Goal: Task Accomplishment & Management: Manage account settings

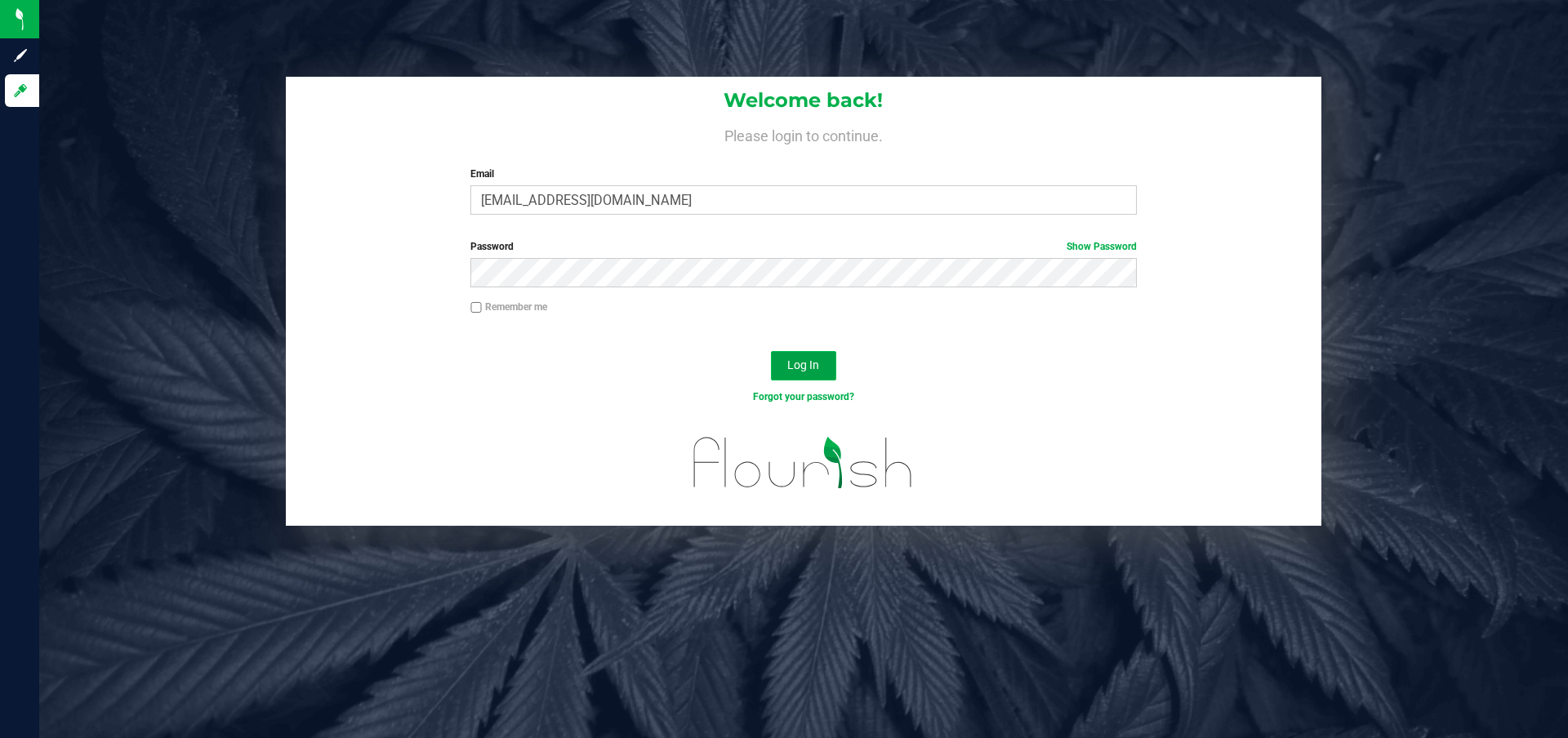
click at [805, 363] on span "Log In" at bounding box center [803, 365] width 32 height 13
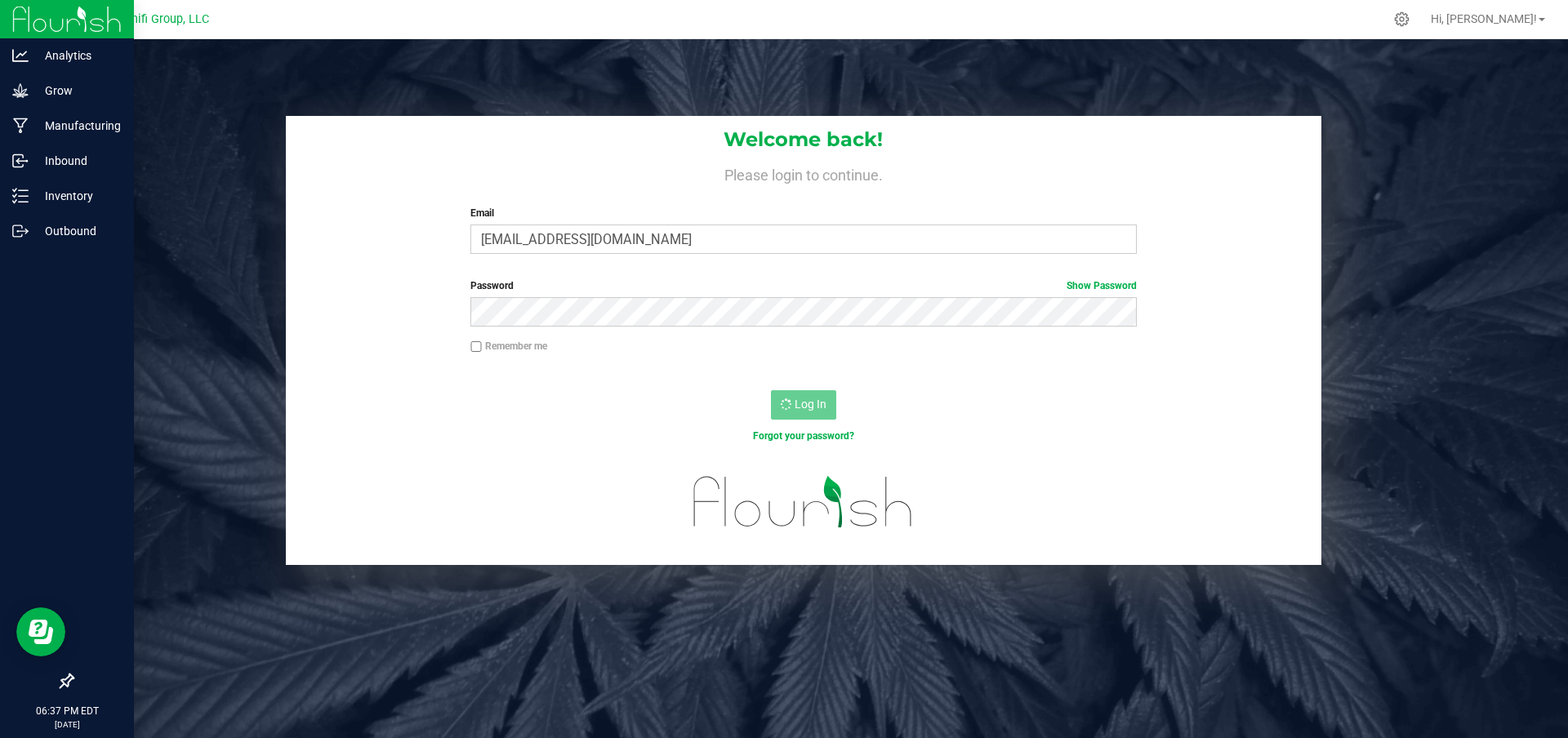
click at [25, 15] on img at bounding box center [67, 19] width 109 height 38
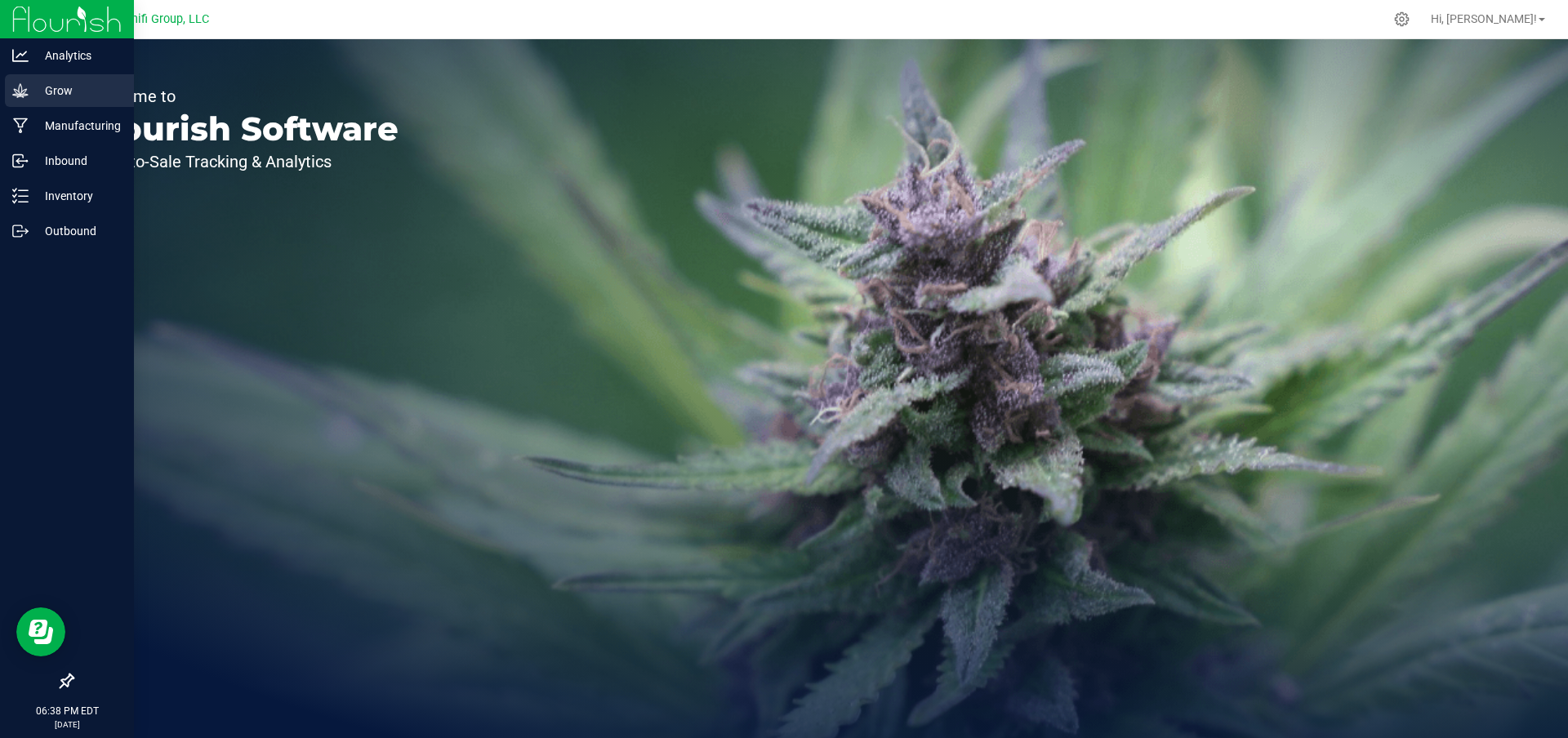
click at [79, 93] on p "Grow" at bounding box center [78, 91] width 98 height 20
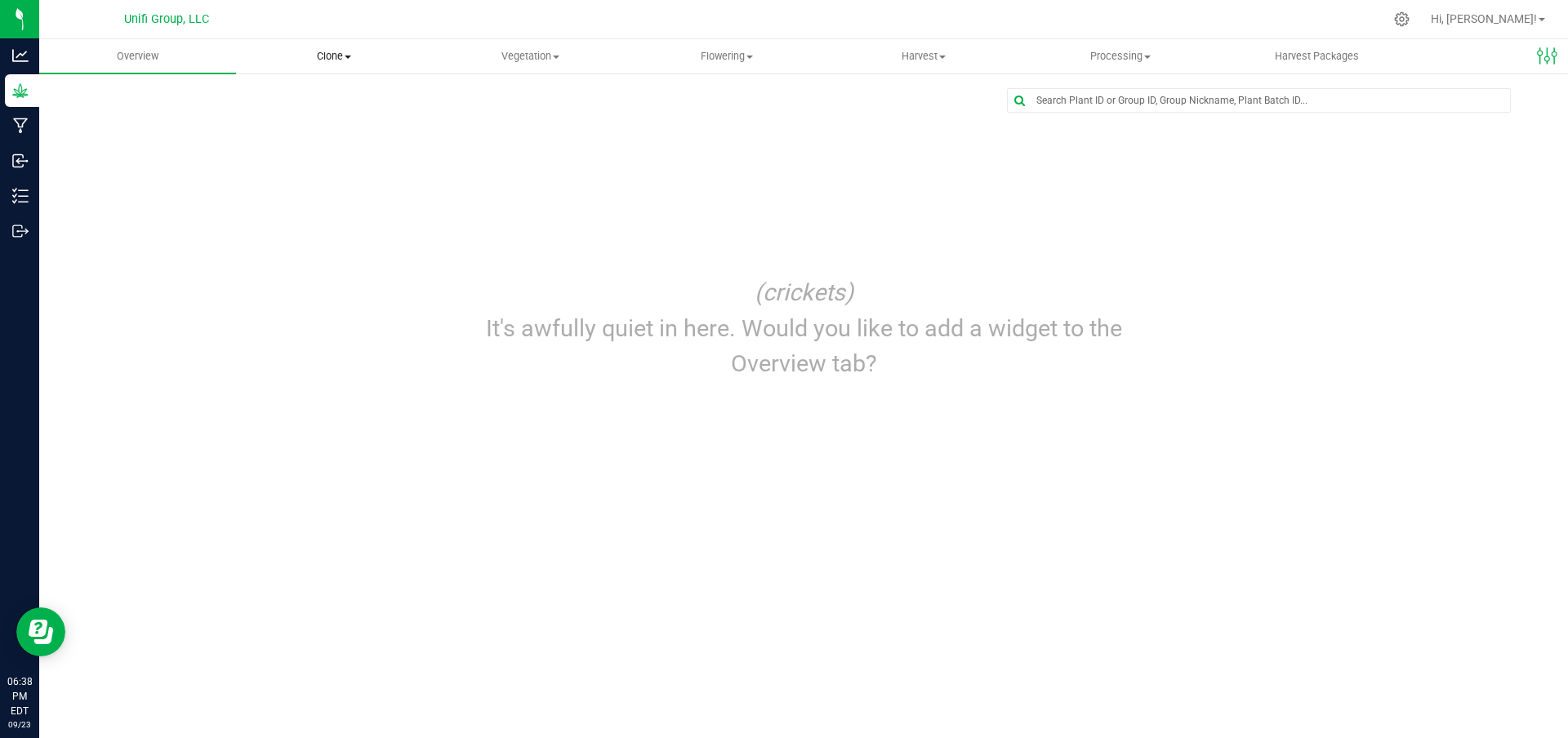
click at [332, 58] on span "Clone" at bounding box center [334, 56] width 195 height 15
click at [532, 58] on span "Vegetation" at bounding box center [530, 56] width 195 height 15
click at [514, 98] on span "Veg groups" at bounding box center [483, 98] width 103 height 14
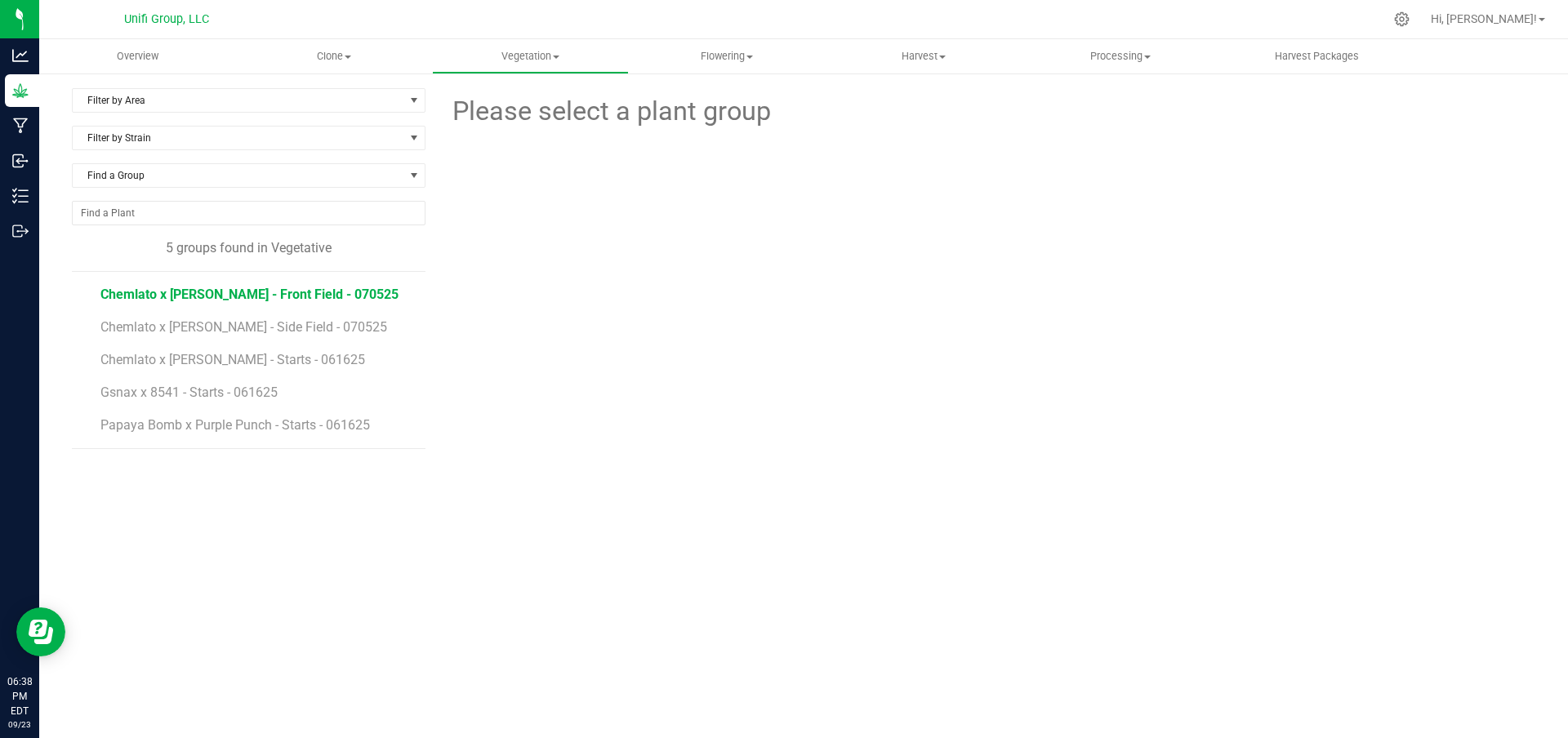
click at [231, 299] on span "Chemlato x Donny Burger - Front Field - 070525" at bounding box center [249, 295] width 298 height 16
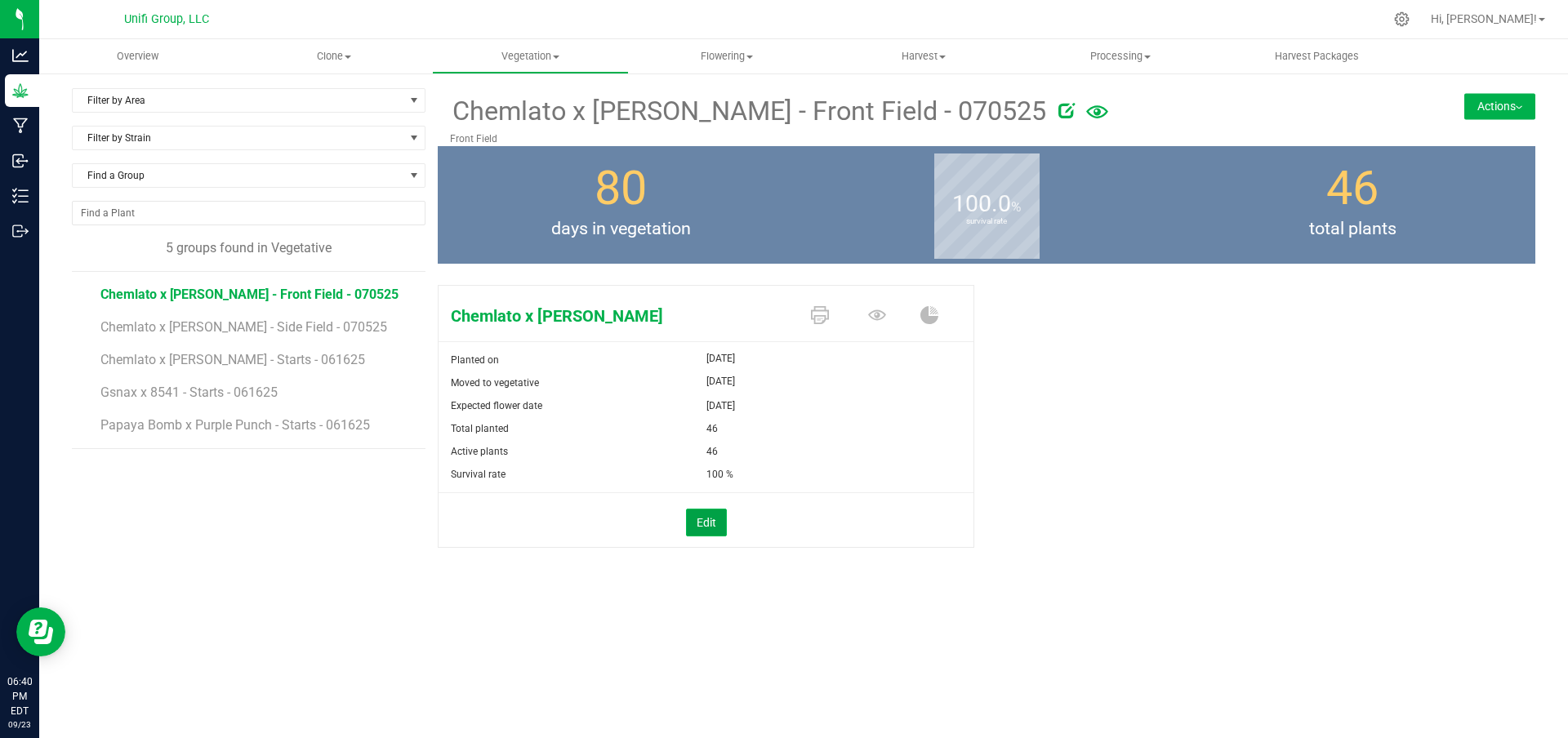
click at [702, 527] on button "Edit" at bounding box center [705, 523] width 41 height 28
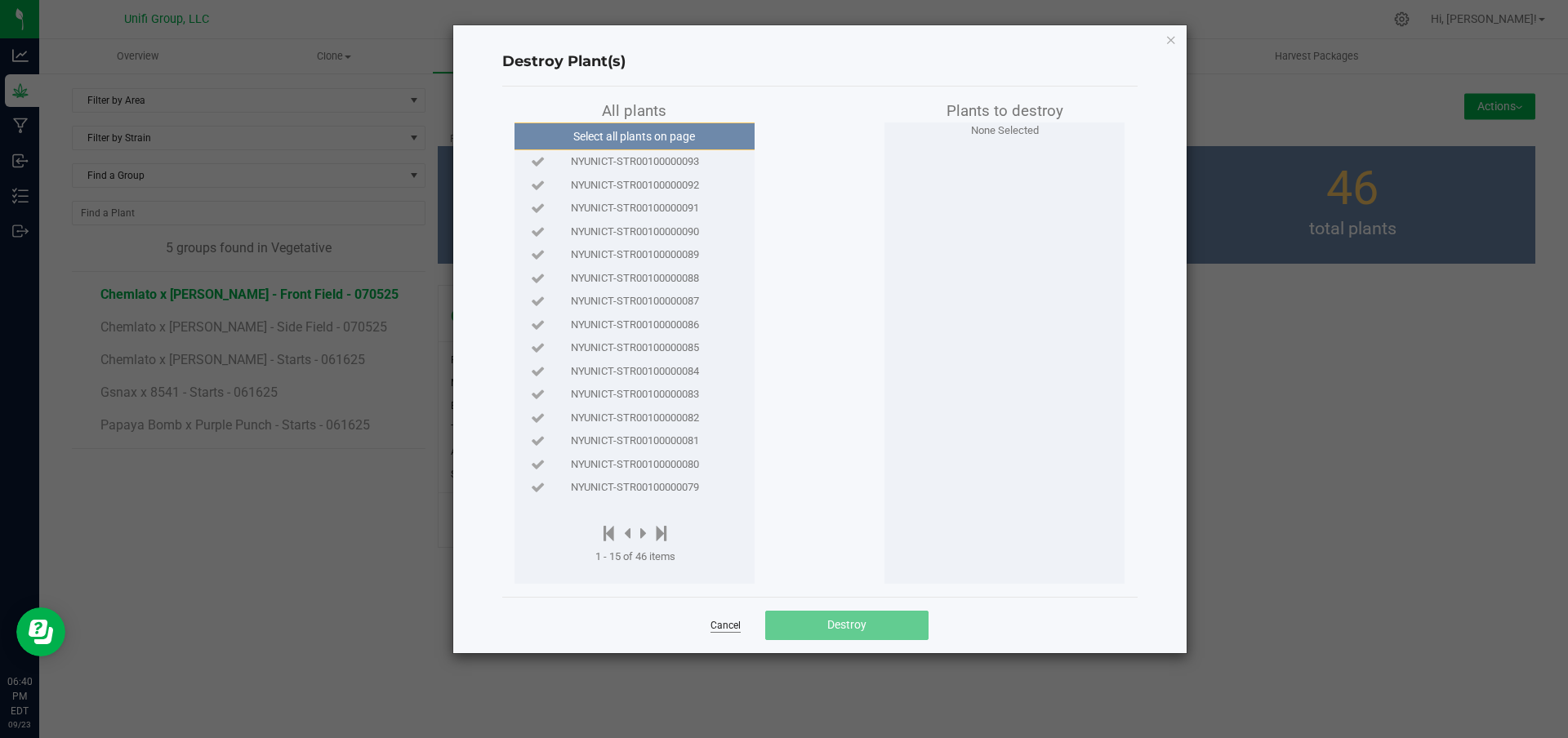
click at [727, 626] on link "Cancel" at bounding box center [725, 625] width 31 height 14
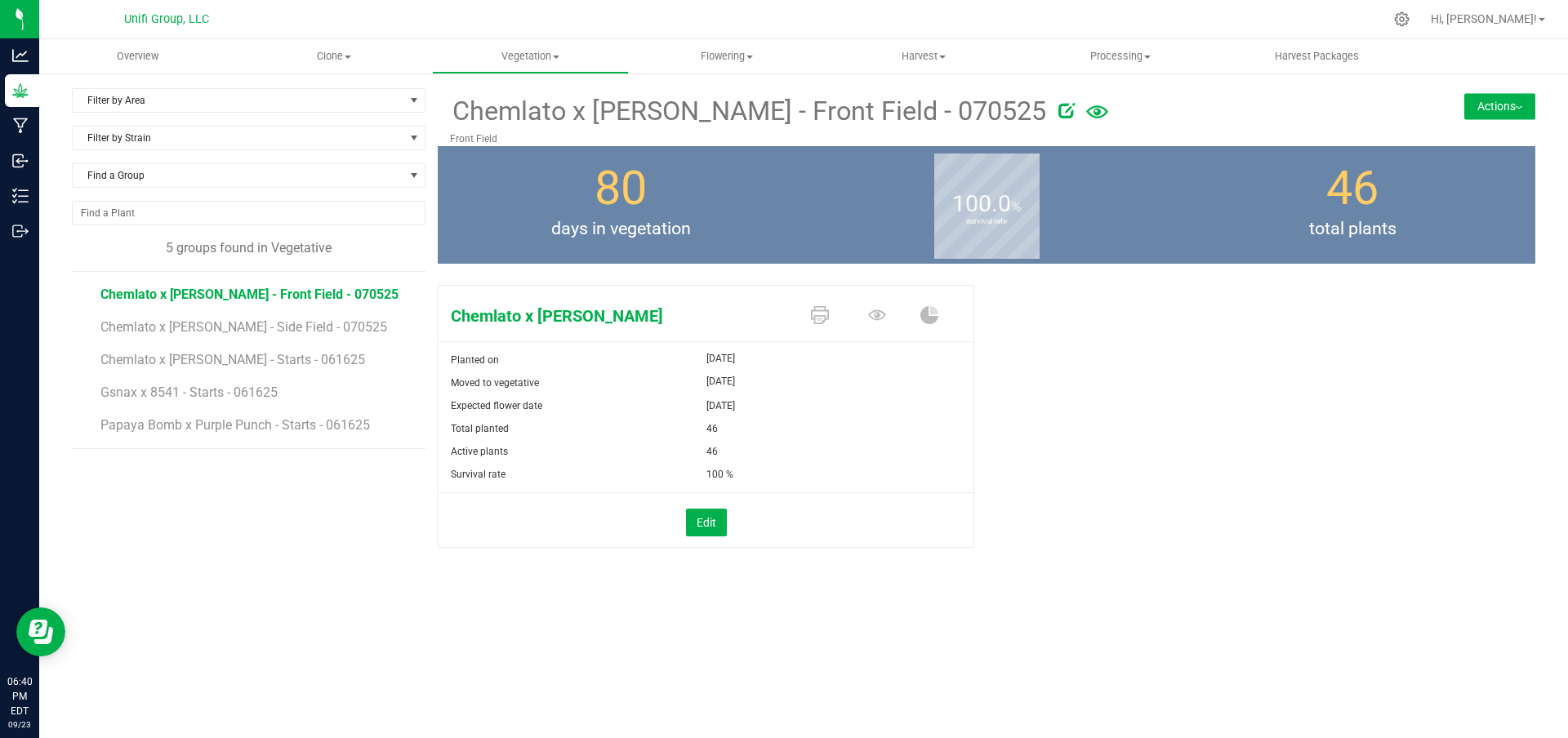
click at [1503, 107] on button "Actions" at bounding box center [1499, 107] width 71 height 26
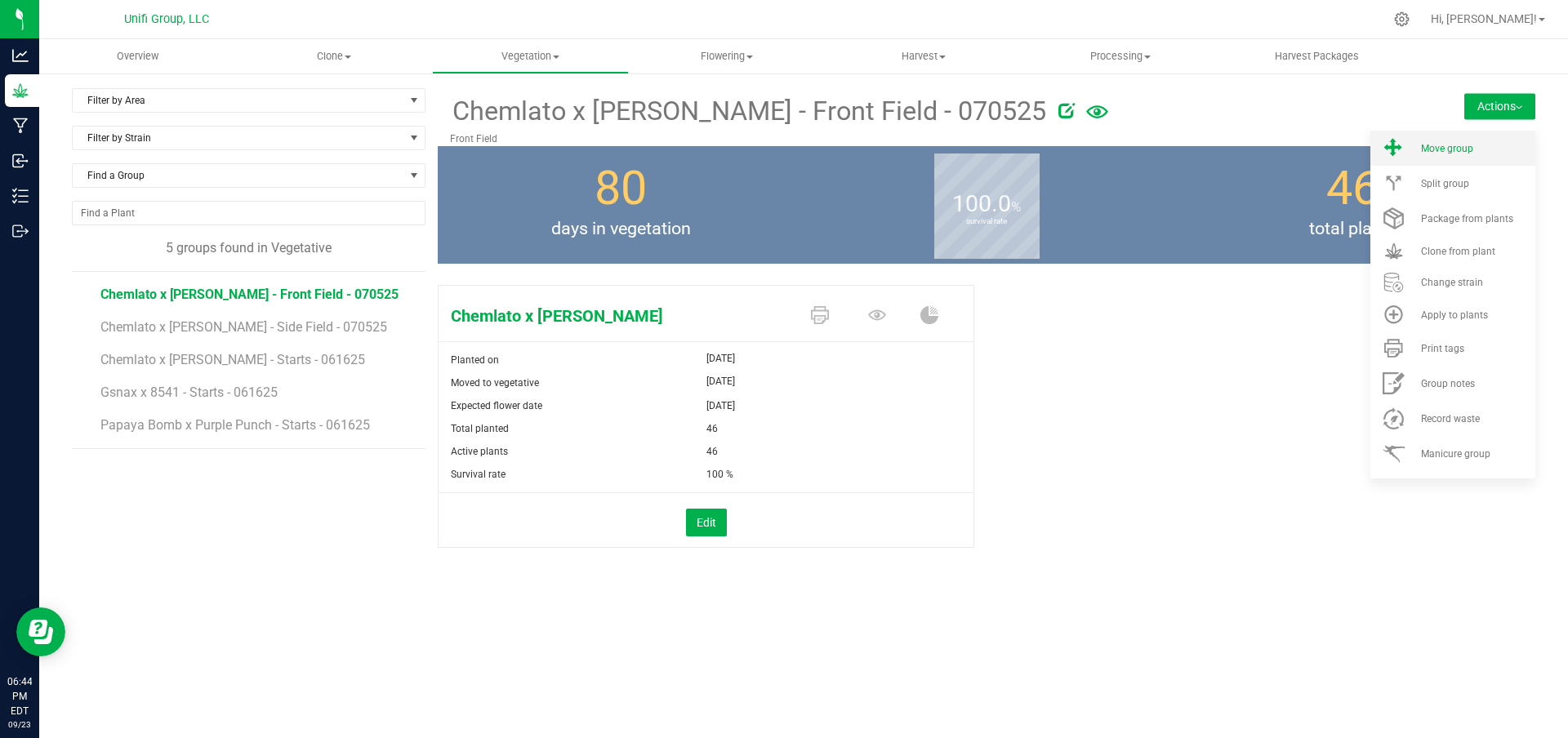
click at [1458, 154] on span "Move group" at bounding box center [1446, 149] width 52 height 12
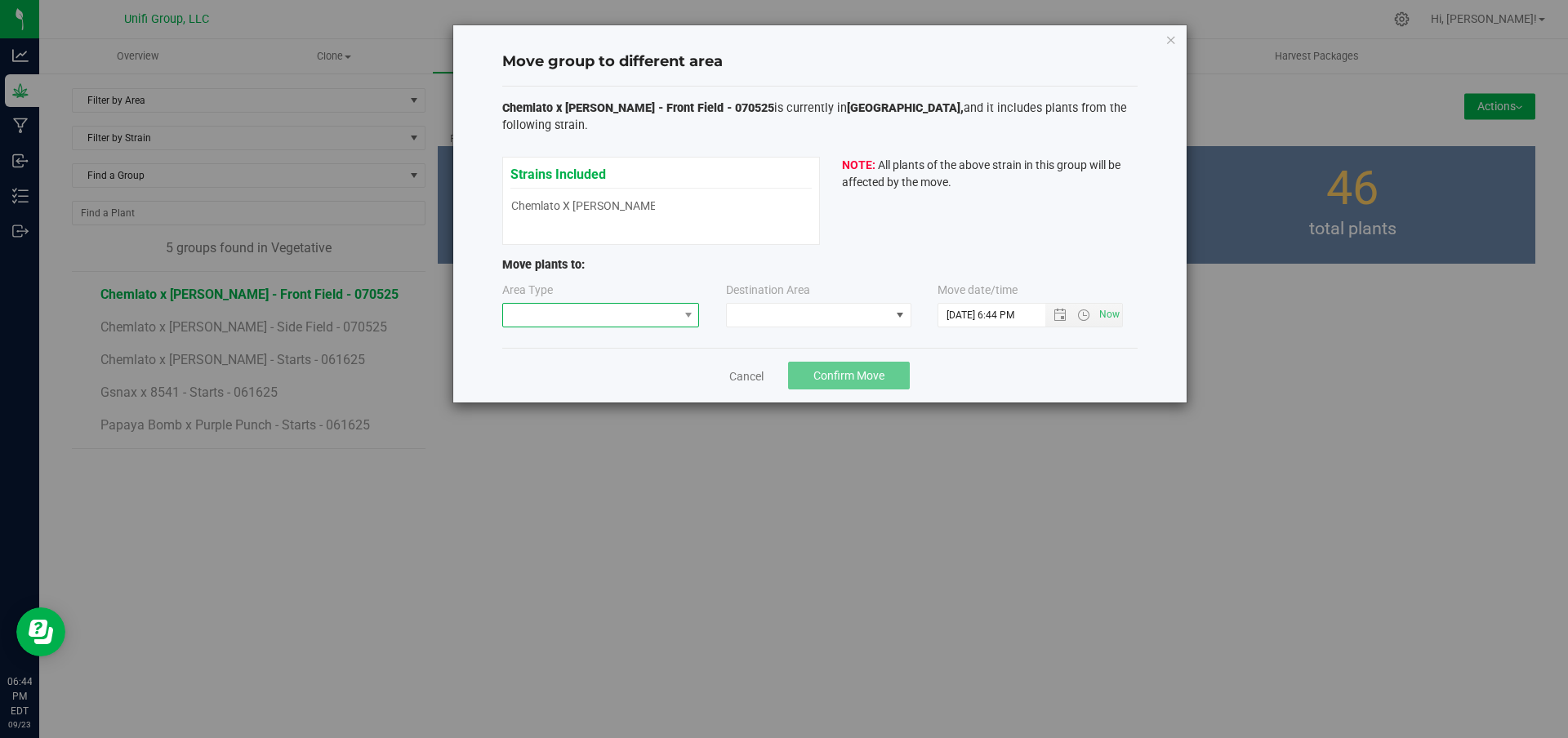
click at [665, 314] on span at bounding box center [590, 315] width 175 height 23
click at [587, 405] on li "Flowering" at bounding box center [600, 400] width 196 height 28
click at [781, 314] on span at bounding box center [808, 315] width 163 height 23
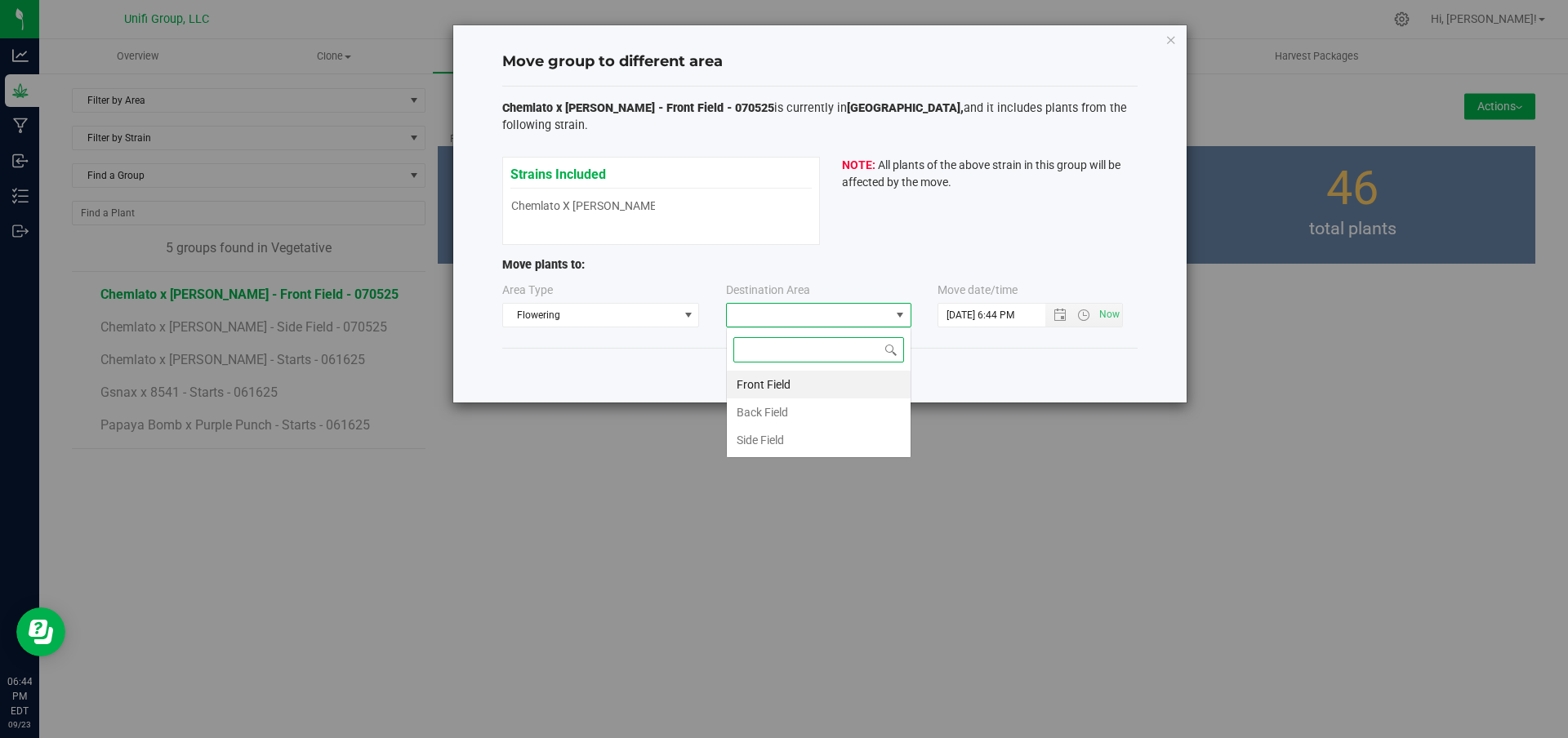
scroll to position [25, 185]
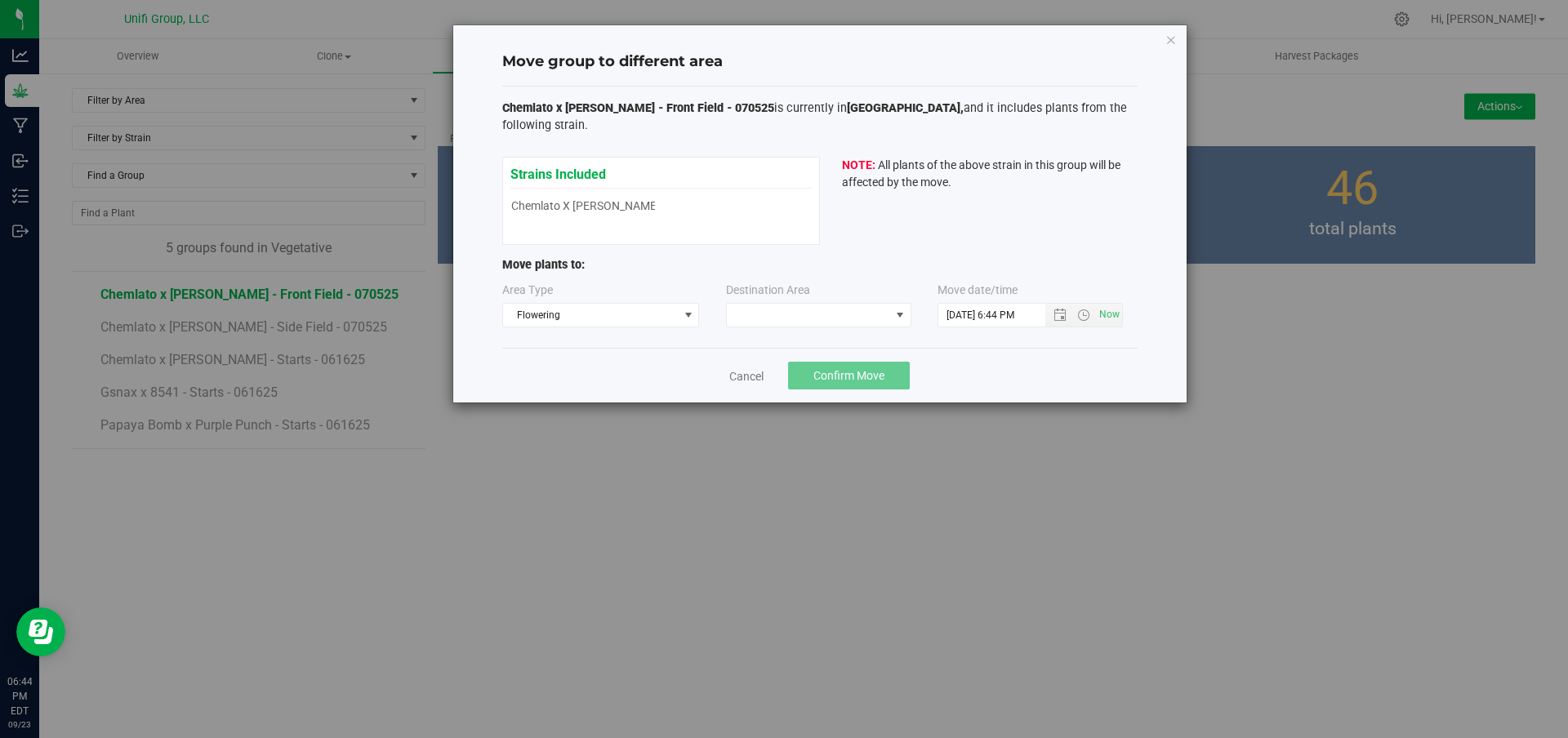
click at [931, 242] on div "Strains Included Chemlato x Donny Burger Chemlato x Donny Burger NOTE: All plan…" at bounding box center [820, 201] width 635 height 89
click at [834, 314] on span at bounding box center [808, 315] width 163 height 23
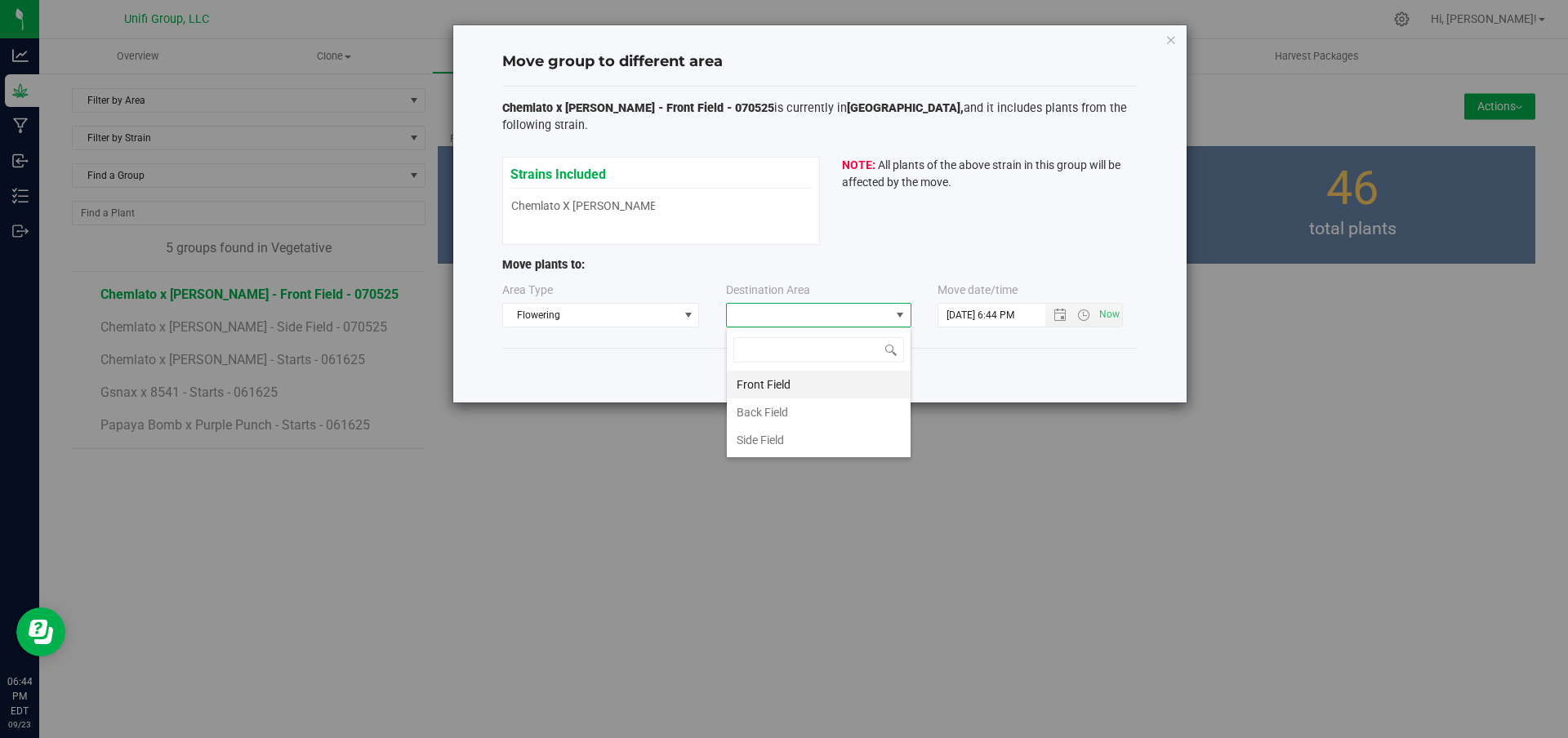
click at [788, 385] on li "Front Field" at bounding box center [819, 385] width 184 height 28
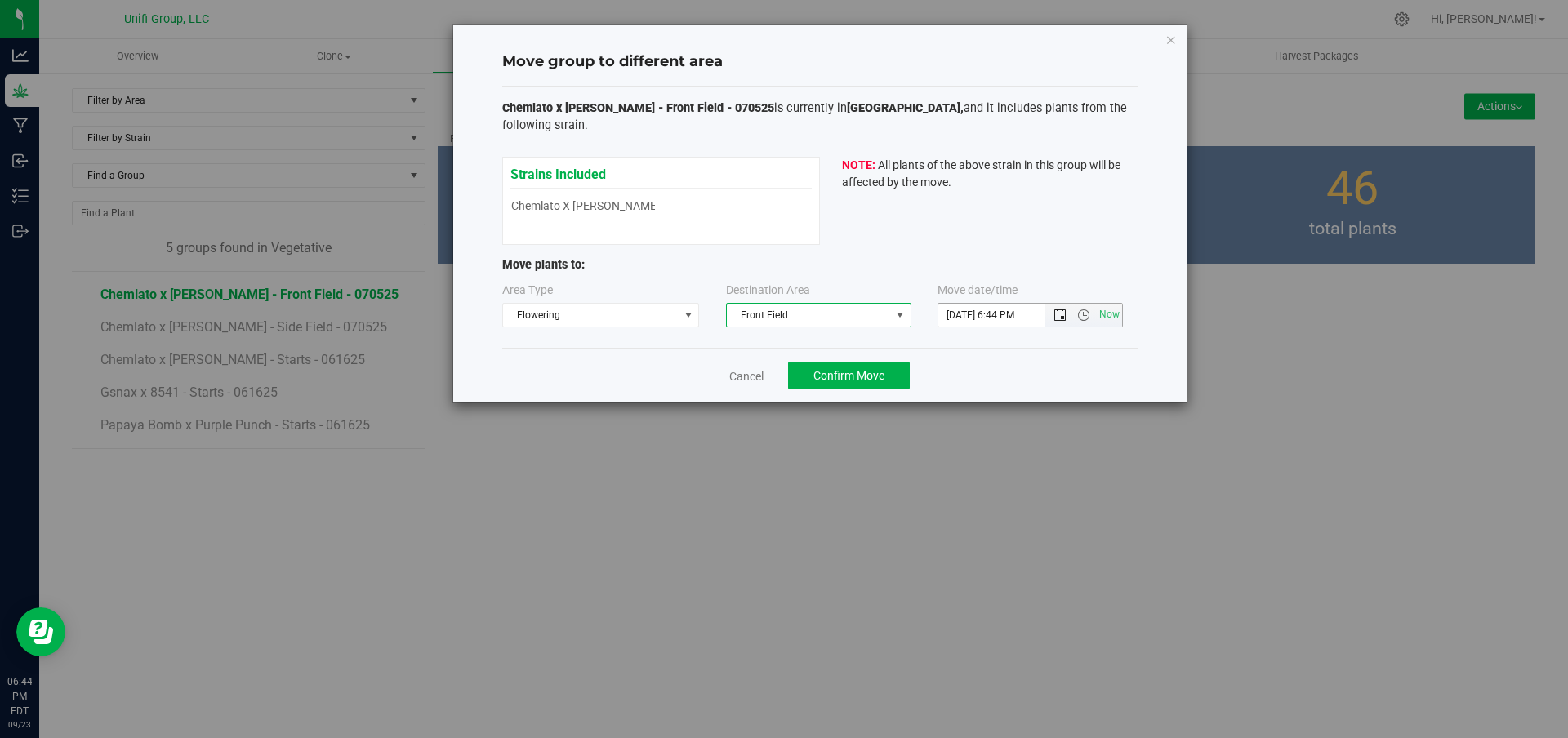
click at [1063, 314] on span "Open the date view" at bounding box center [1060, 315] width 13 height 13
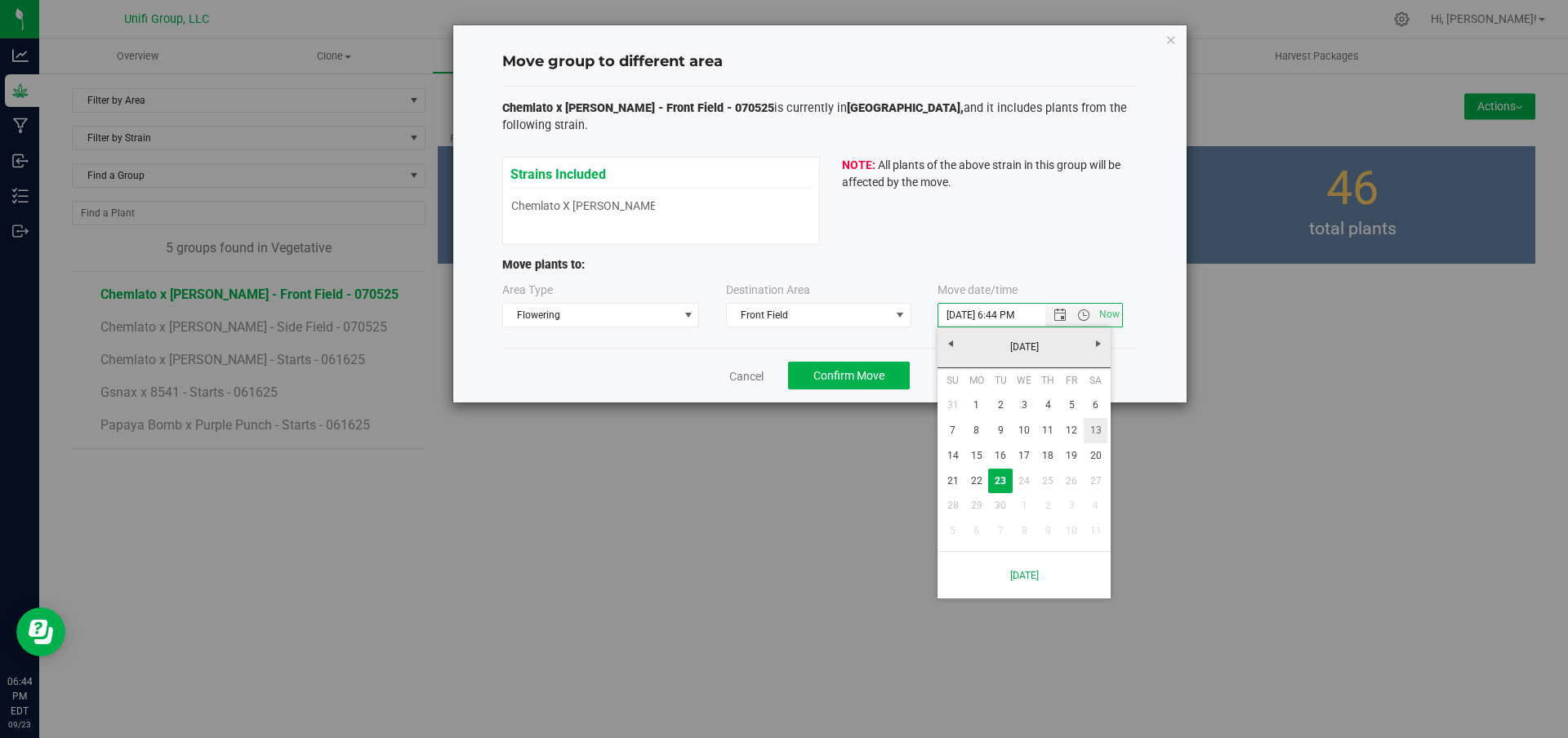
click at [1102, 429] on link "13" at bounding box center [1095, 430] width 24 height 26
type input "9/13/2025 6:44 PM"
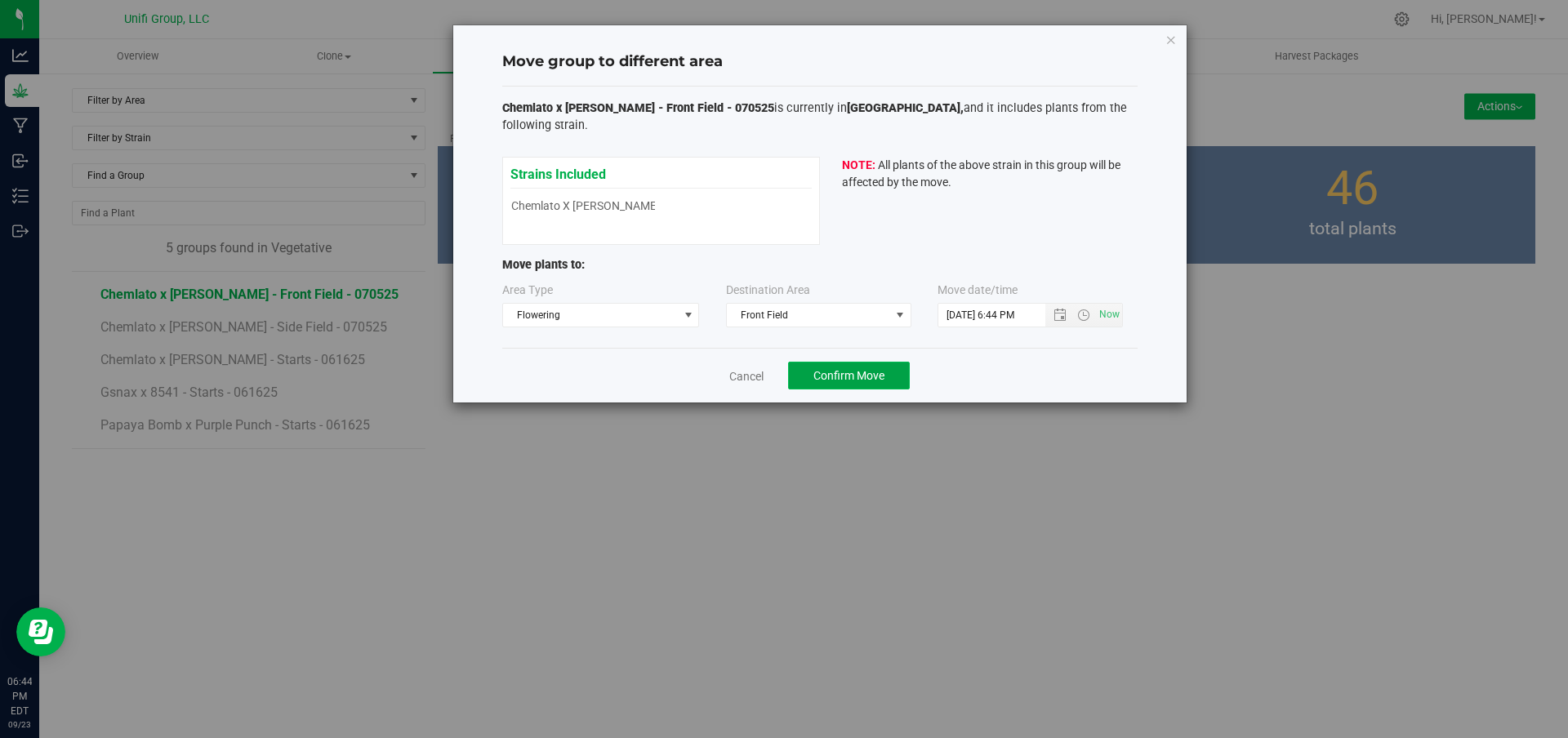
click at [873, 381] on span "Confirm Move" at bounding box center [849, 376] width 71 height 13
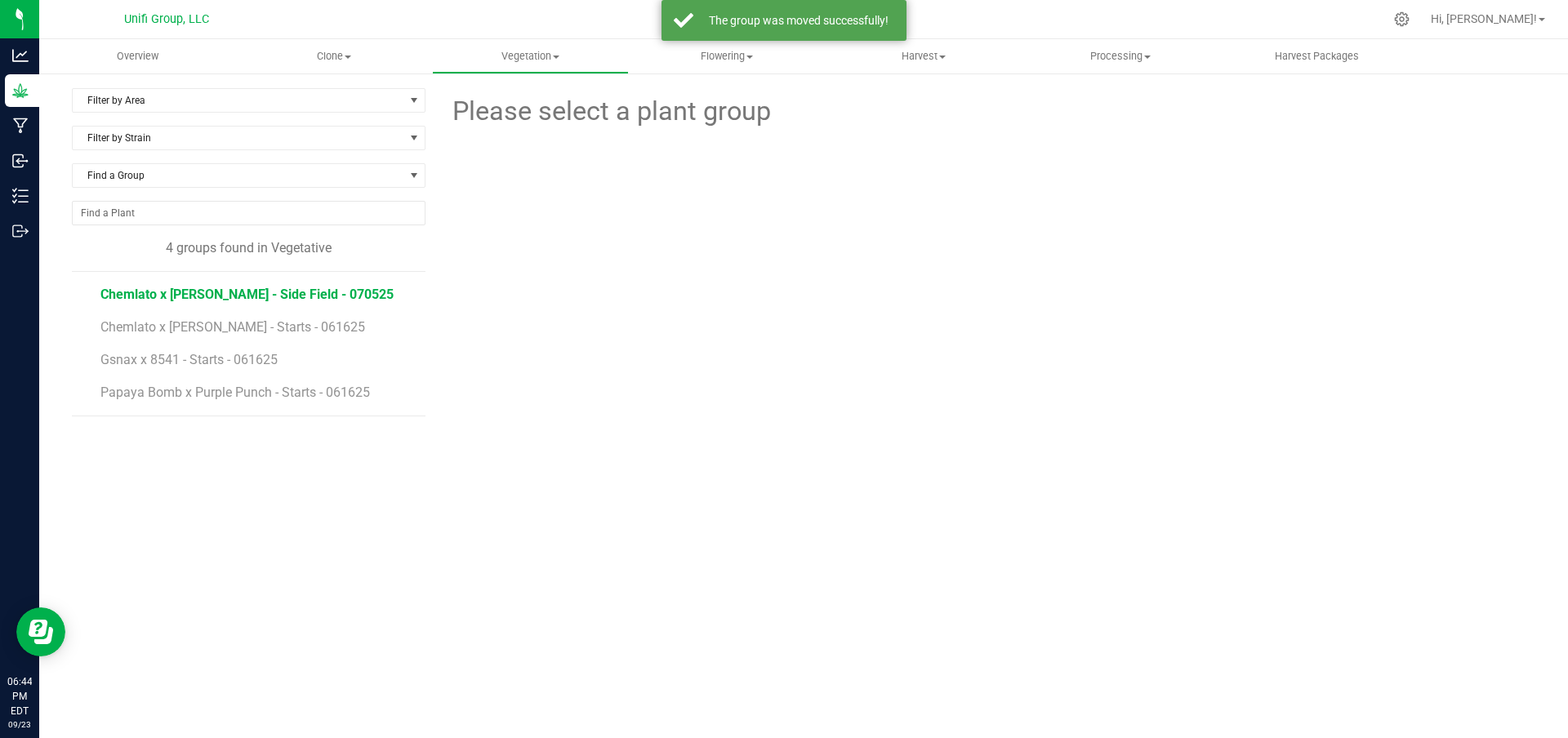
click at [342, 294] on span "Chemlato x Donny Burger - Side Field - 070525" at bounding box center [246, 295] width 293 height 16
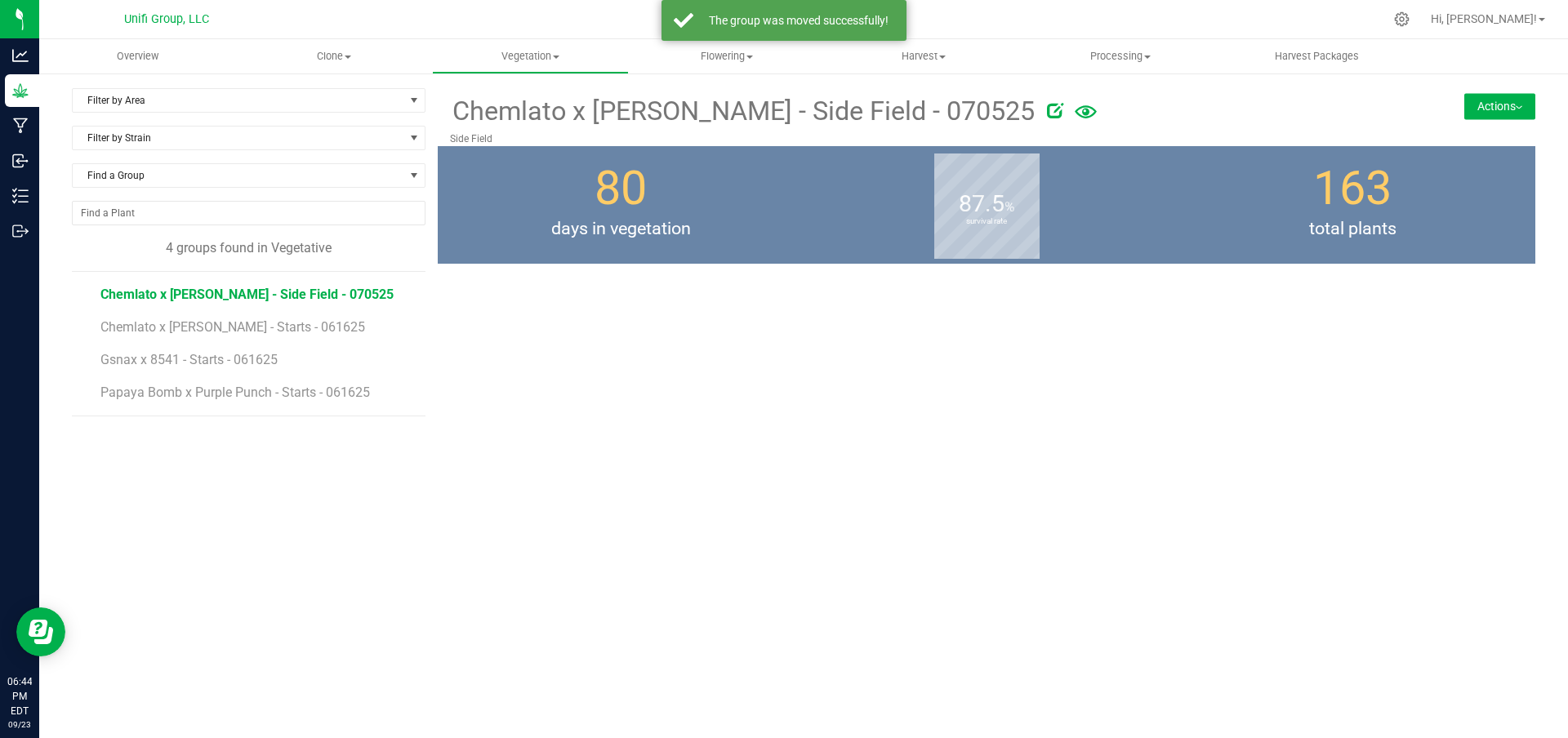
click at [1507, 106] on button "Actions" at bounding box center [1499, 107] width 71 height 26
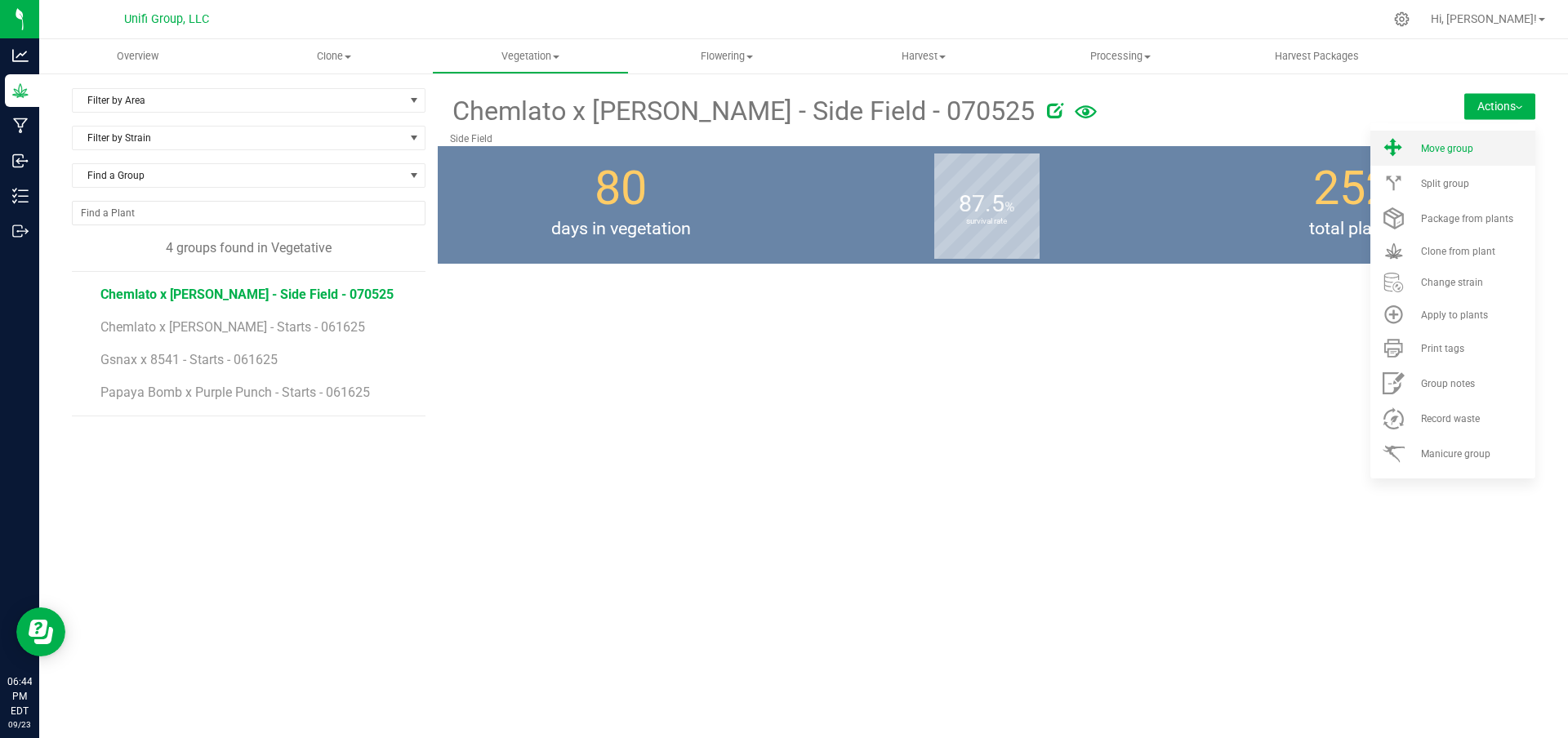
click at [1445, 137] on li "Move group" at bounding box center [1452, 148] width 165 height 35
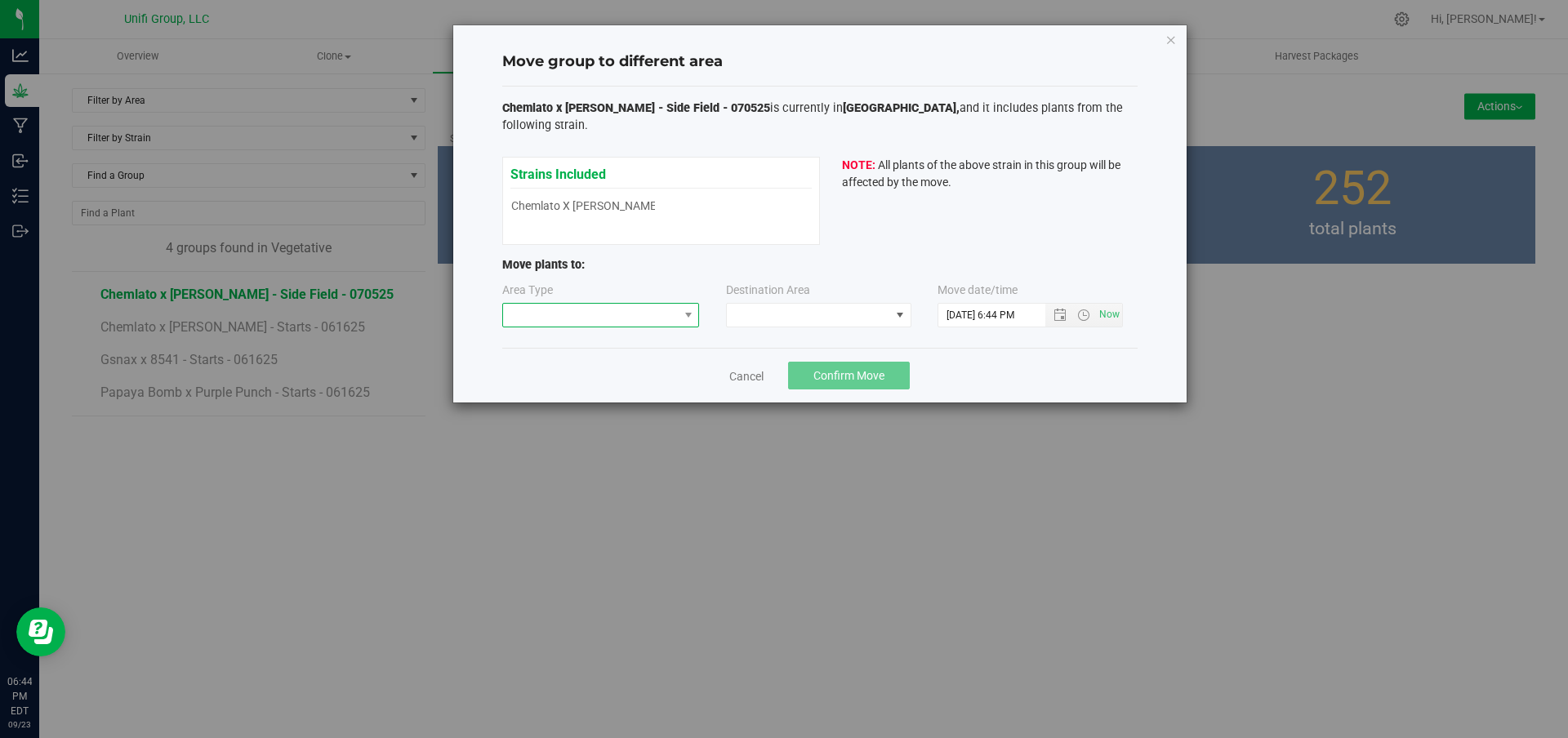
click at [676, 304] on span at bounding box center [590, 315] width 175 height 23
click at [577, 378] on li "Flowering" at bounding box center [600, 383] width 196 height 28
click at [888, 304] on span at bounding box center [808, 315] width 163 height 23
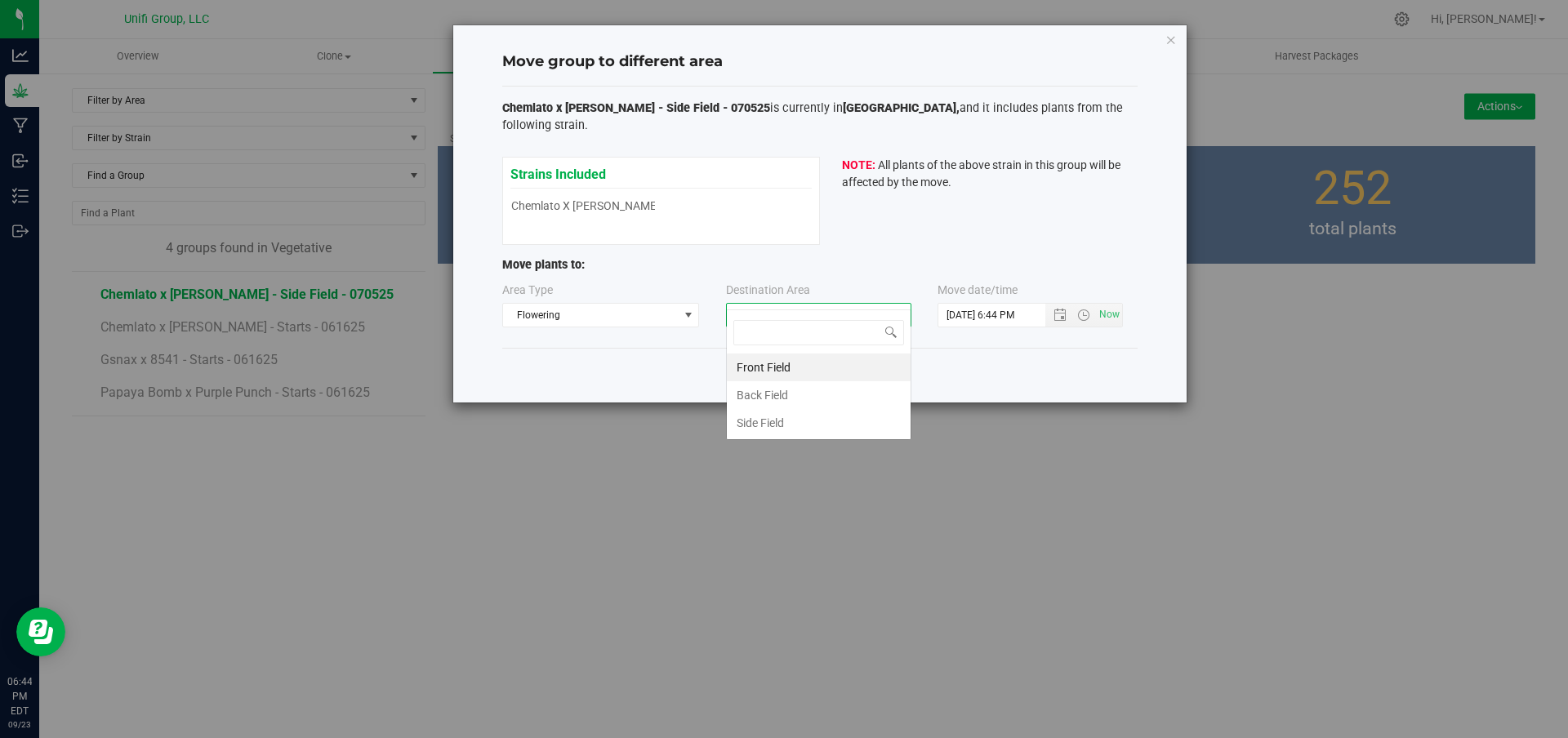
scroll to position [25, 185]
click at [785, 428] on li "Side Field" at bounding box center [819, 424] width 184 height 28
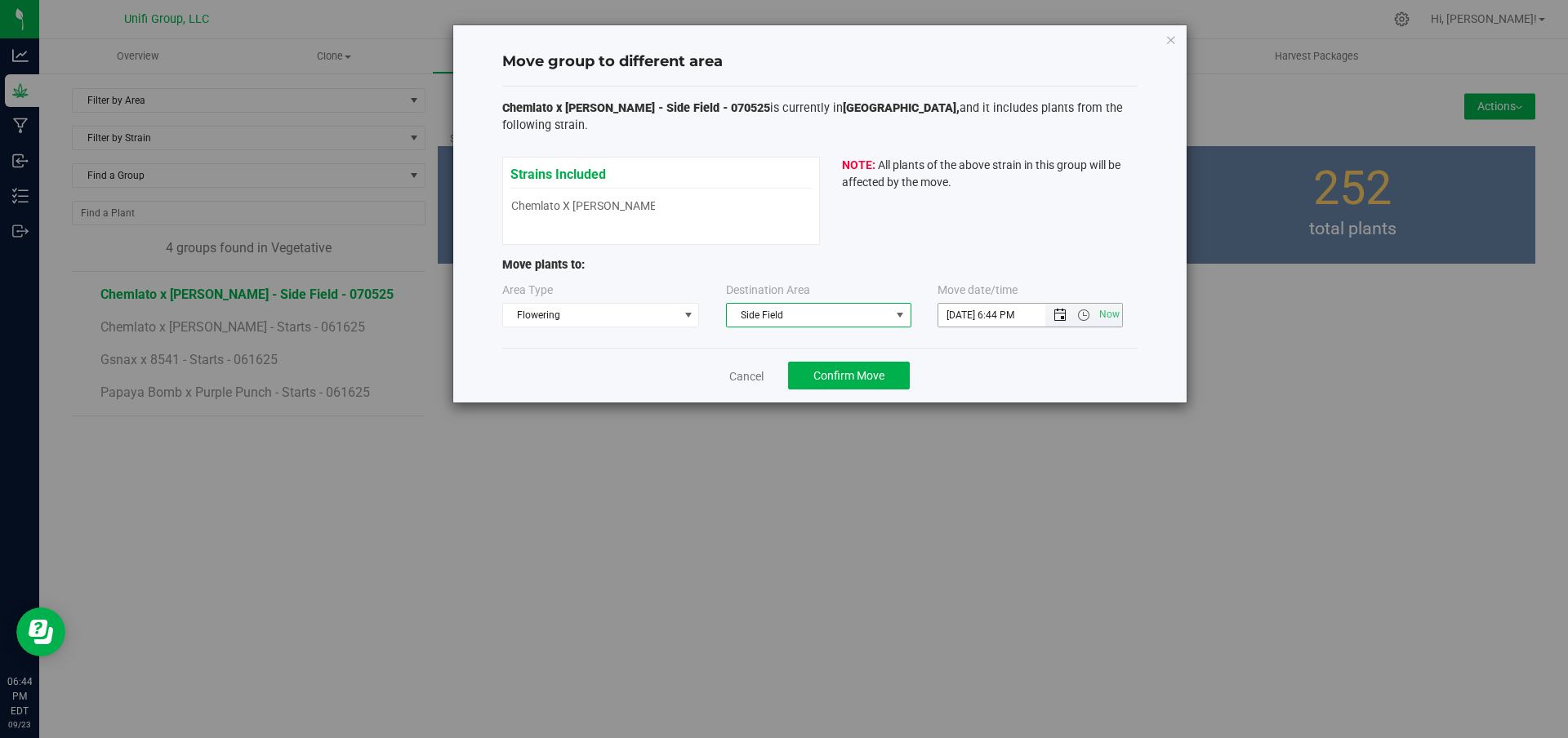
click at [1052, 309] on span "Open the date view" at bounding box center [1060, 315] width 28 height 13
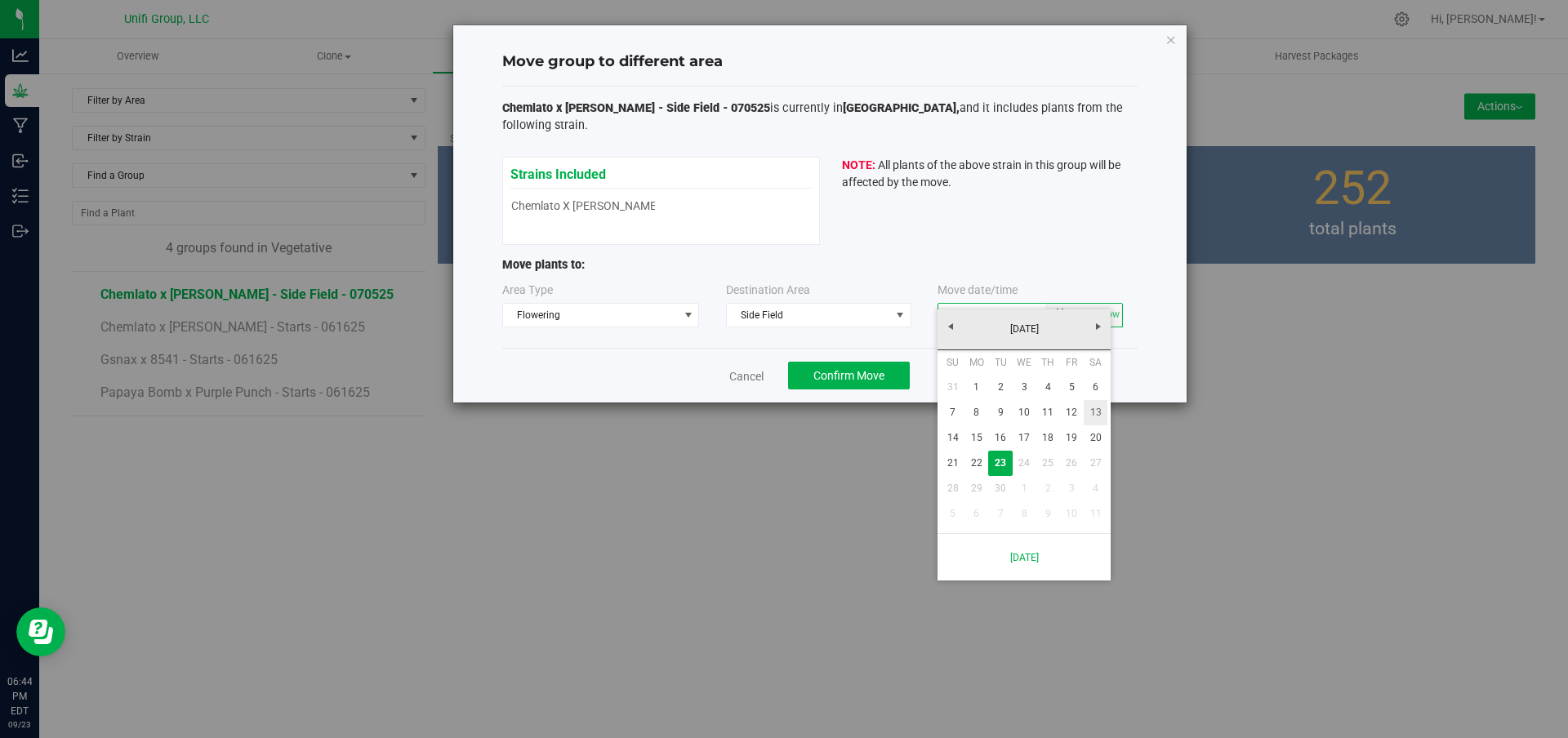
click at [1092, 405] on link "13" at bounding box center [1095, 413] width 24 height 26
type input "9/13/2025 6:44 PM"
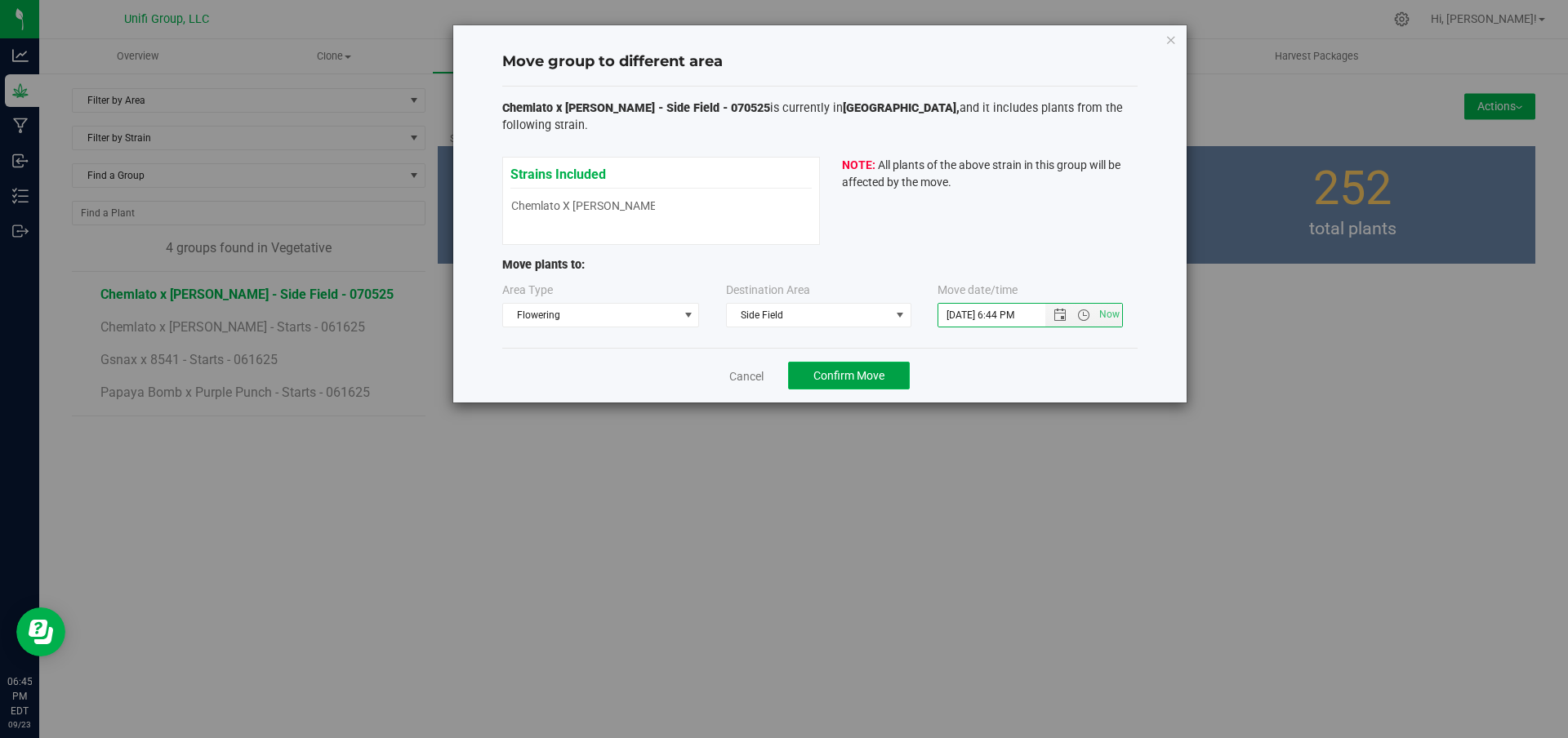
click at [860, 369] on span "Confirm Move" at bounding box center [849, 376] width 71 height 13
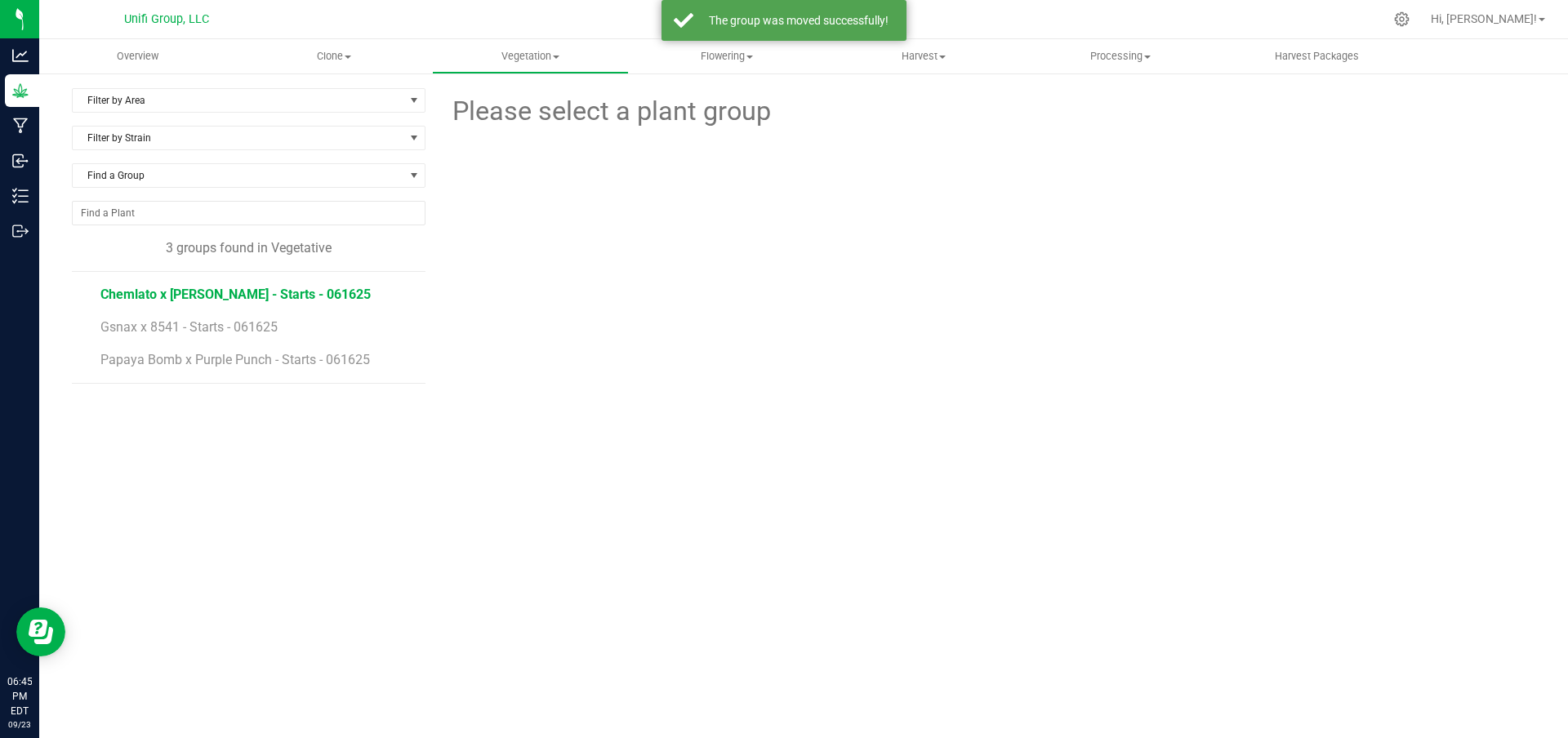
click at [307, 299] on span "Chemlato x Donny Burger - Starts - 061625" at bounding box center [235, 295] width 270 height 16
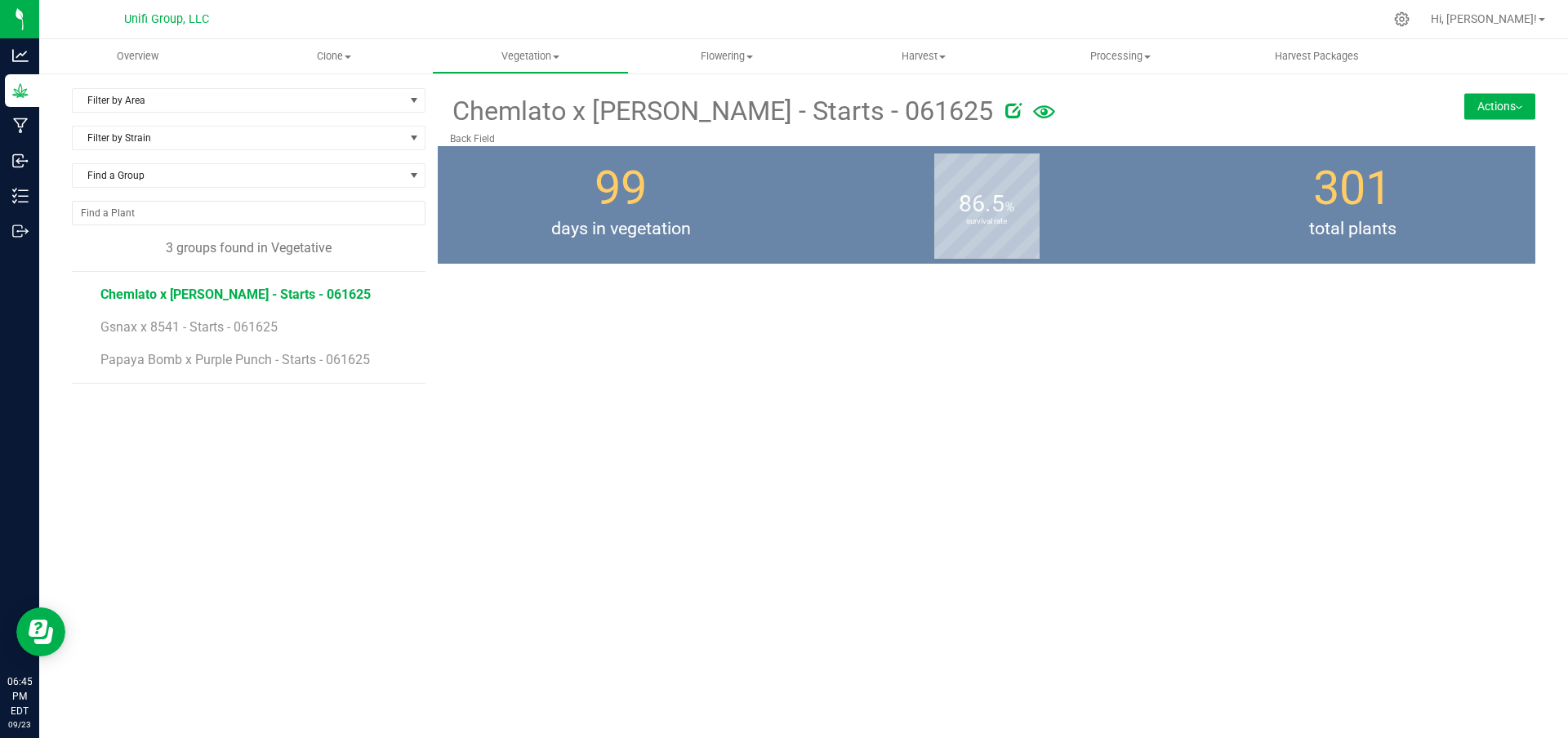
click at [1500, 108] on button "Actions" at bounding box center [1499, 107] width 71 height 26
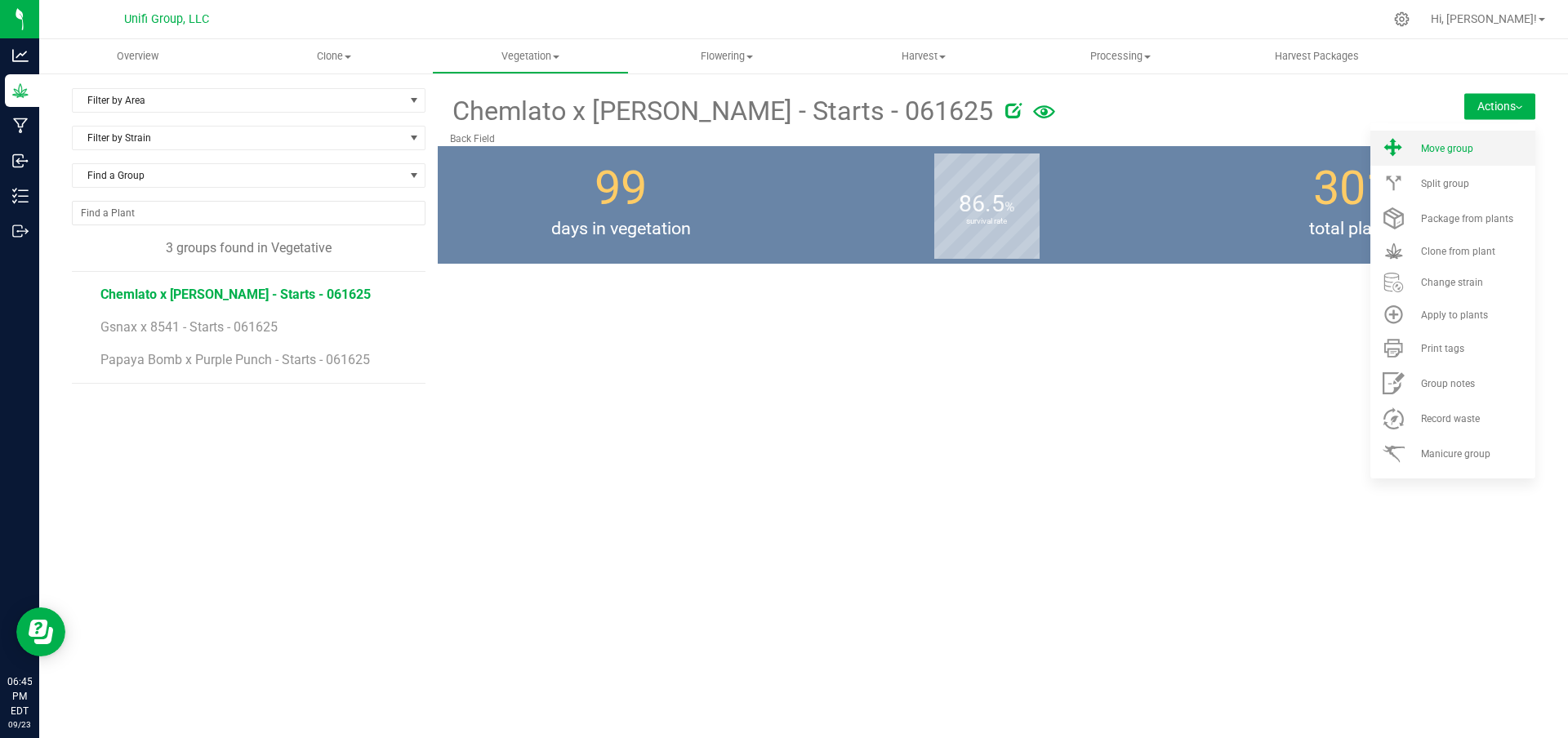
click at [1469, 151] on span "Move group" at bounding box center [1446, 149] width 52 height 12
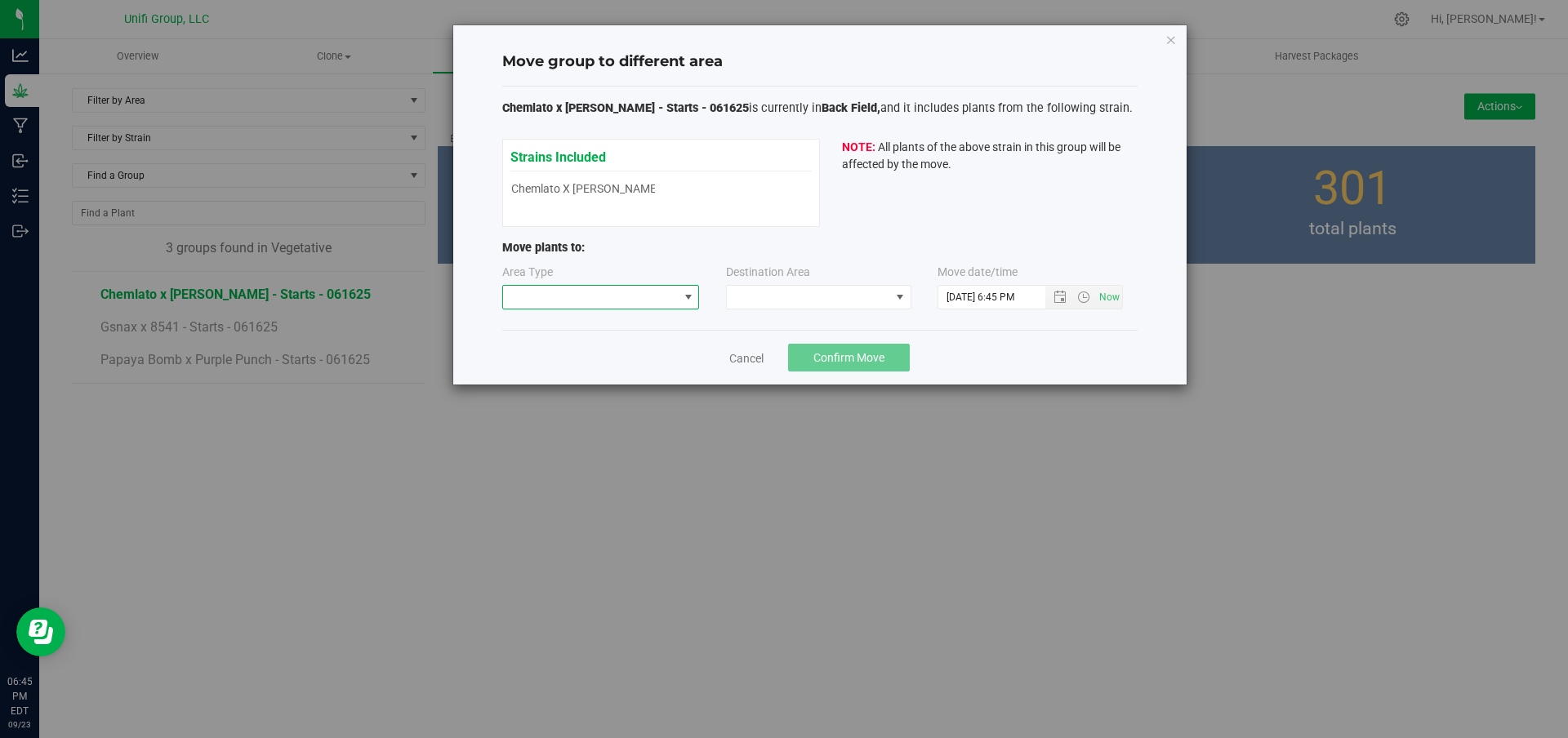
click at [672, 301] on span at bounding box center [590, 298] width 175 height 23
click at [558, 386] on li "Flowering" at bounding box center [600, 383] width 196 height 28
click at [779, 295] on span at bounding box center [808, 298] width 163 height 23
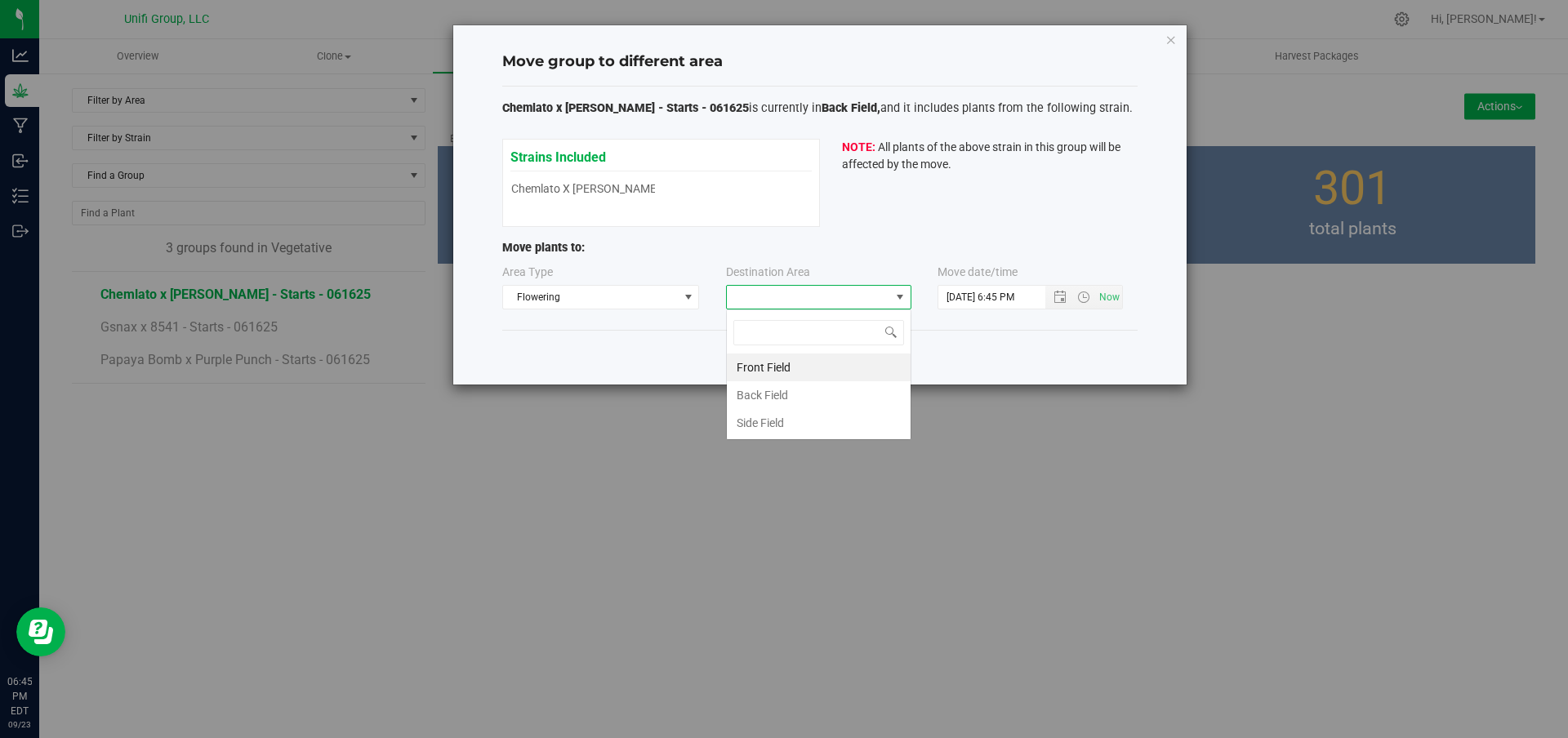
scroll to position [25, 185]
click at [772, 400] on li "Back Field" at bounding box center [819, 395] width 184 height 28
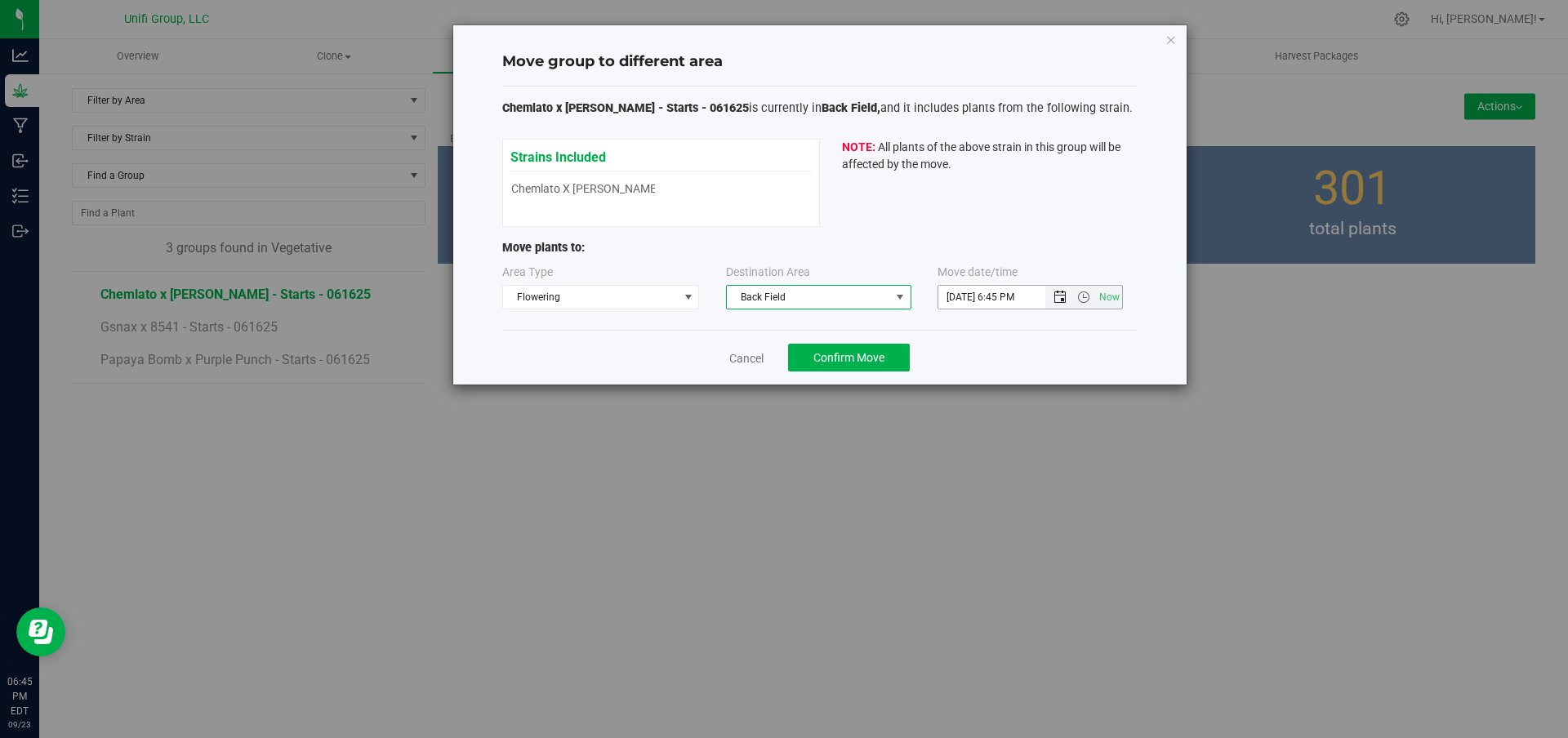
click at [1067, 295] on span "Open the date view" at bounding box center [1060, 297] width 28 height 13
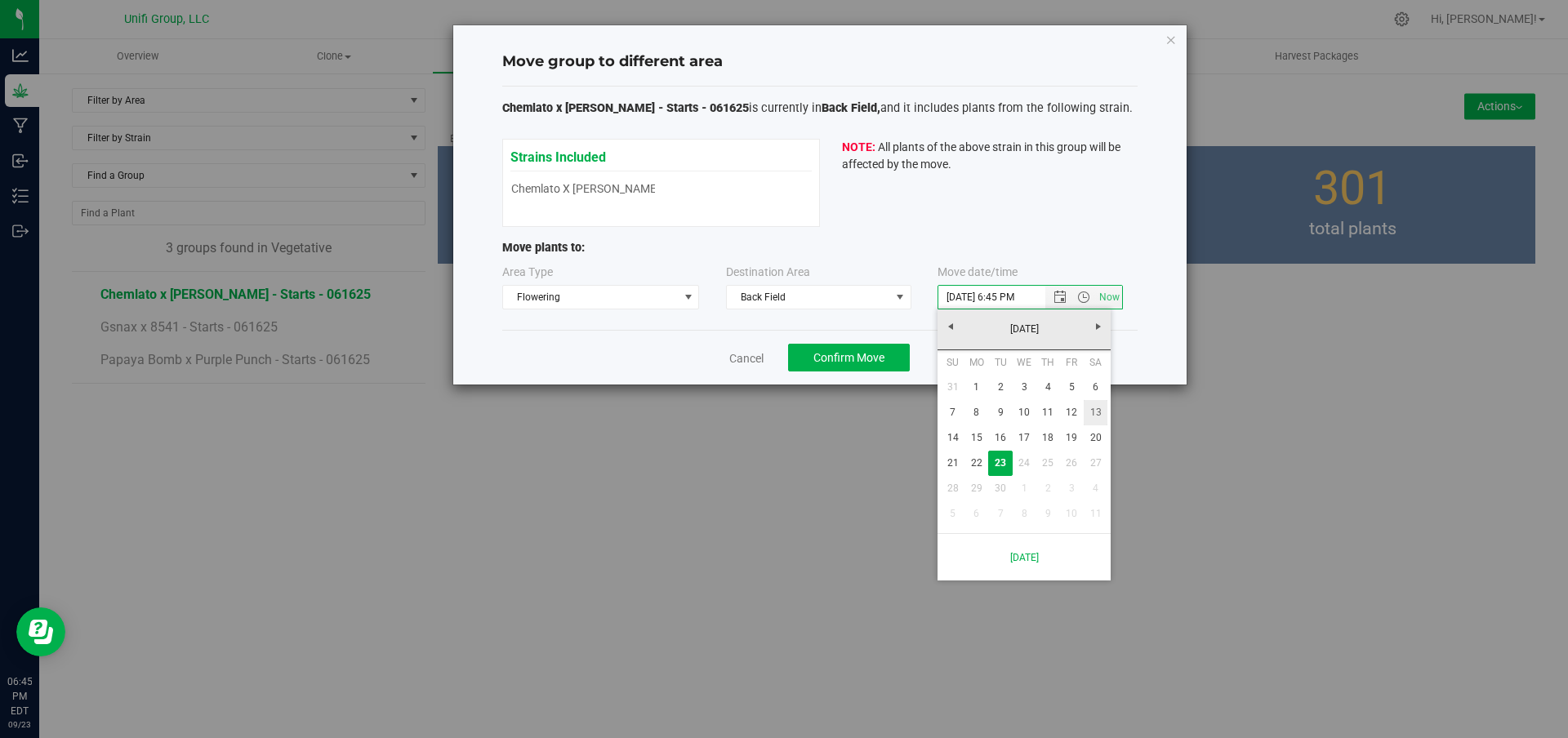
click at [1092, 414] on link "13" at bounding box center [1095, 413] width 24 height 26
type input "9/13/2025 6:45 PM"
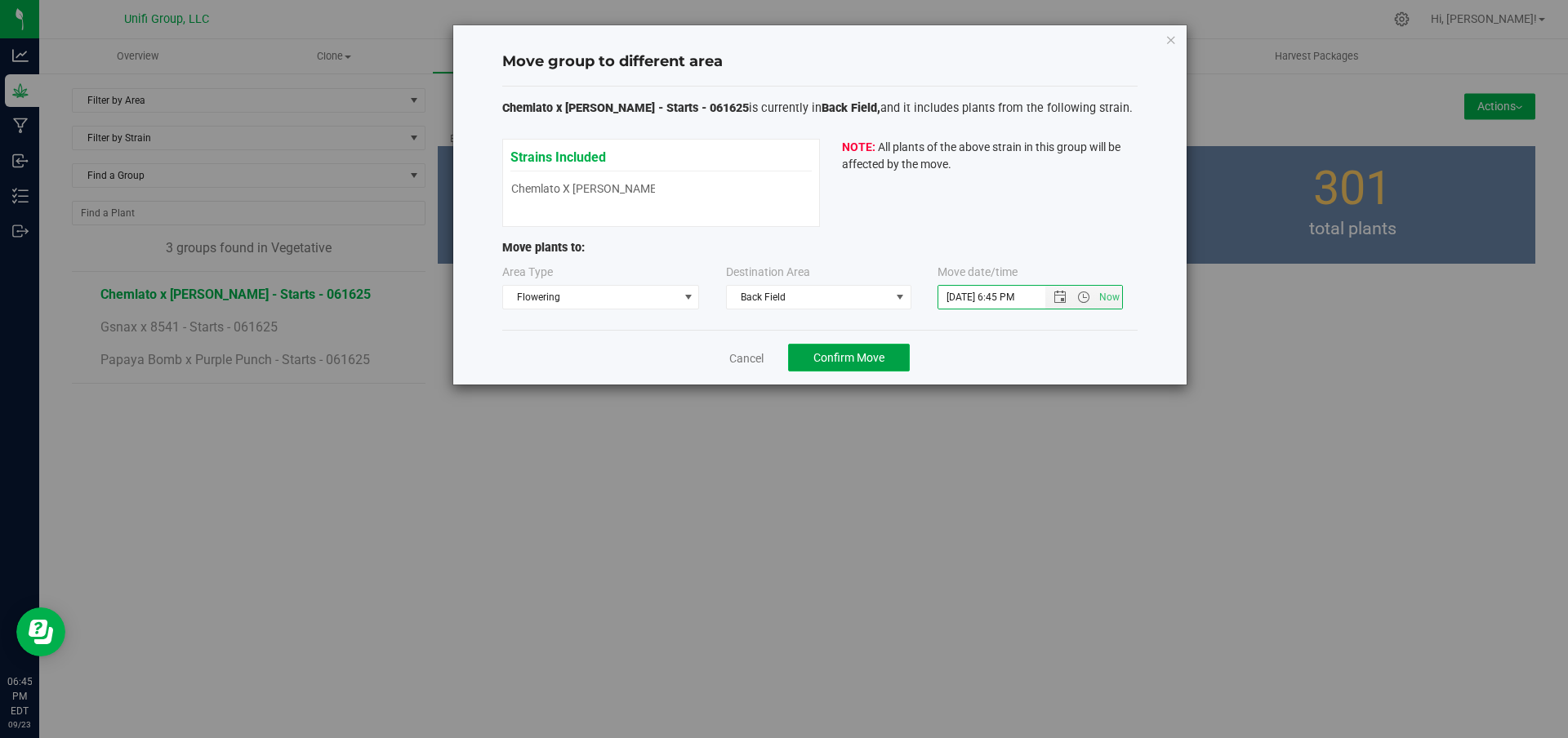
click at [874, 352] on span "Confirm Move" at bounding box center [849, 358] width 71 height 13
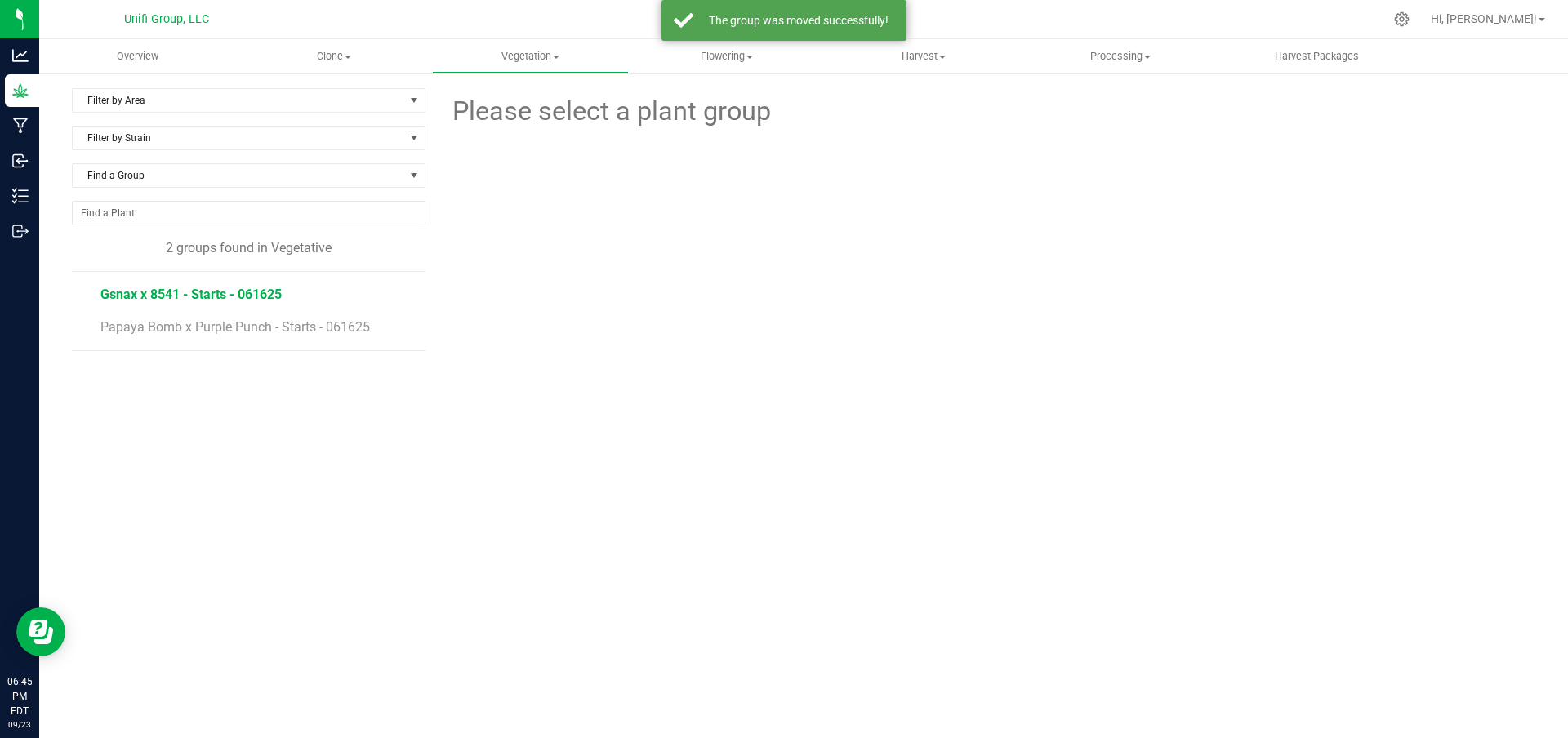
click at [212, 302] on span "Gsnax x 8541 - Starts - 061625" at bounding box center [190, 295] width 181 height 16
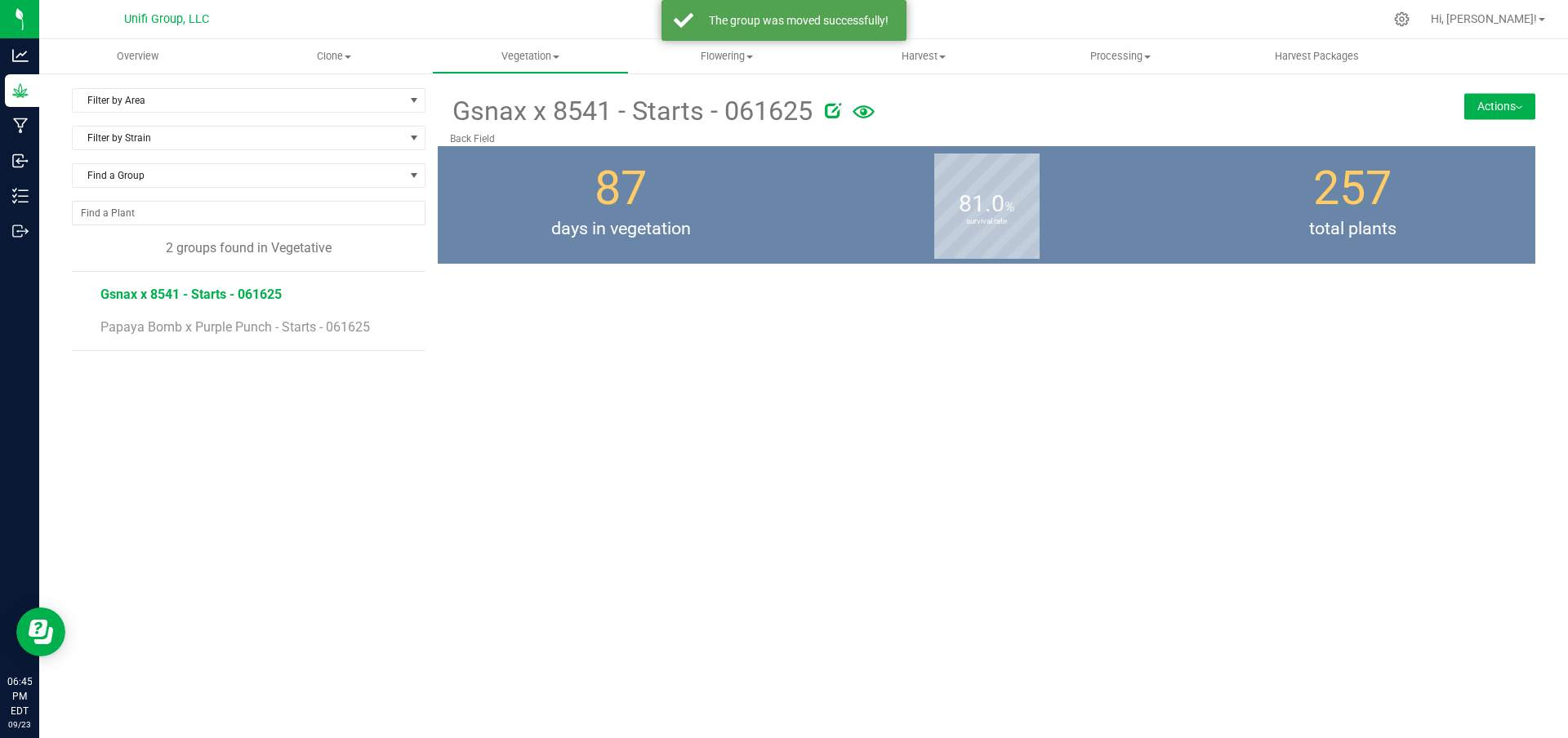
click at [1518, 99] on button "Actions" at bounding box center [1499, 107] width 71 height 26
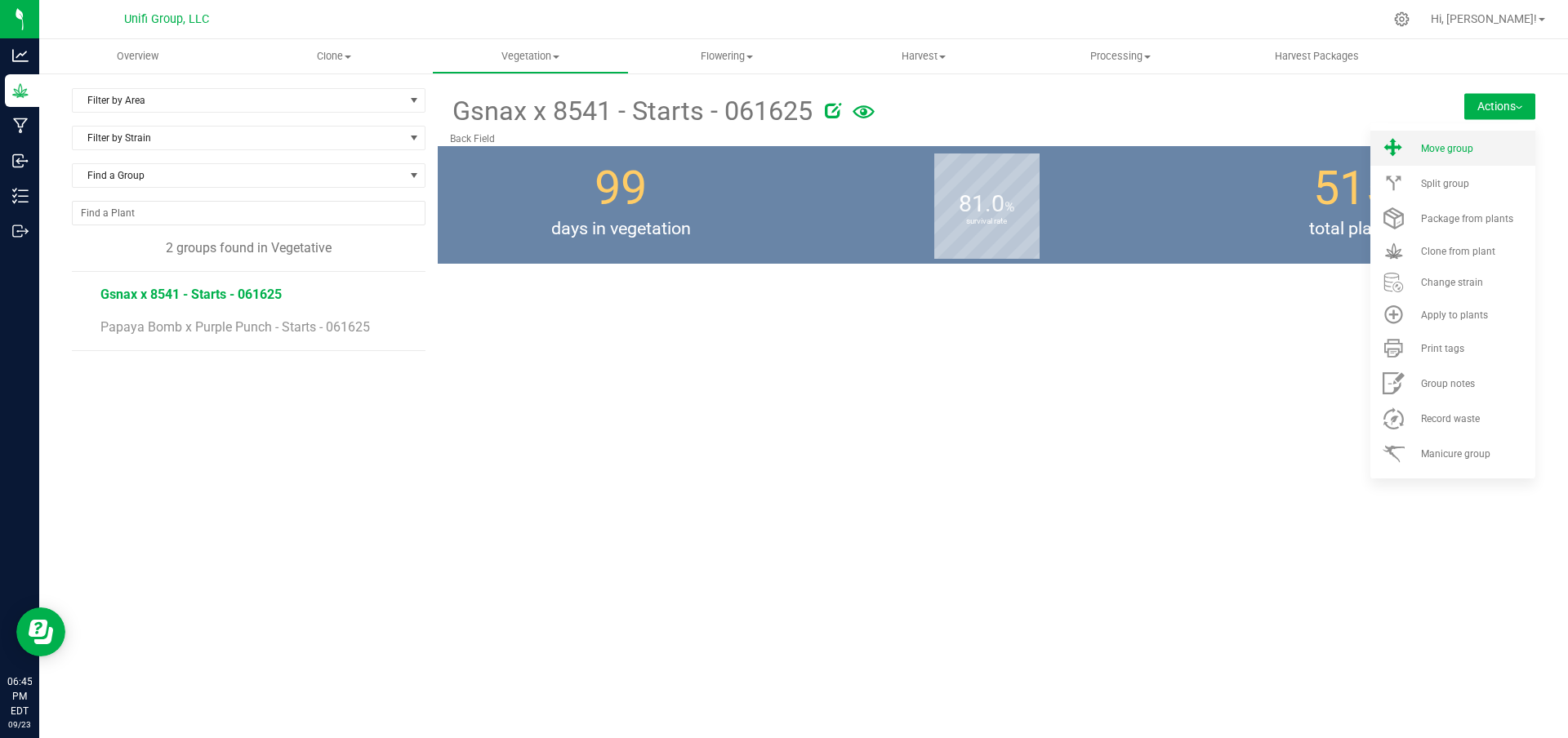
click at [1442, 156] on li "Move group" at bounding box center [1452, 148] width 165 height 35
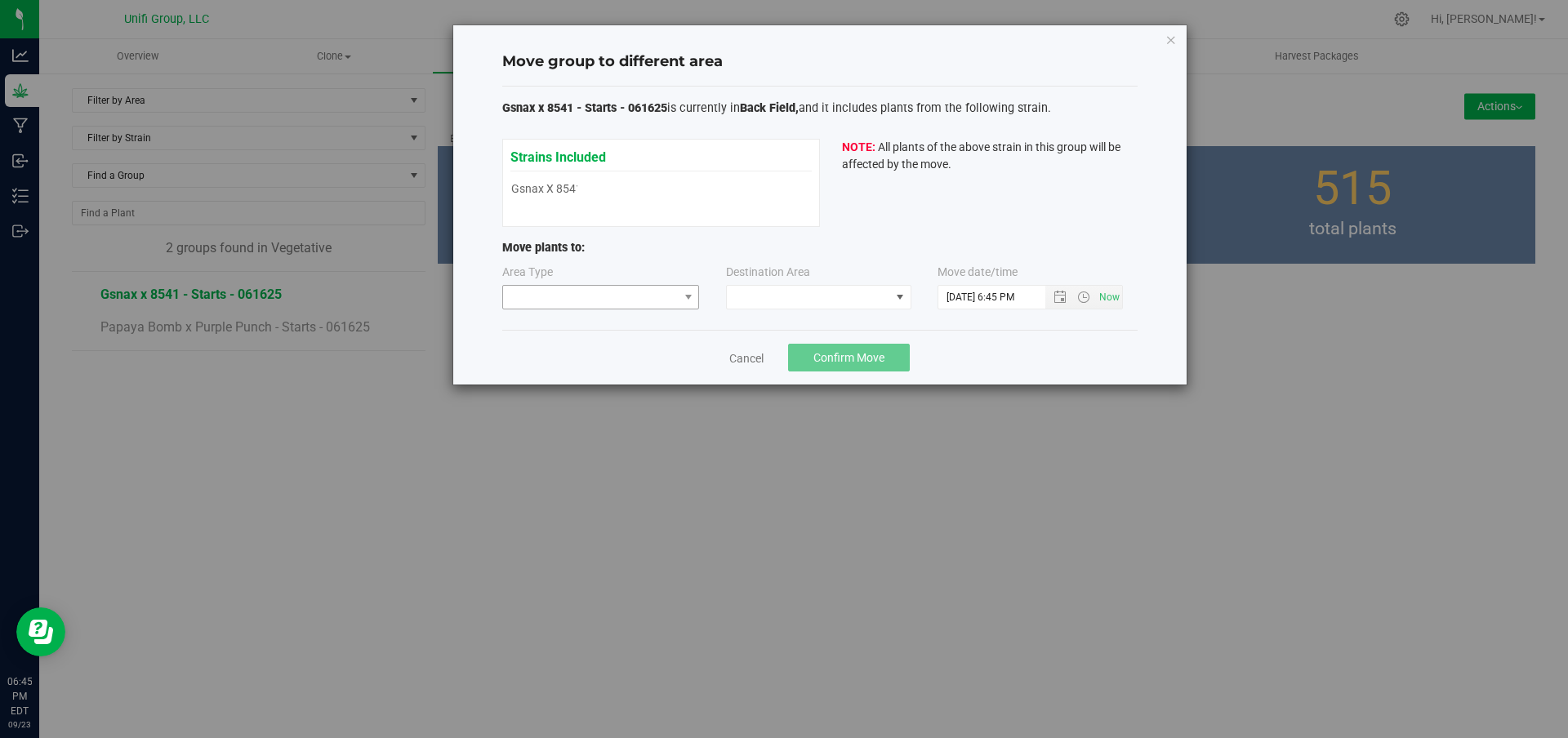
drag, startPoint x: 609, startPoint y: 284, endPoint x: 614, endPoint y: 299, distance: 15.8
click at [610, 293] on div "Area Type" at bounding box center [601, 286] width 199 height 46
click at [614, 299] on span at bounding box center [590, 298] width 175 height 23
click at [552, 382] on li "Flowering" at bounding box center [600, 383] width 196 height 28
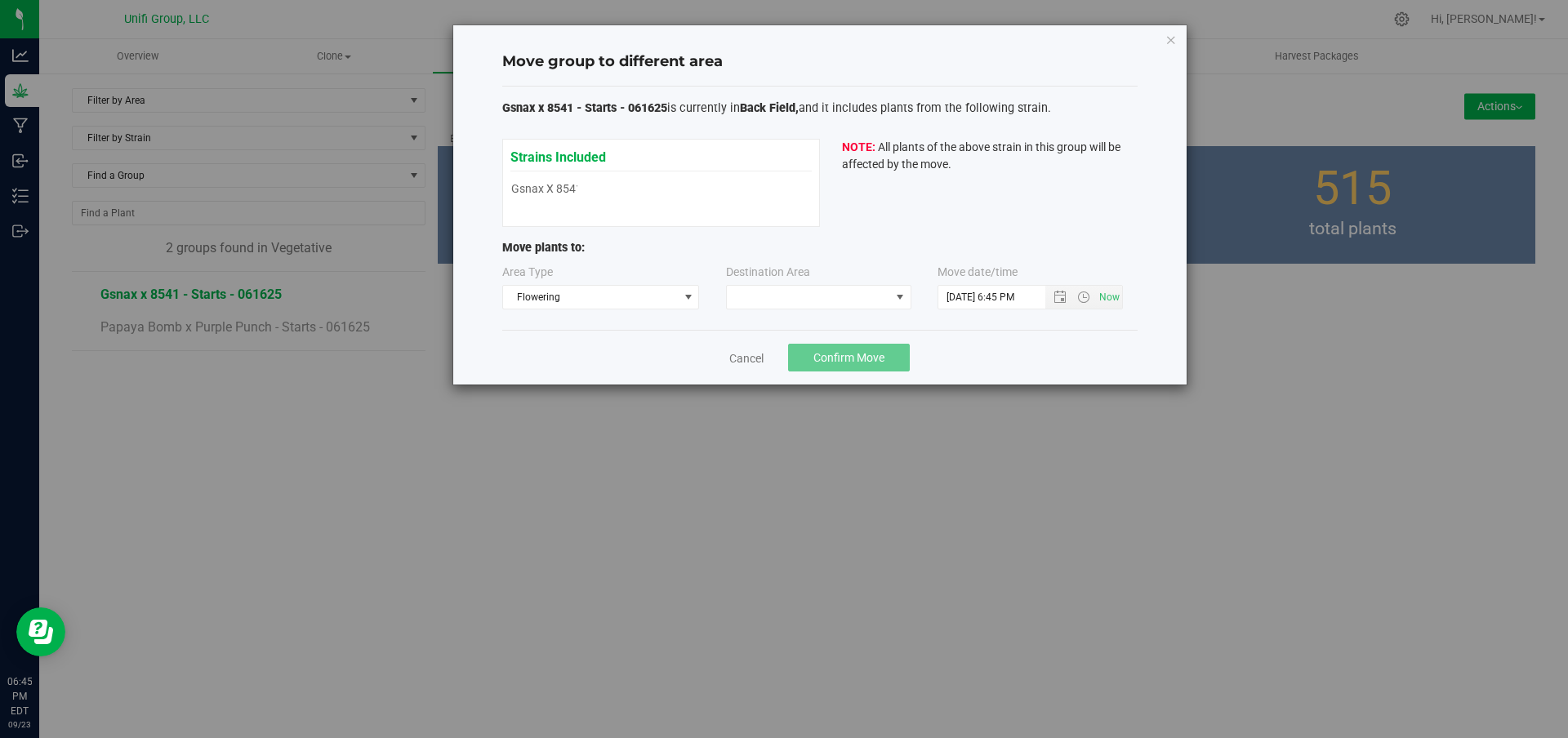
click at [914, 301] on div "Destination Area" at bounding box center [820, 286] width 212 height 46
click at [890, 298] on span at bounding box center [819, 298] width 185 height 25
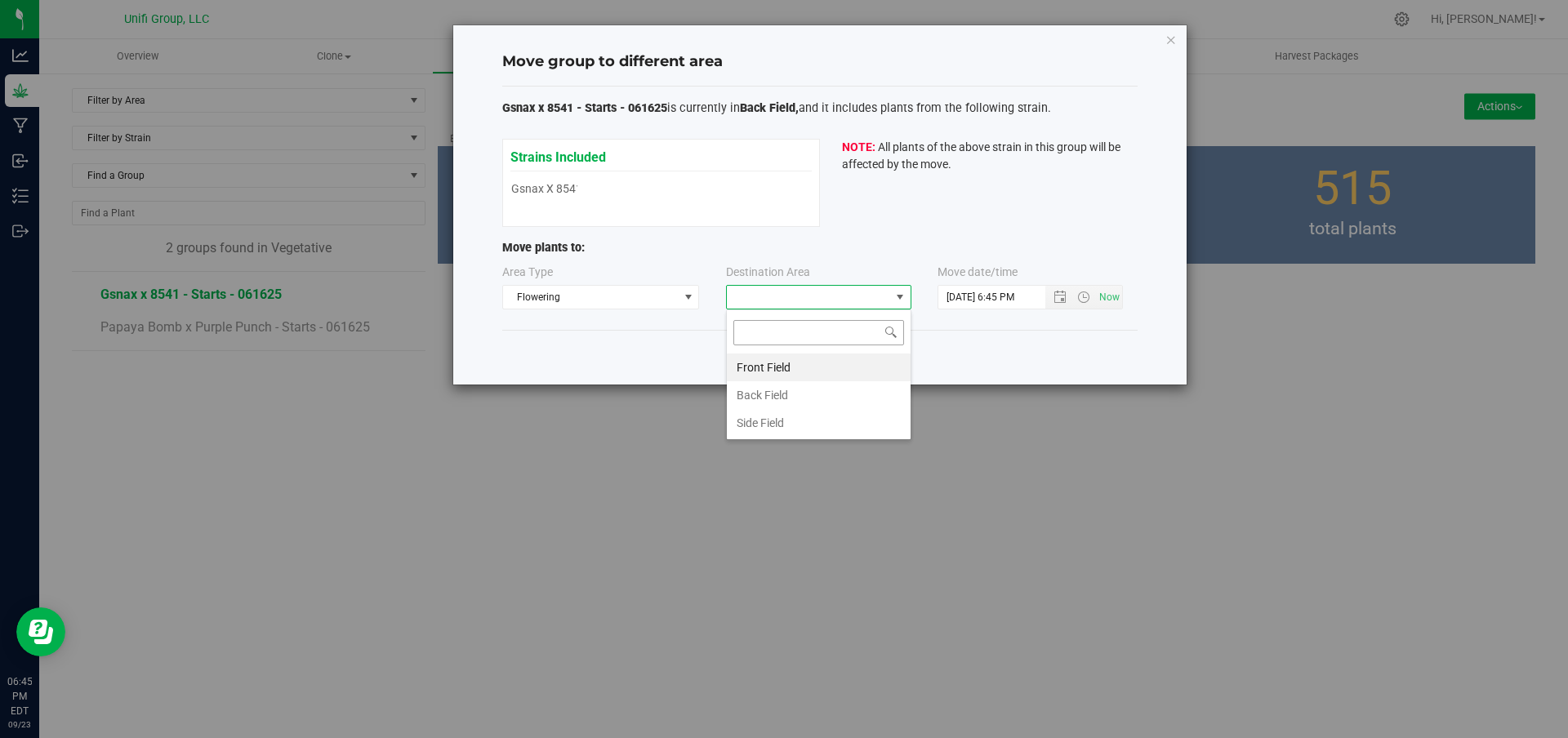
scroll to position [25, 185]
click at [786, 396] on li "Back Field" at bounding box center [819, 395] width 184 height 28
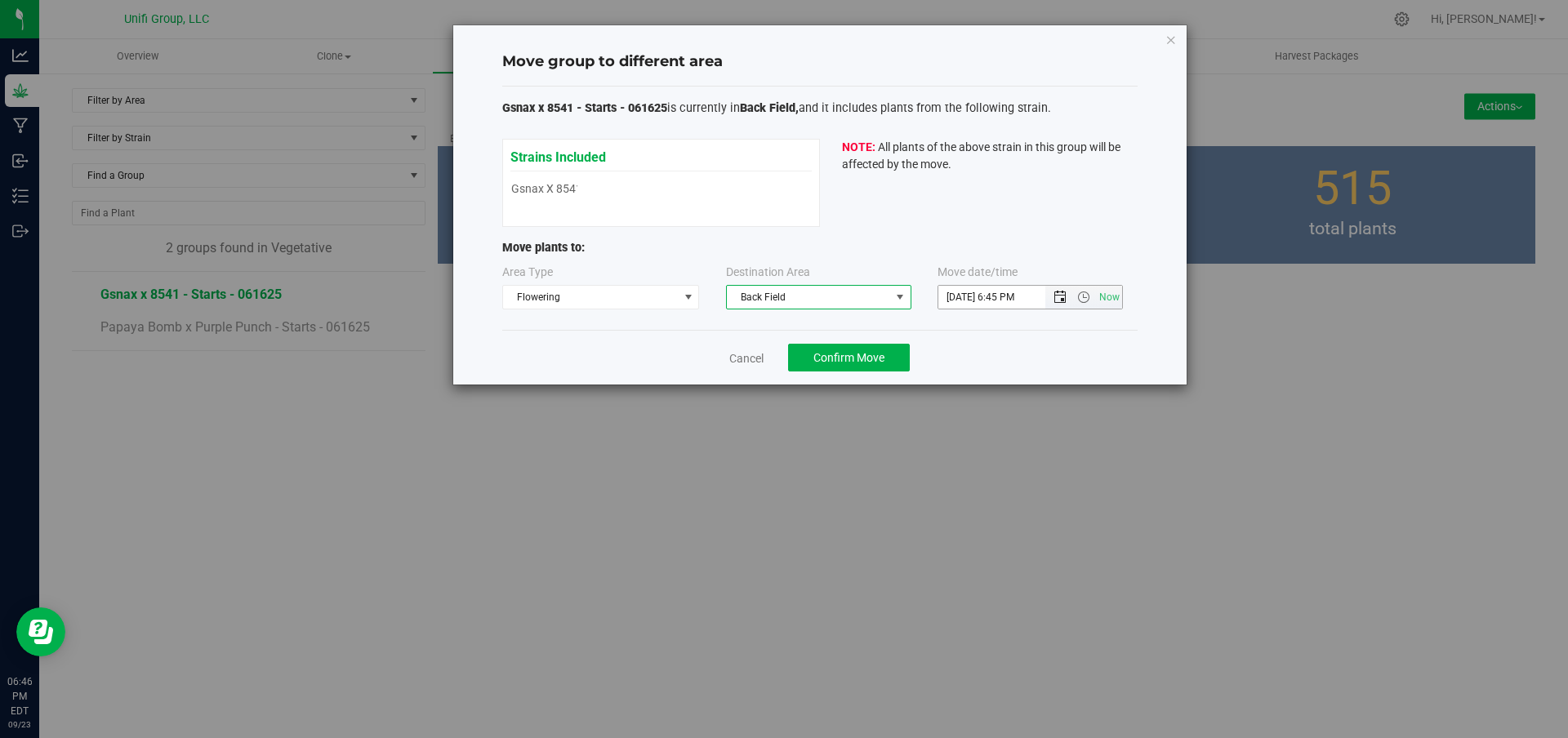
click at [1062, 295] on span "Open the date view" at bounding box center [1060, 297] width 13 height 13
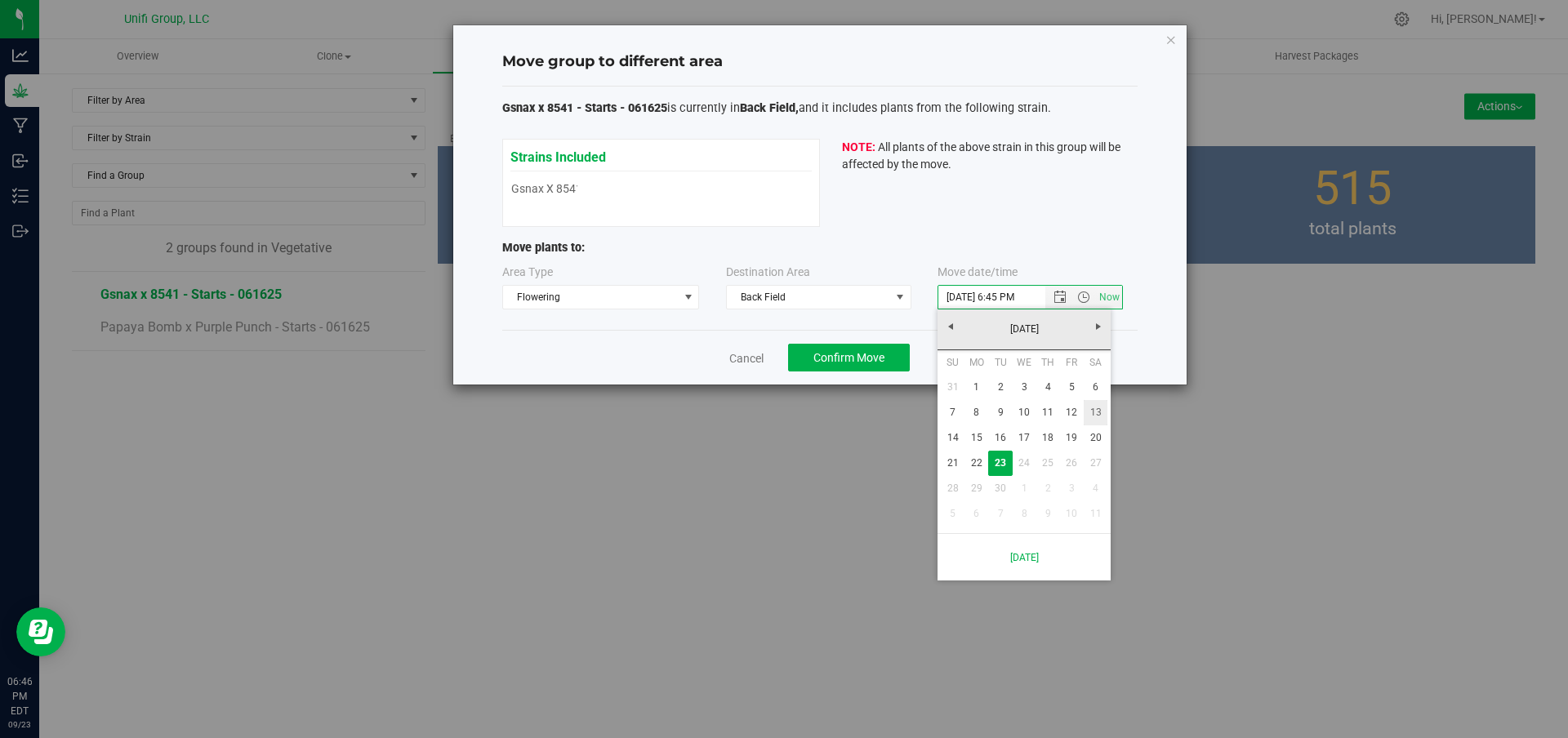
click at [1101, 410] on link "13" at bounding box center [1095, 413] width 24 height 26
type input "9/13/2025 6:45 PM"
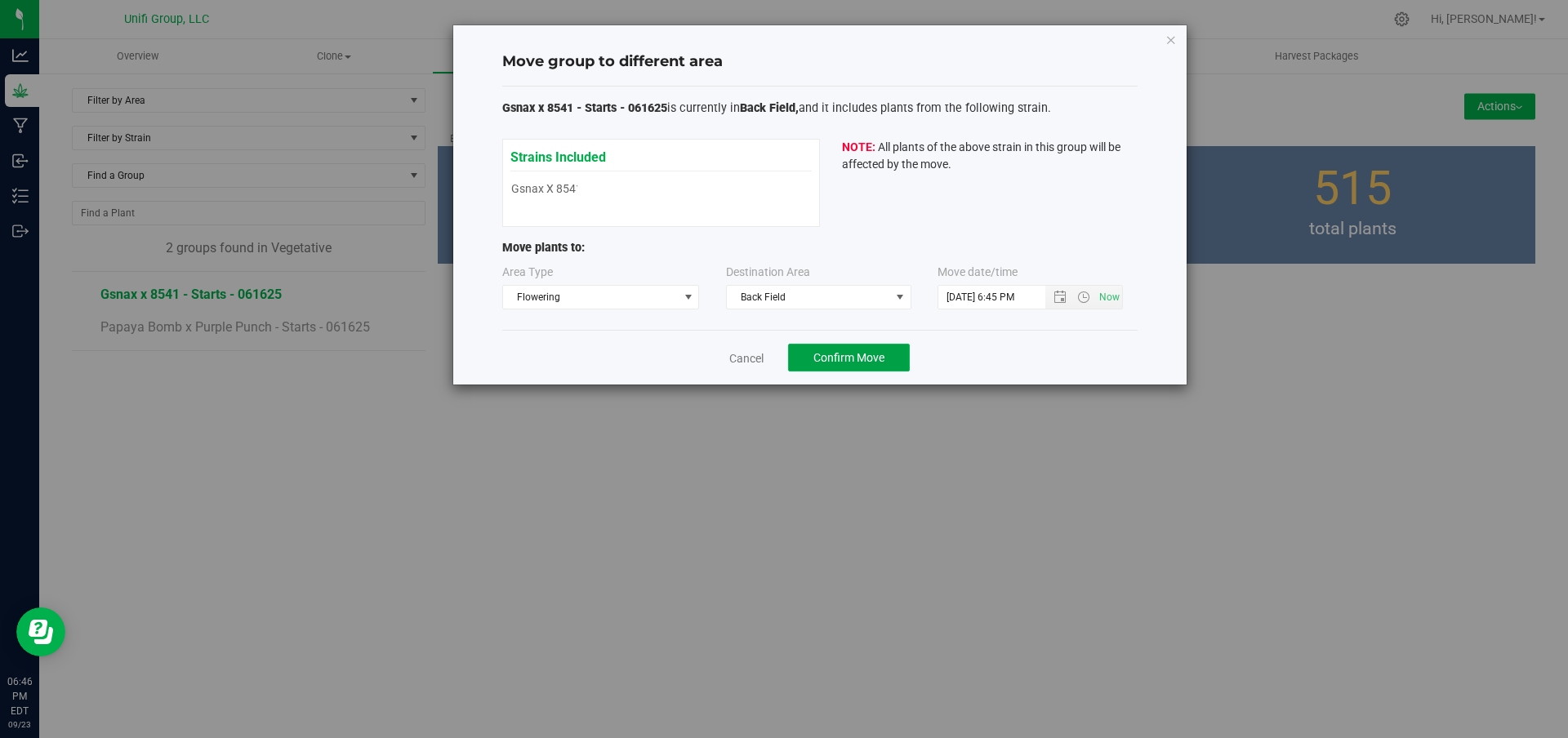
click at [851, 351] on button "Confirm Move" at bounding box center [849, 358] width 122 height 28
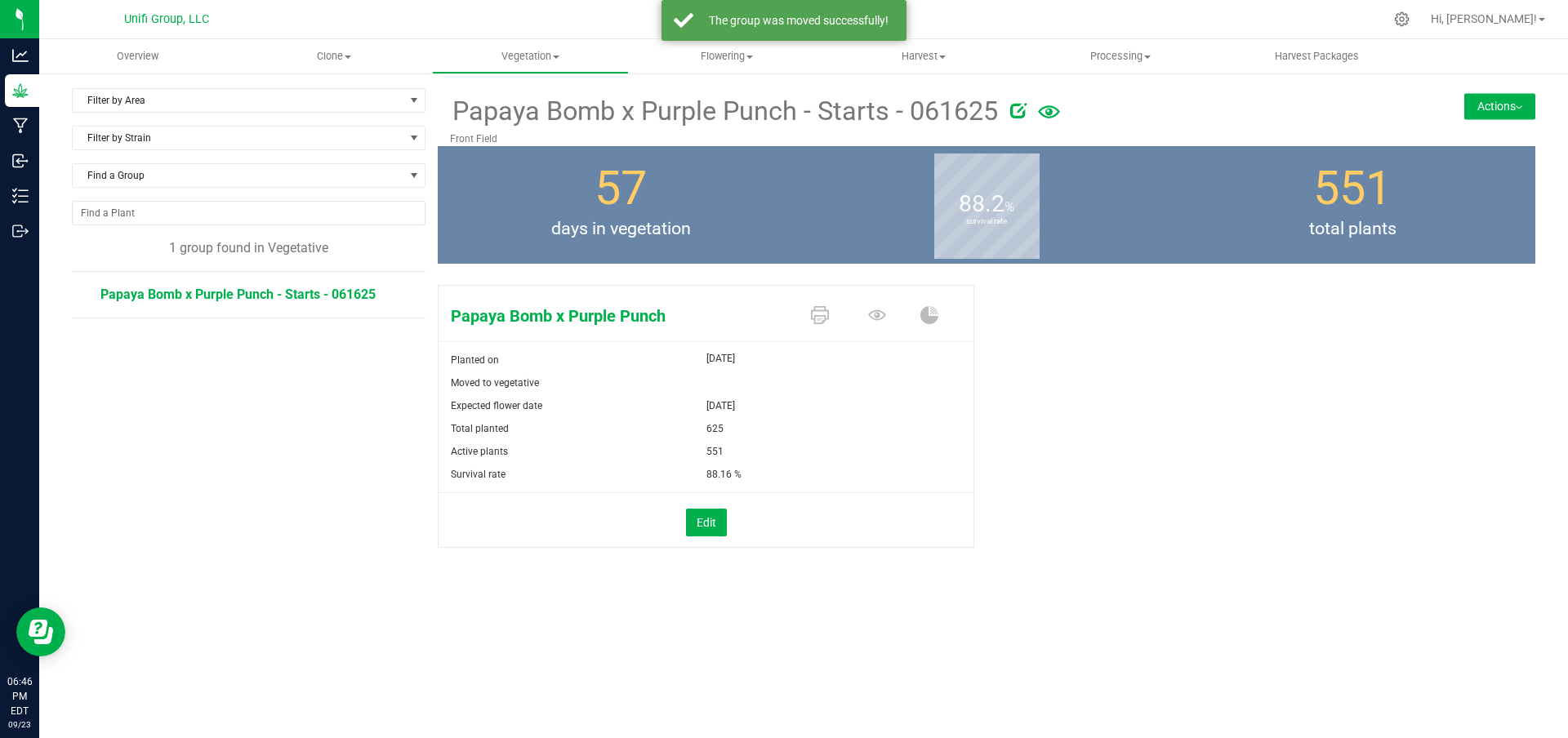
click at [1511, 103] on button "Actions" at bounding box center [1499, 107] width 71 height 26
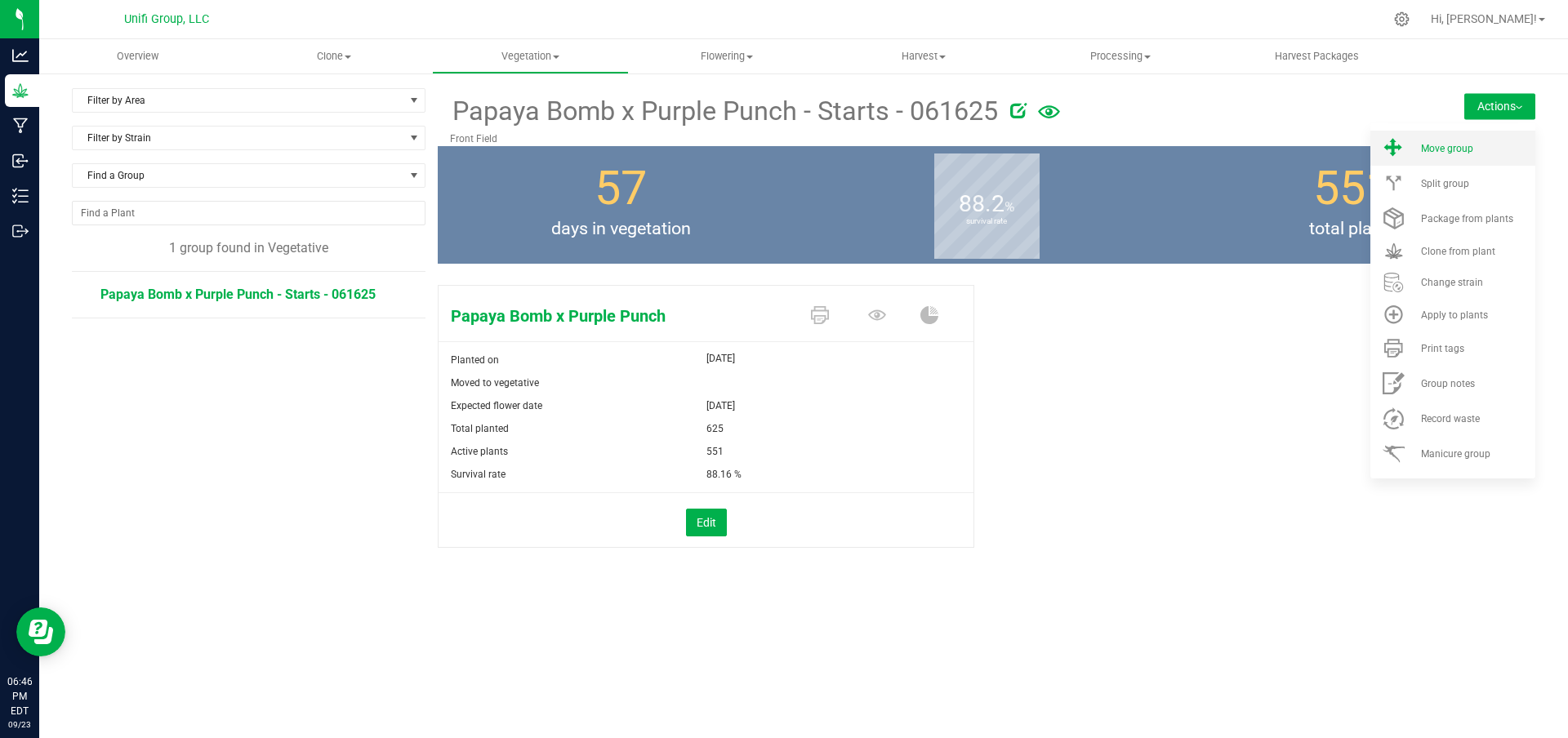
click at [1442, 155] on li "Move group" at bounding box center [1452, 148] width 165 height 35
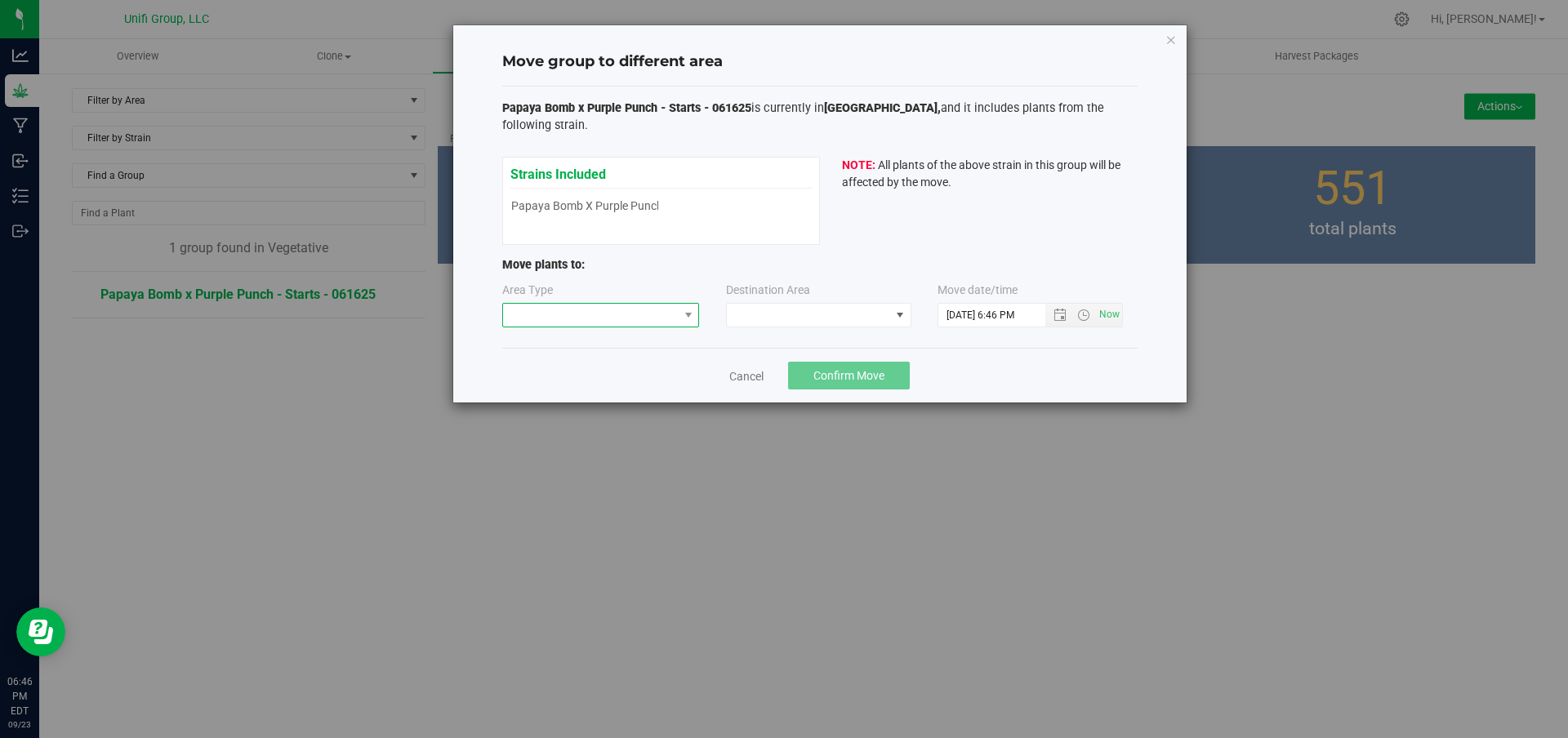
click at [670, 304] on span at bounding box center [590, 315] width 175 height 23
click at [562, 390] on li "Flowering" at bounding box center [600, 383] width 196 height 28
click at [785, 304] on span at bounding box center [808, 315] width 163 height 23
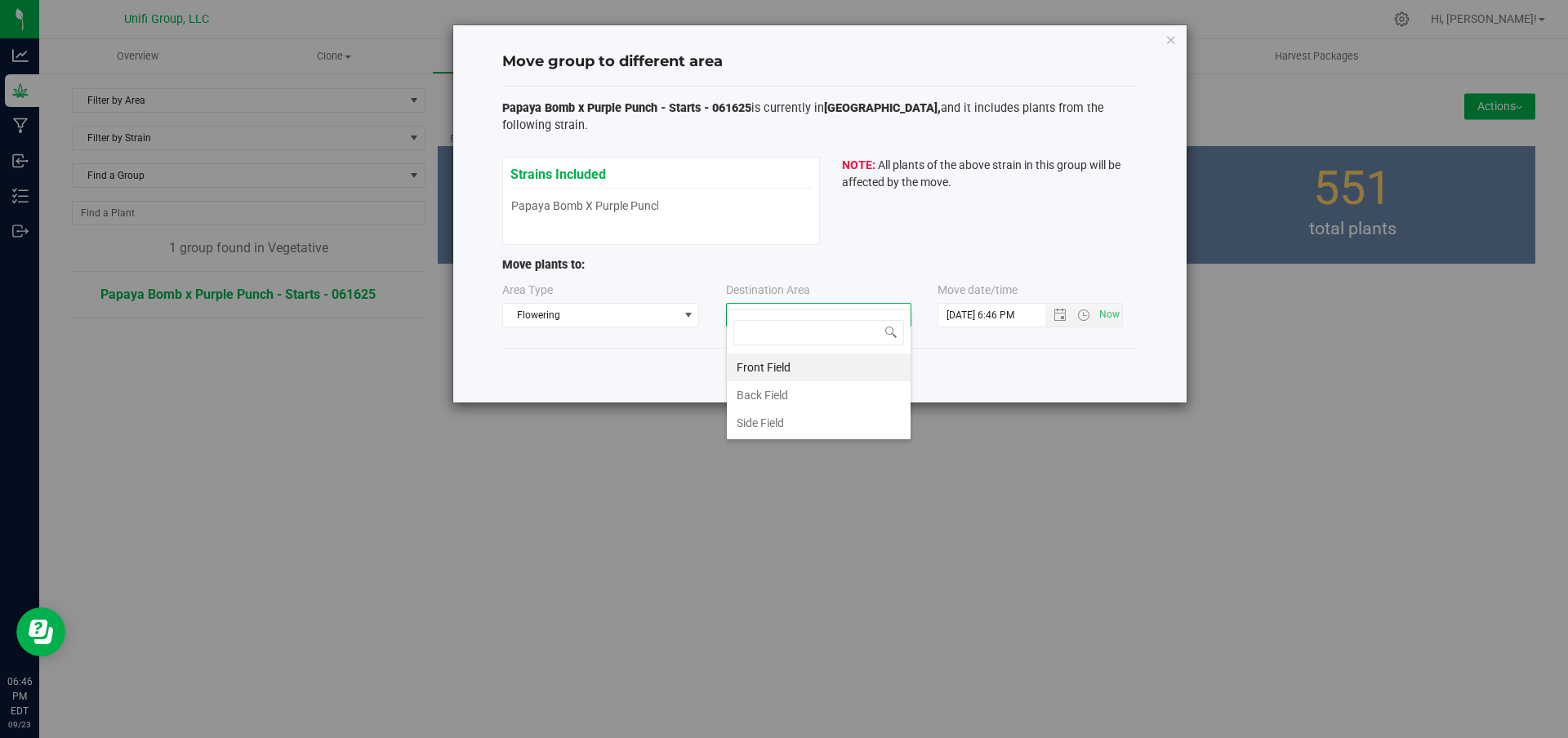
scroll to position [25, 185]
click at [777, 364] on li "Front Field" at bounding box center [819, 367] width 184 height 28
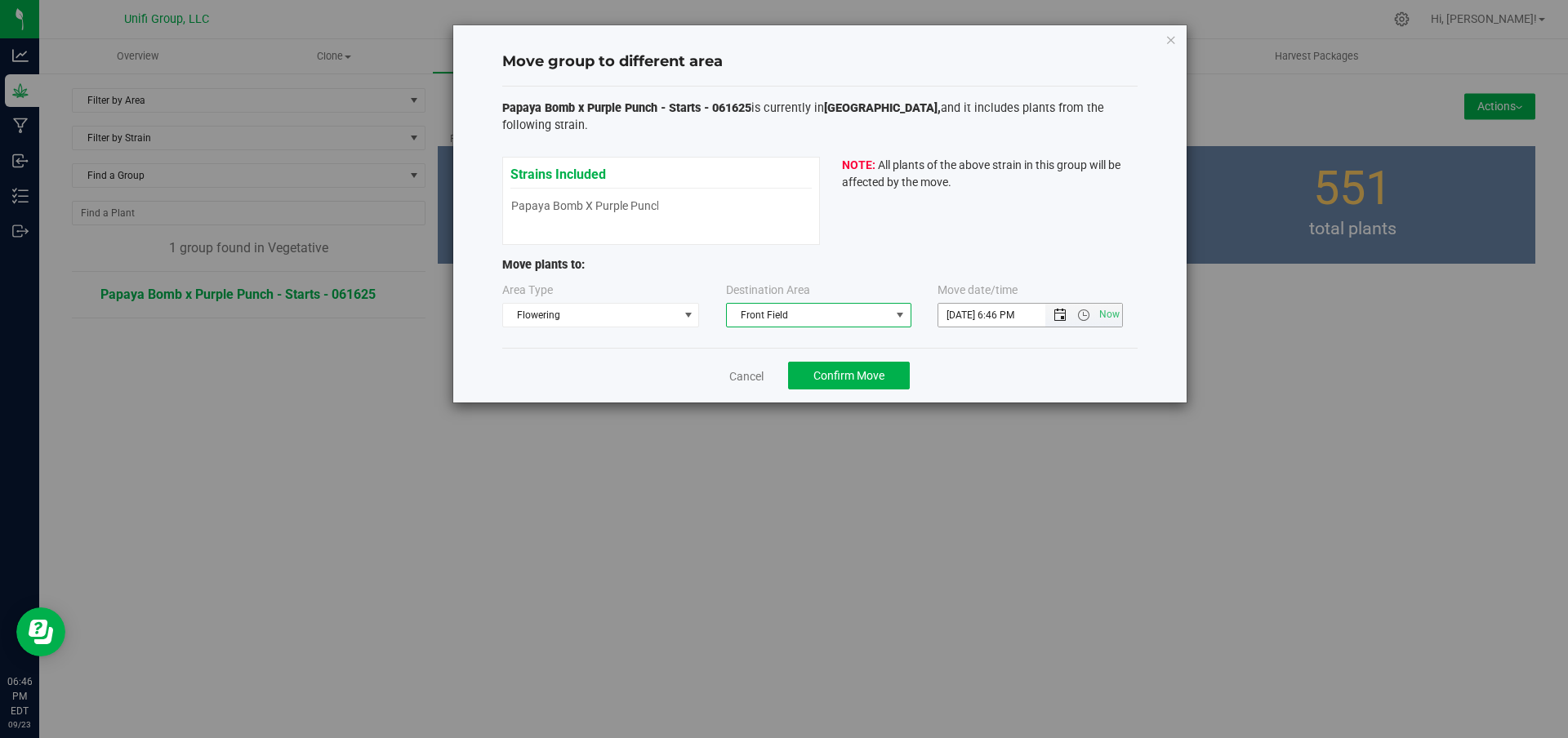
click at [1054, 309] on span "Open the date view" at bounding box center [1060, 315] width 28 height 13
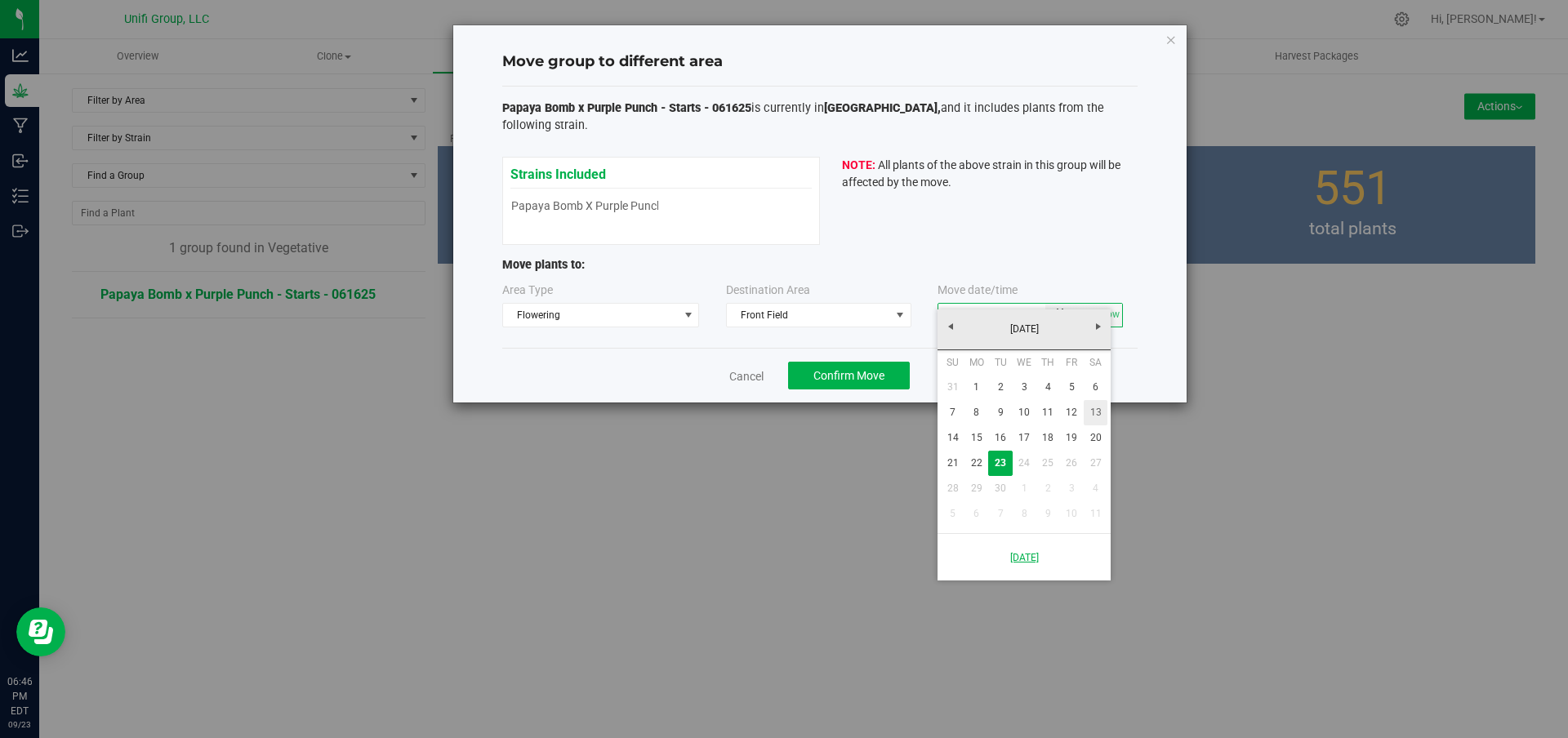
click at [1092, 413] on link "13" at bounding box center [1095, 413] width 24 height 26
type input "9/13/2025 6:46 PM"
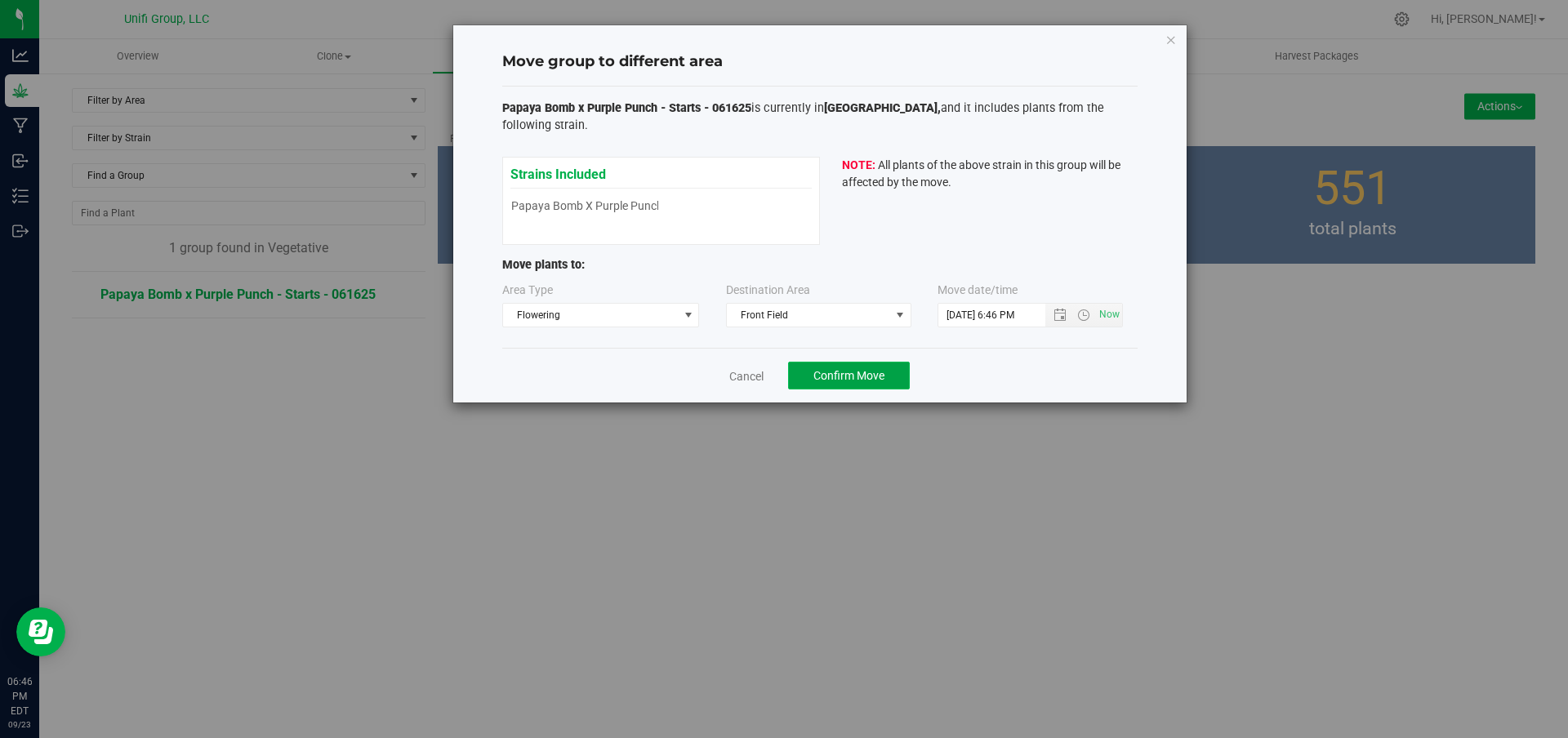
click at [866, 369] on span "Confirm Move" at bounding box center [849, 376] width 71 height 13
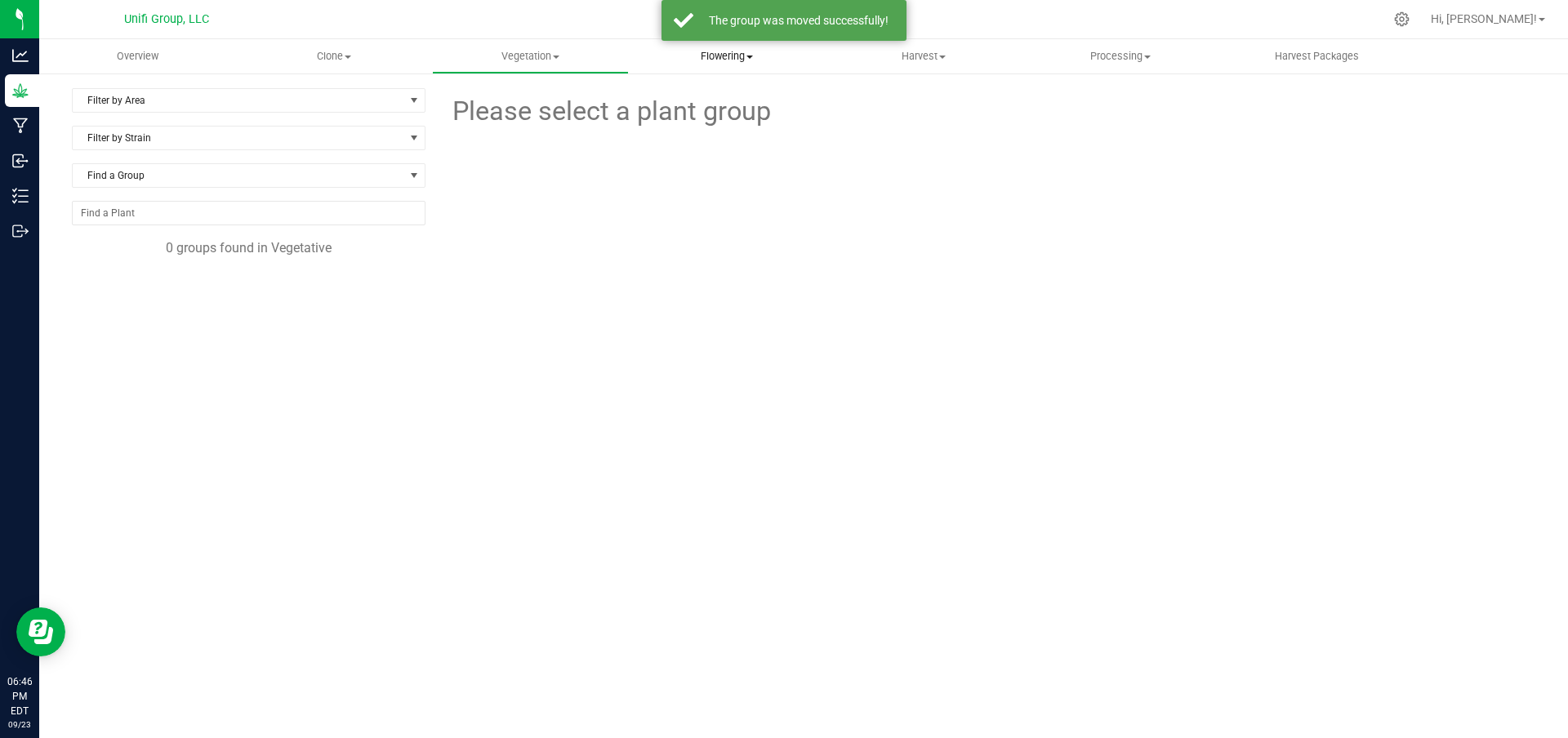
click at [702, 57] on span "Flowering" at bounding box center [727, 56] width 195 height 15
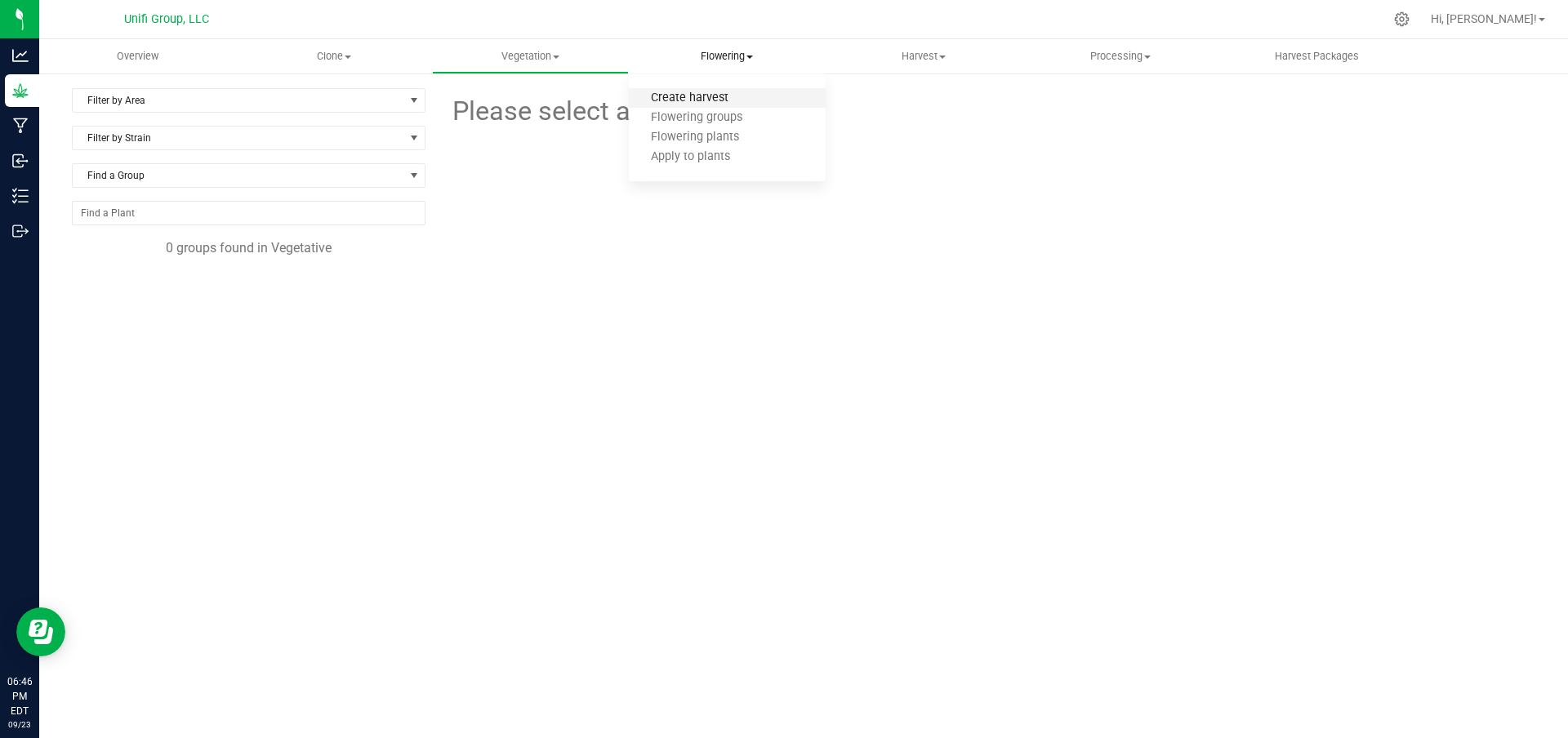
click at [710, 95] on span "Create harvest" at bounding box center [689, 98] width 122 height 14
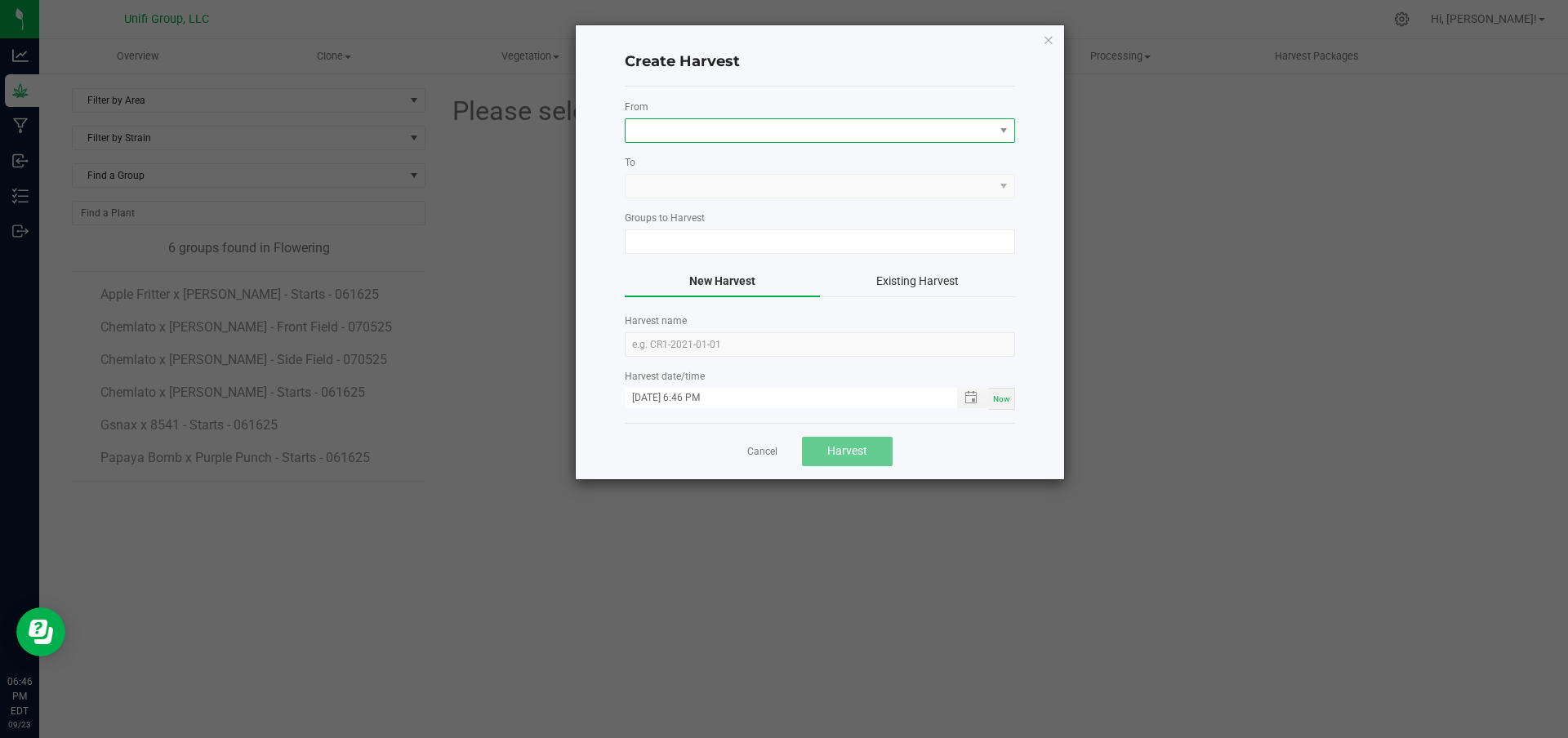
click at [720, 126] on span at bounding box center [809, 131] width 368 height 23
click at [612, 231] on div "Create Harvest From To Groups to Harvest New Harvest Existing Harvest Harvest n…" at bounding box center [820, 252] width 488 height 454
click at [668, 171] on div "To" at bounding box center [820, 177] width 390 height 43
click at [665, 190] on kendo-dropdownlist at bounding box center [820, 186] width 390 height 25
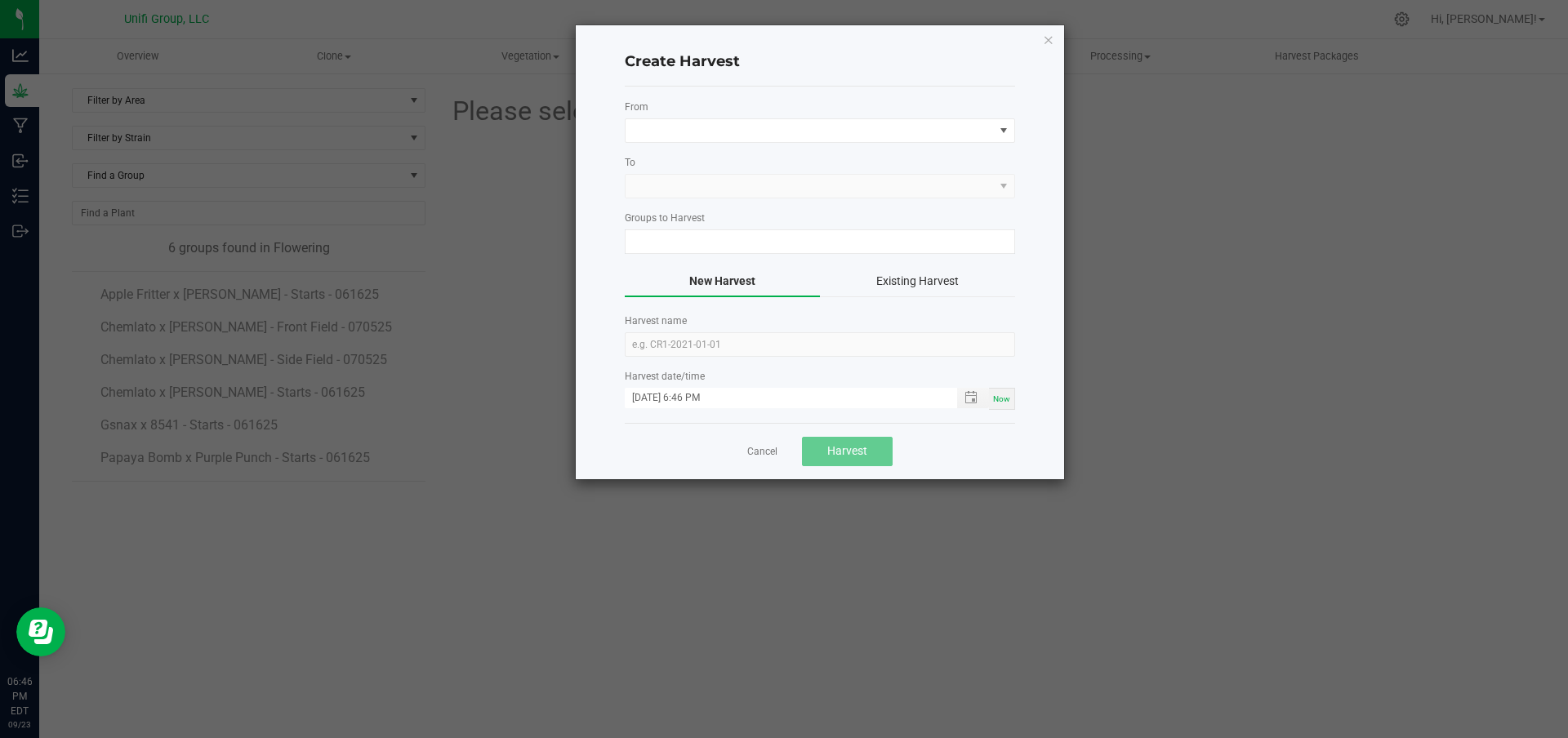
click at [988, 184] on kendo-dropdownlist at bounding box center [820, 186] width 390 height 25
click at [958, 137] on span at bounding box center [809, 131] width 368 height 23
click at [691, 200] on li "Back Field" at bounding box center [820, 200] width 389 height 28
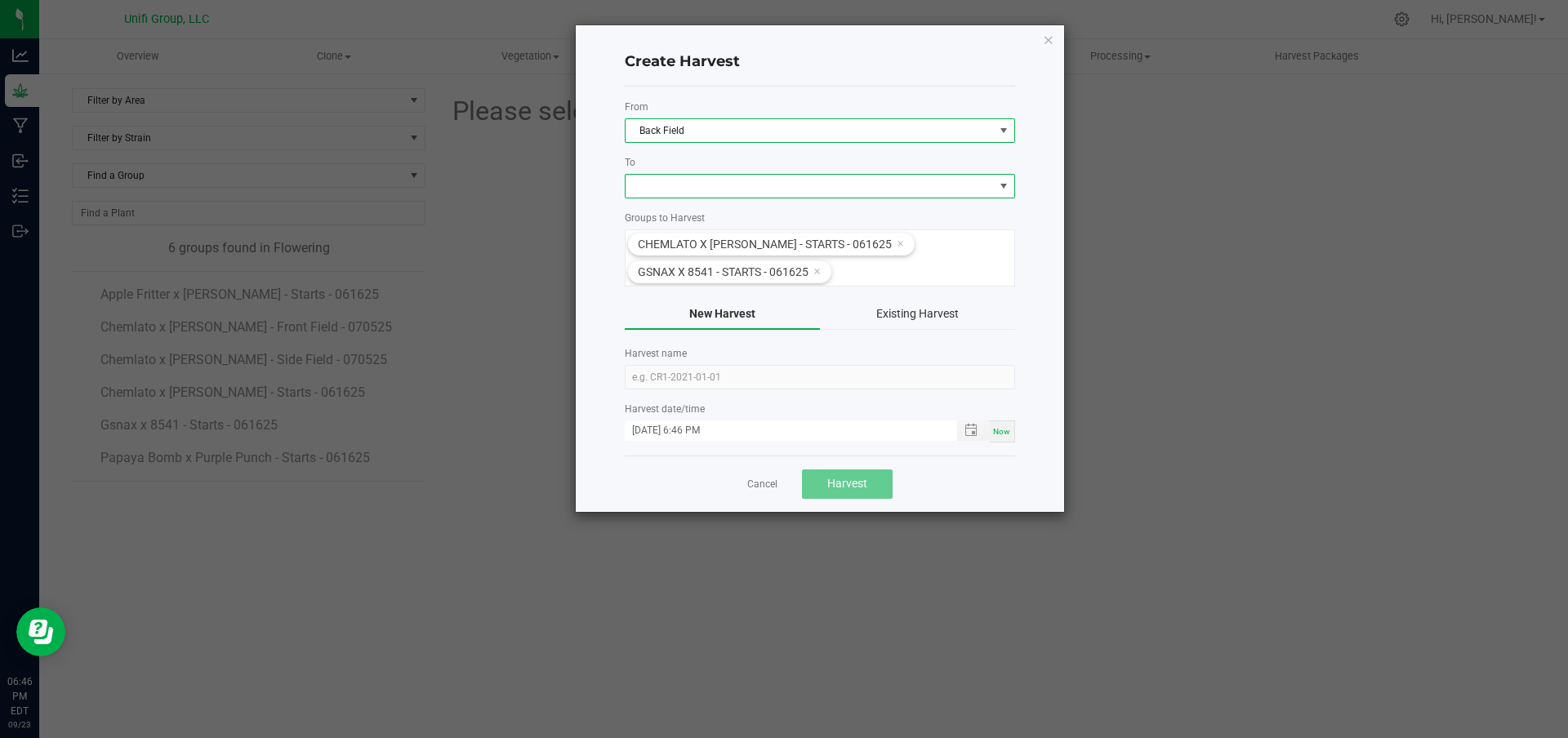
click at [691, 189] on span at bounding box center [809, 186] width 368 height 23
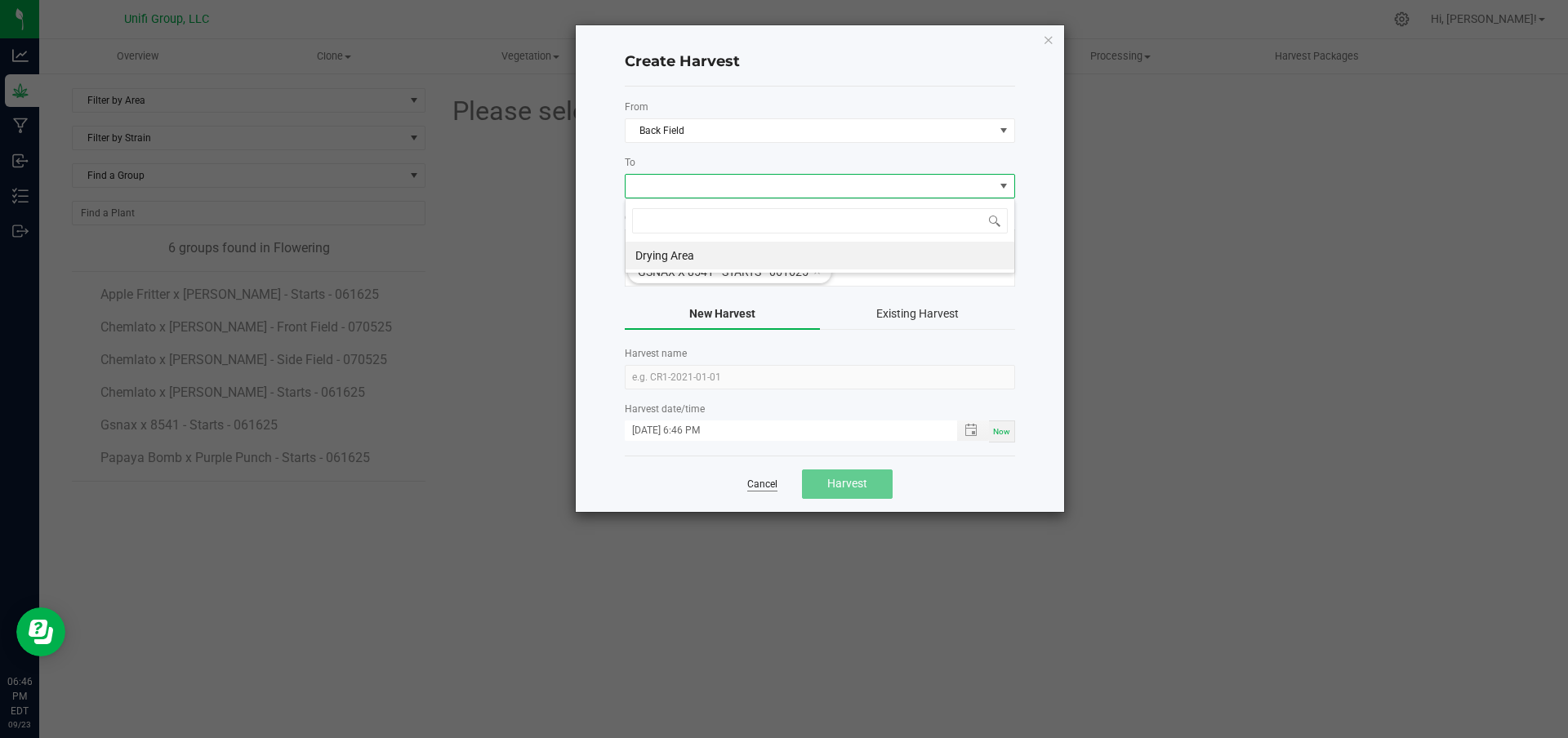
click at [755, 489] on link "Cancel" at bounding box center [762, 485] width 31 height 14
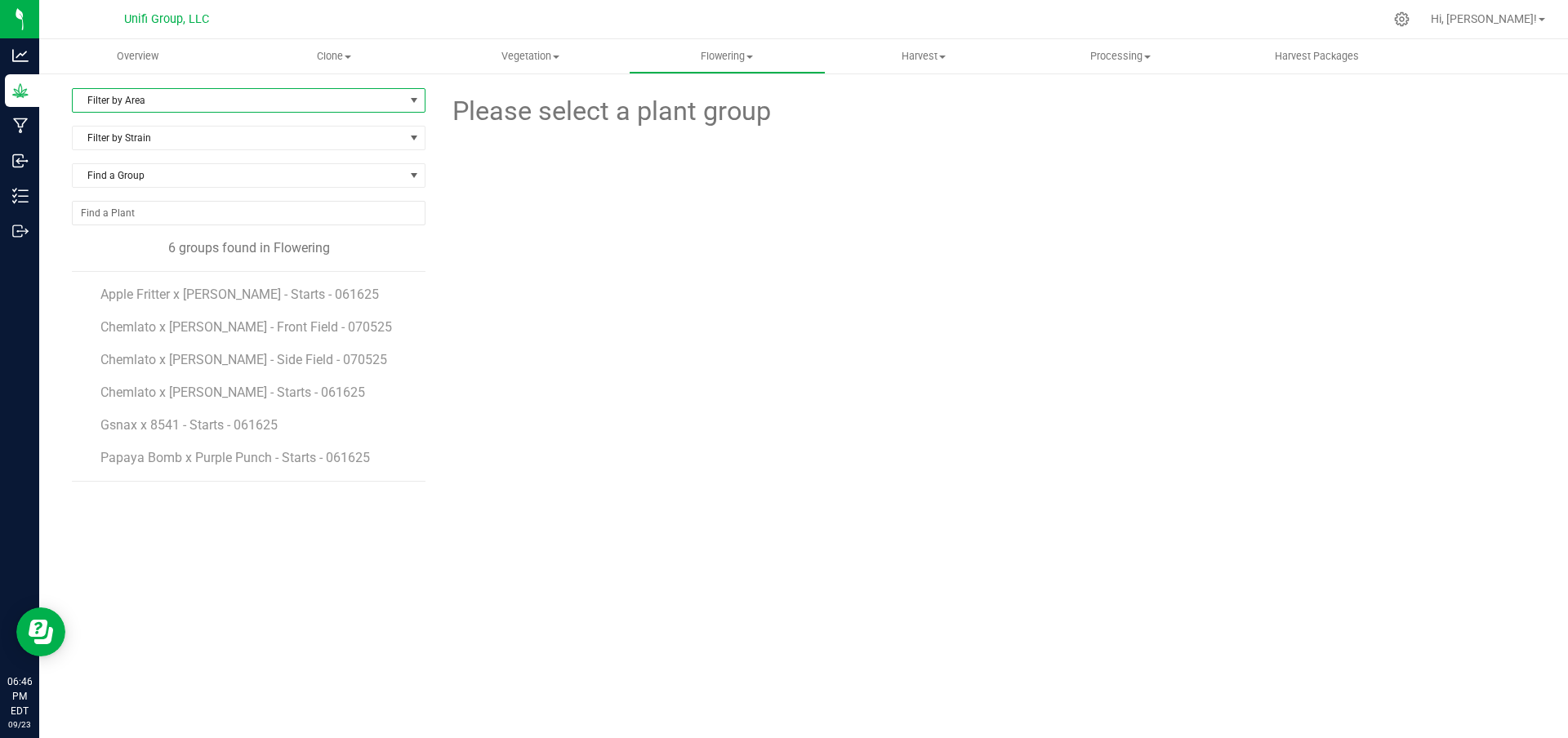
click at [157, 97] on span "Filter by Area" at bounding box center [238, 101] width 332 height 23
click at [128, 132] on li "All" at bounding box center [249, 128] width 352 height 25
click at [206, 280] on li "Apple Fritter x Donny Burger - Starts - 061625" at bounding box center [256, 288] width 313 height 32
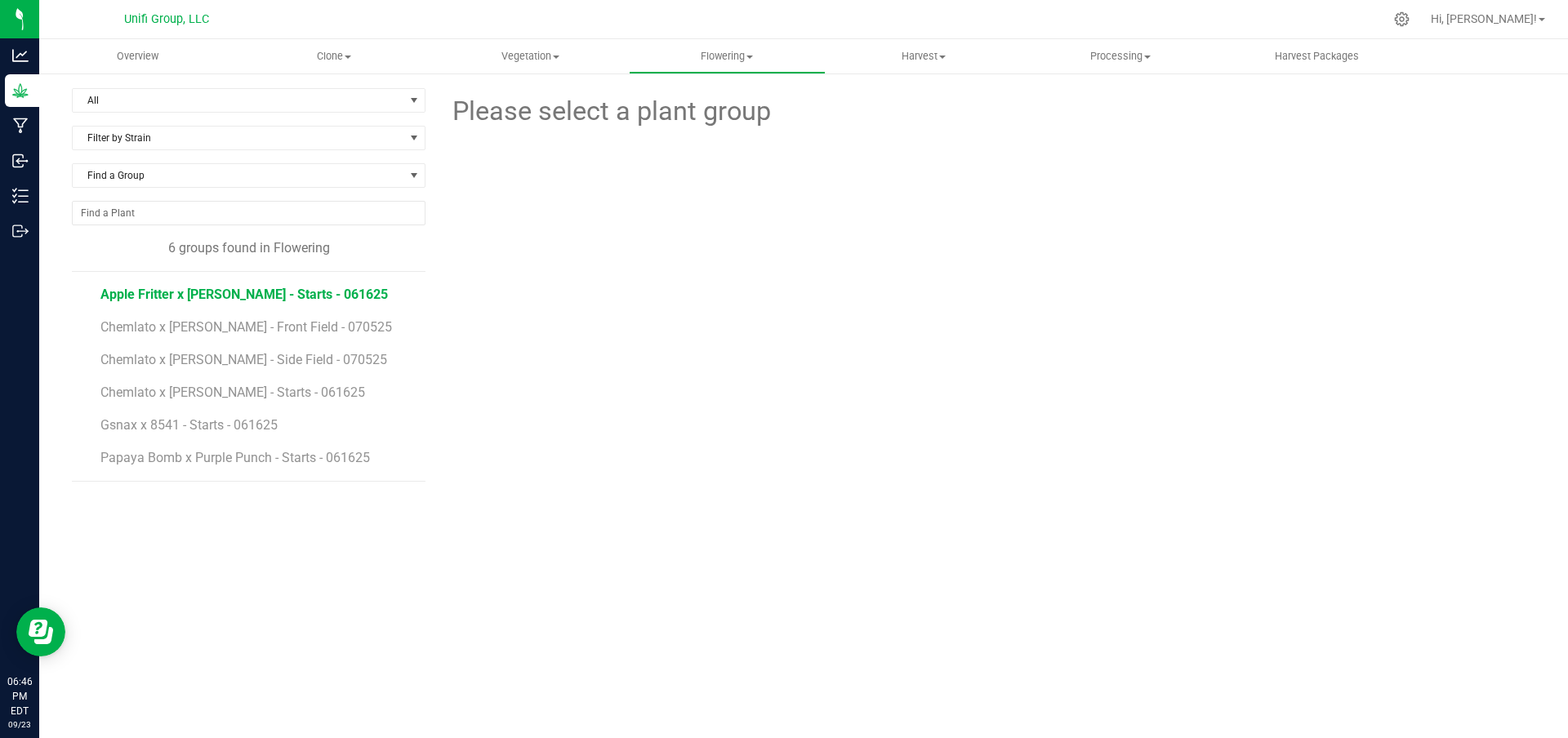
click at [206, 299] on span "Apple Fritter x Donny Burger - Starts - 061625" at bounding box center [244, 295] width 288 height 16
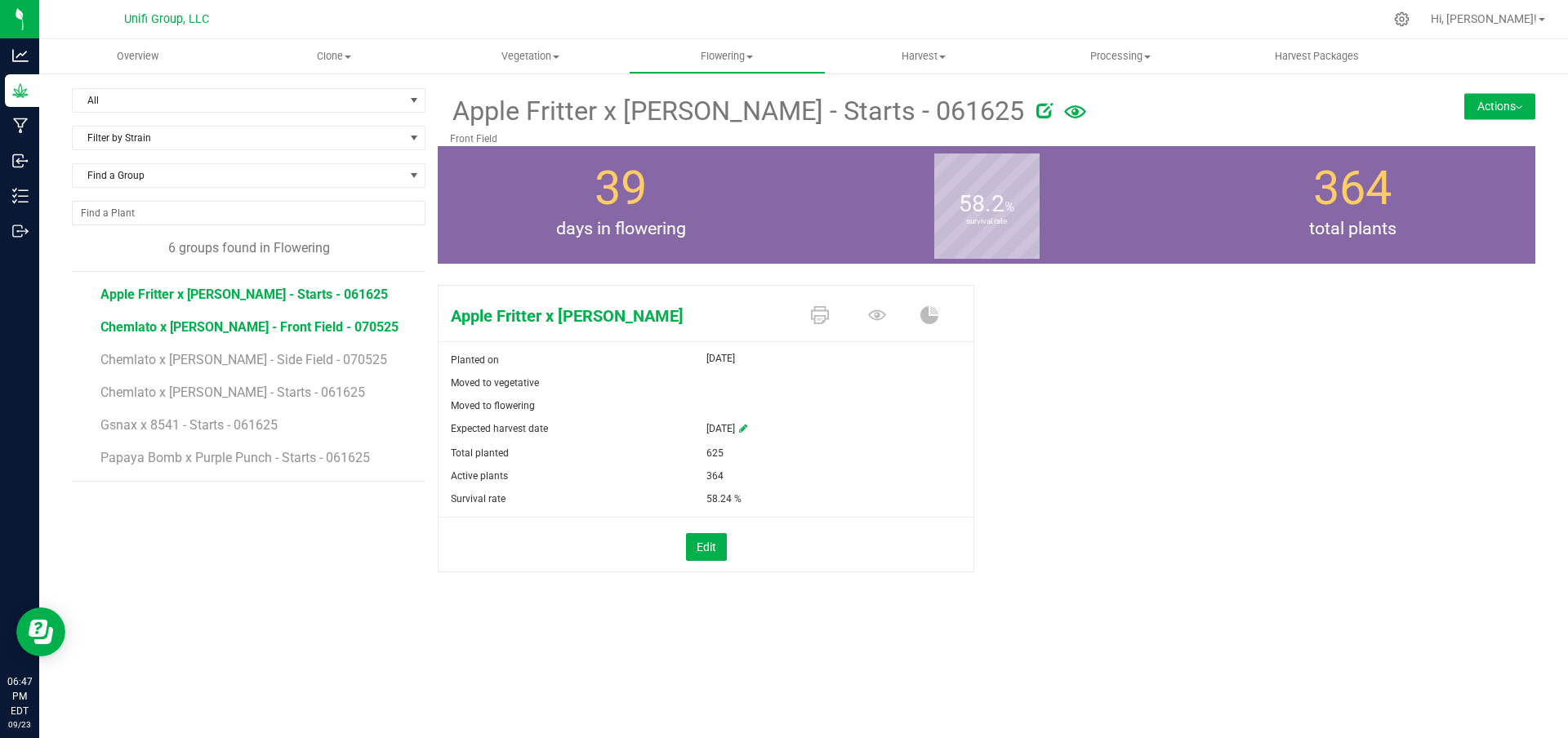
click at [186, 328] on span "Chemlato x Donny Burger - Front Field - 070525" at bounding box center [249, 327] width 298 height 16
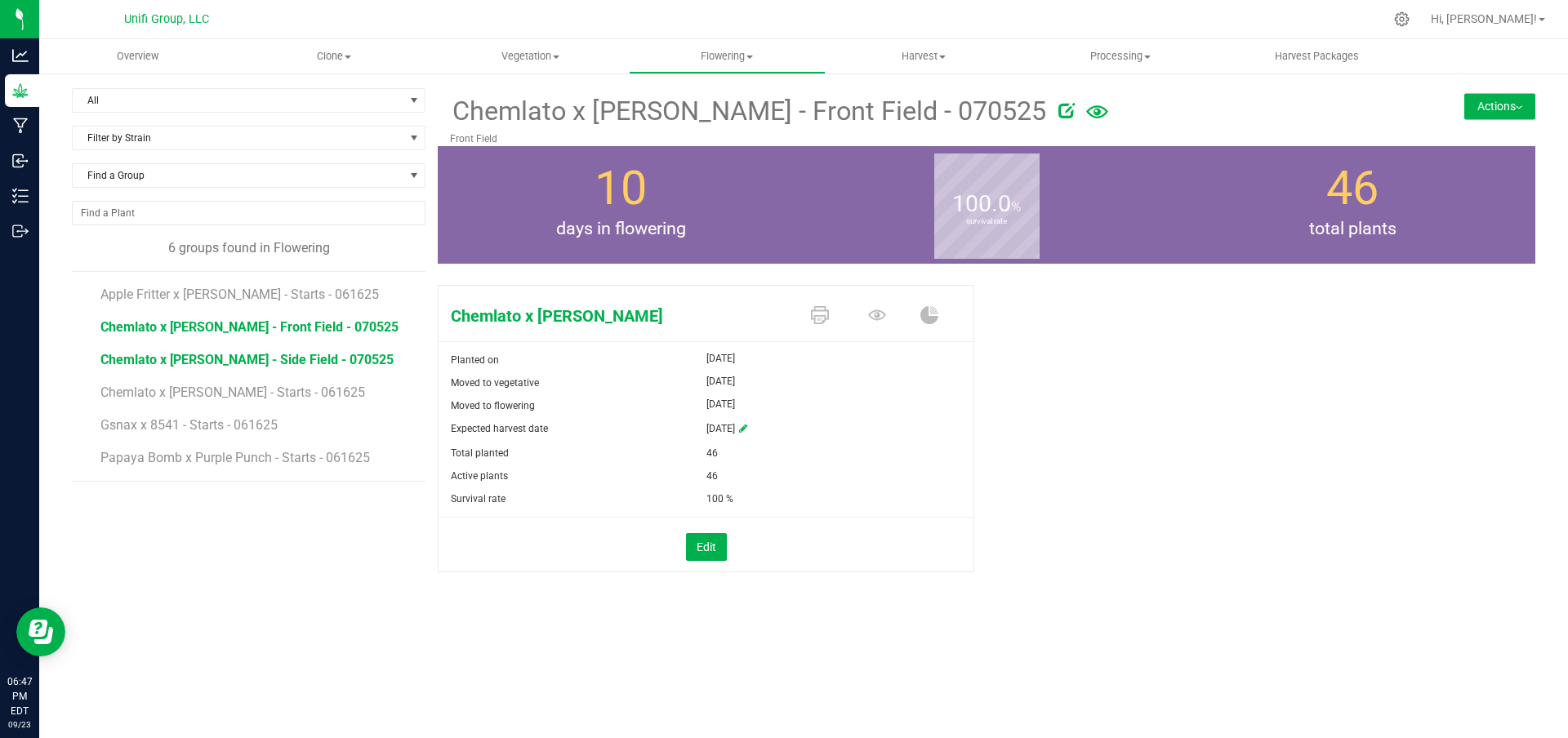
click at [278, 362] on span "Chemlato x Donny Burger - Side Field - 070525" at bounding box center [246, 360] width 293 height 16
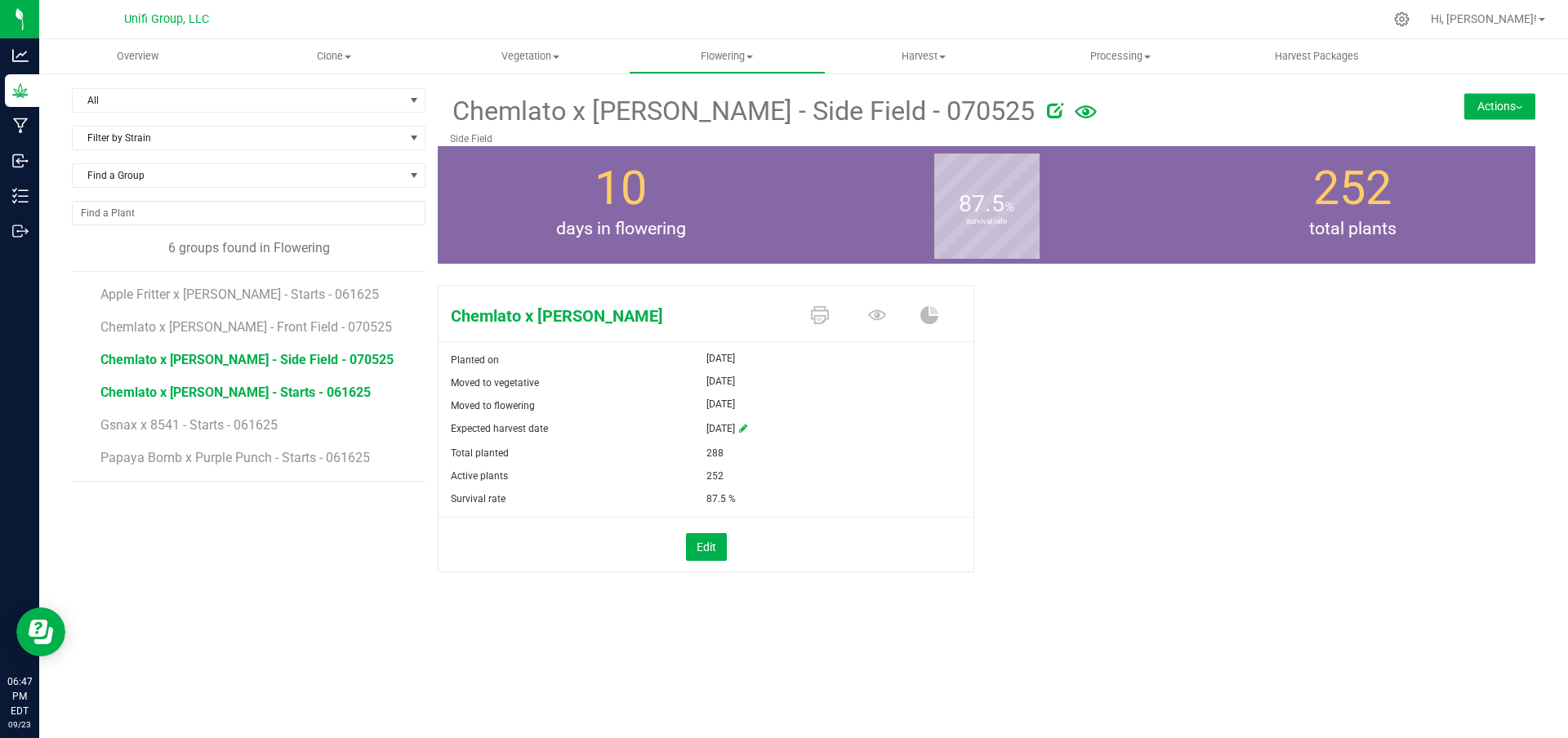
click at [318, 393] on span "Chemlato x Donny Burger - Starts - 061625" at bounding box center [235, 392] width 270 height 16
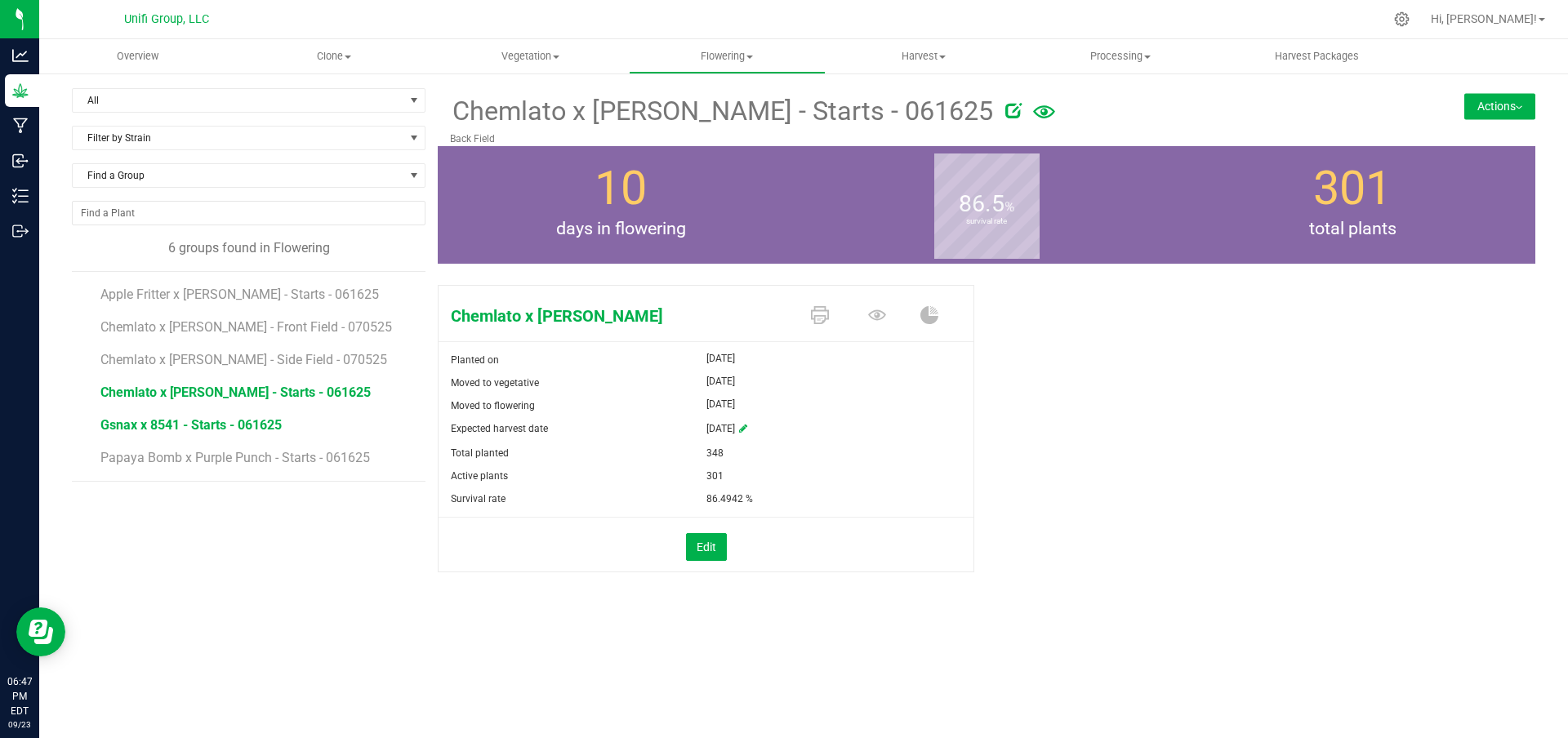
click at [194, 418] on span "Gsnax x 8541 - Starts - 061625" at bounding box center [190, 424] width 181 height 16
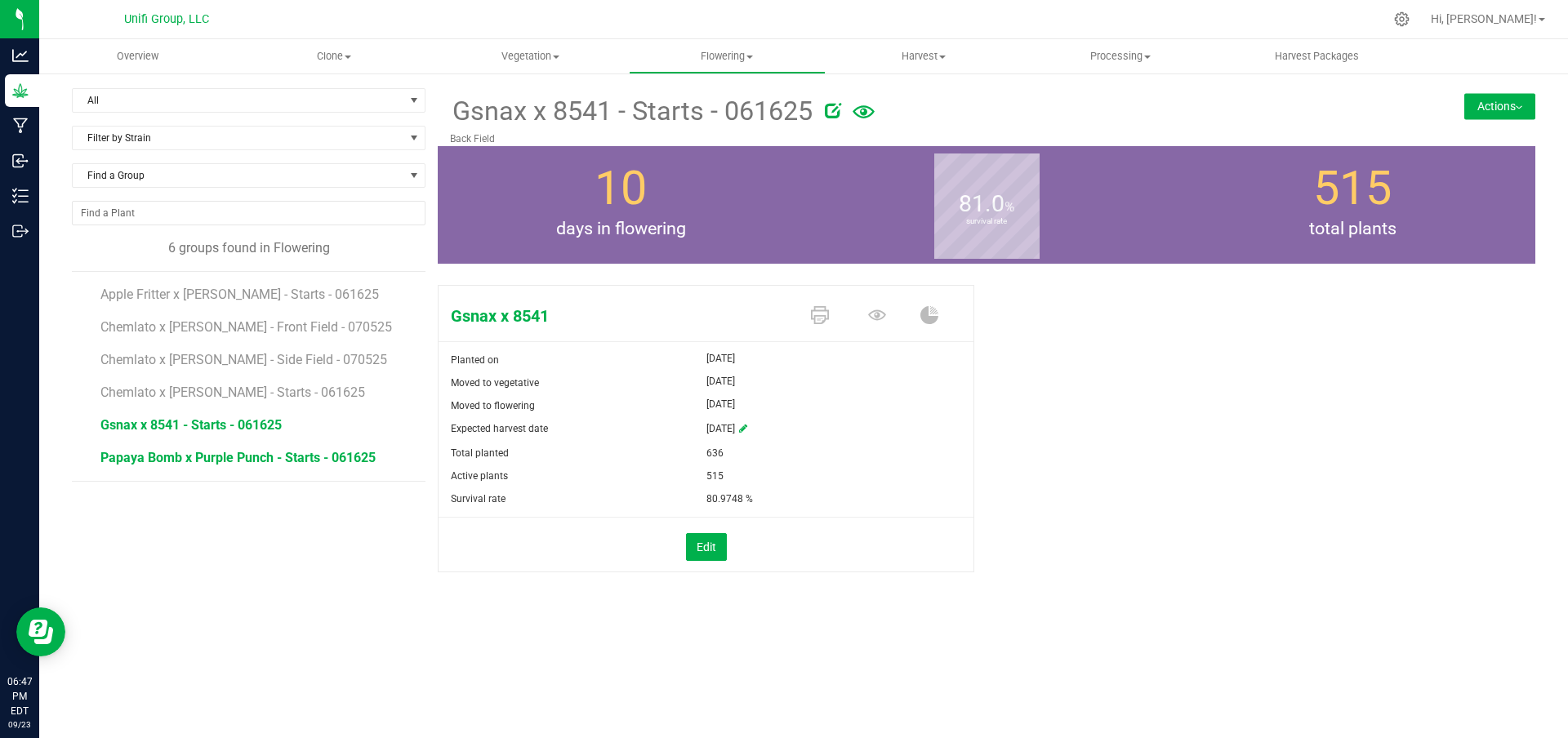
click at [316, 463] on span "Papaya Bomb x Purple Punch - Starts - 061625" at bounding box center [237, 458] width 275 height 16
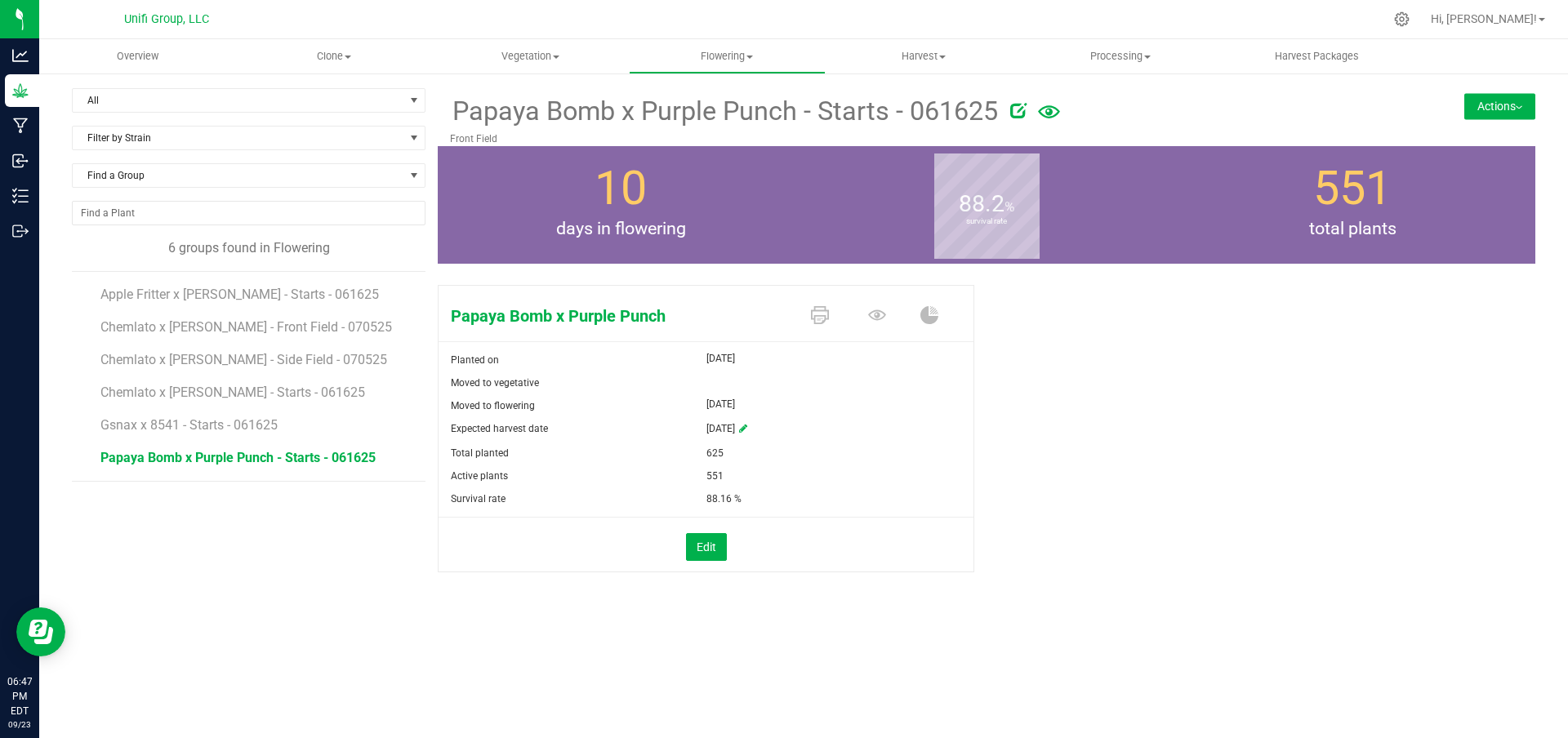
click at [1232, 449] on div "Papaya Bomb x Purple Punch Planted on Jun 16, 2025 Moved to vegetative Moved to…" at bounding box center [986, 446] width 1097 height 335
click at [240, 247] on div "6 groups found in Flowering" at bounding box center [248, 248] width 353 height 20
click at [1537, 21] on link "Hi, [PERSON_NAME]!" at bounding box center [1488, 19] width 127 height 17
